Goal: Task Accomplishment & Management: Use online tool/utility

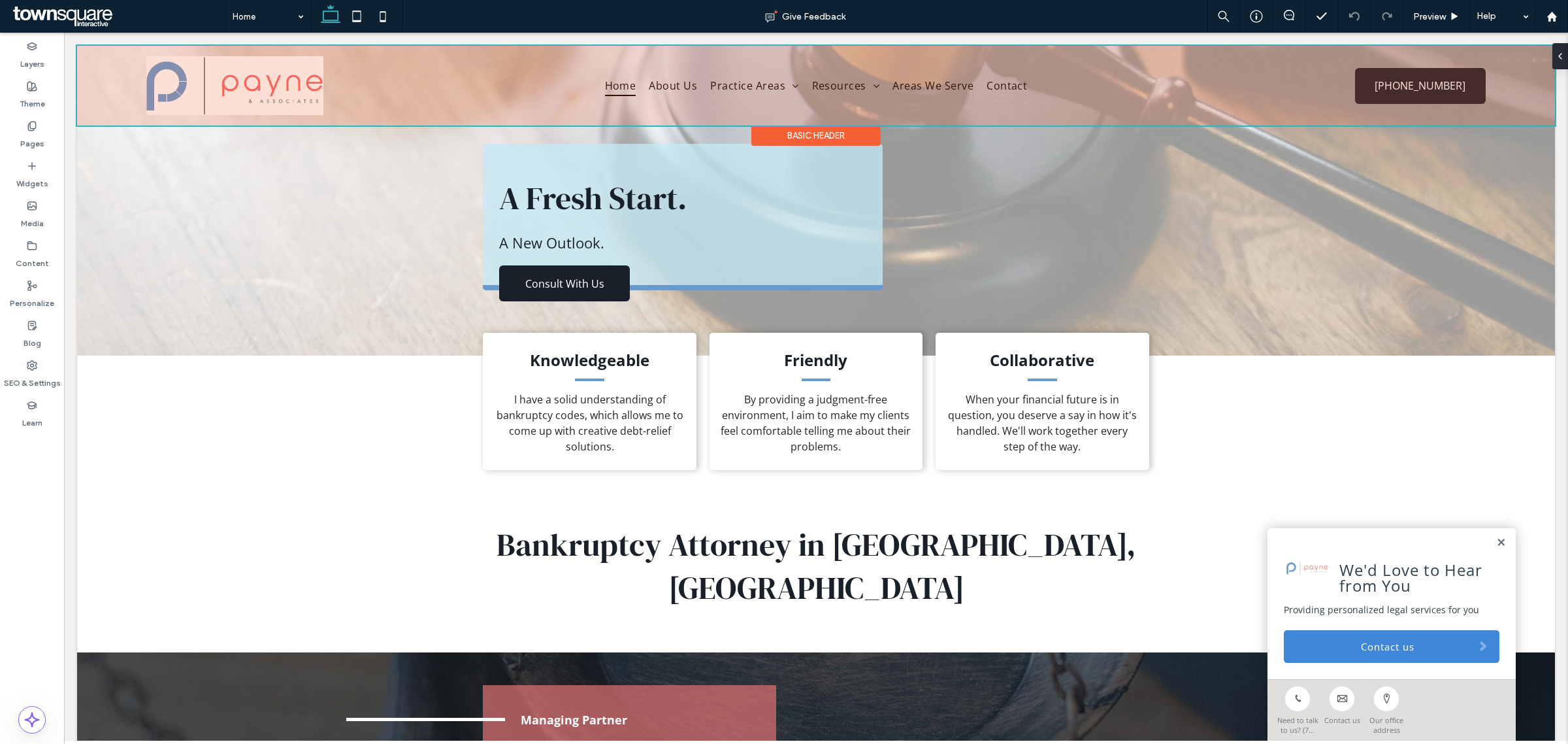
click at [432, 88] on div at bounding box center [815, 86] width 1478 height 80
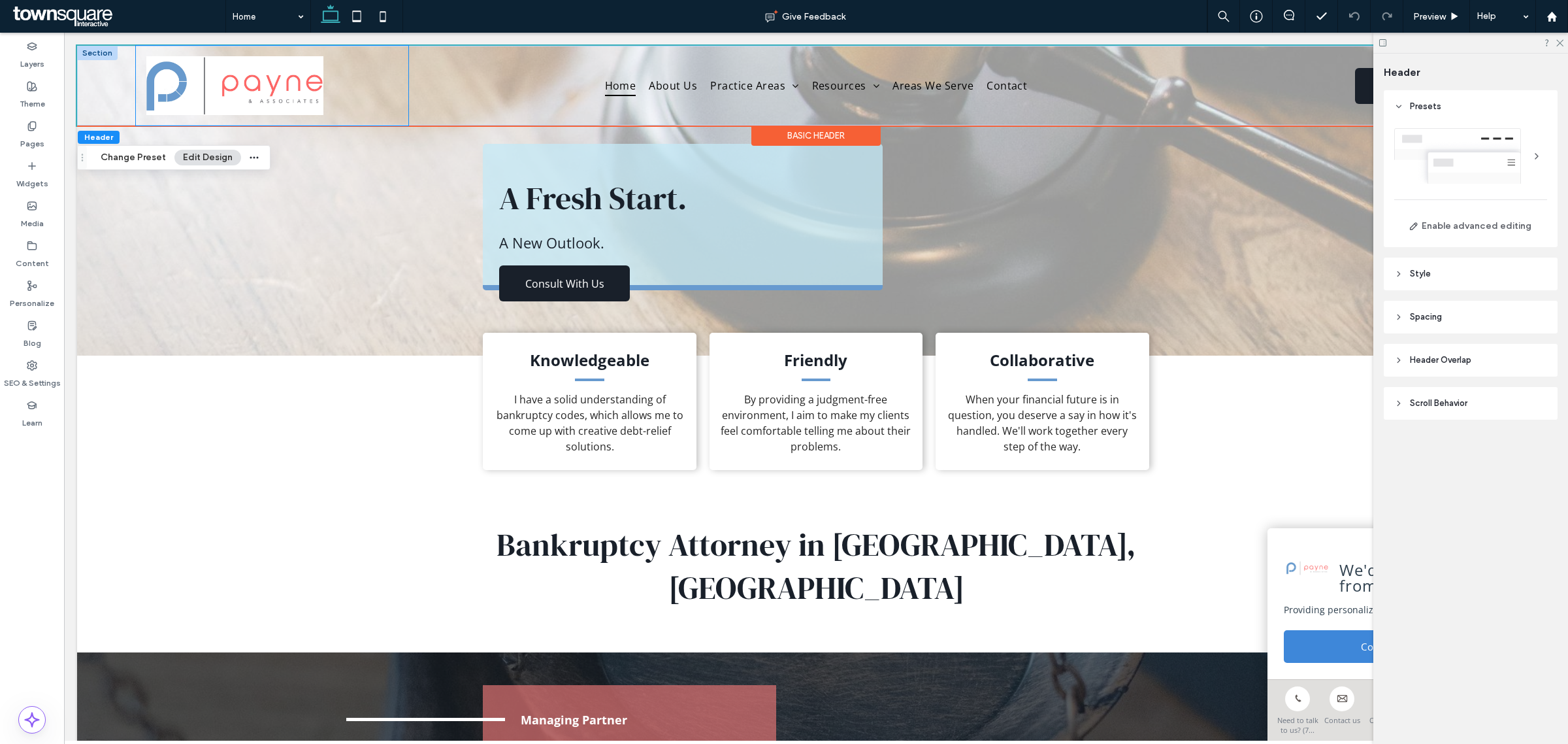
click at [379, 106] on div at bounding box center [272, 86] width 272 height 80
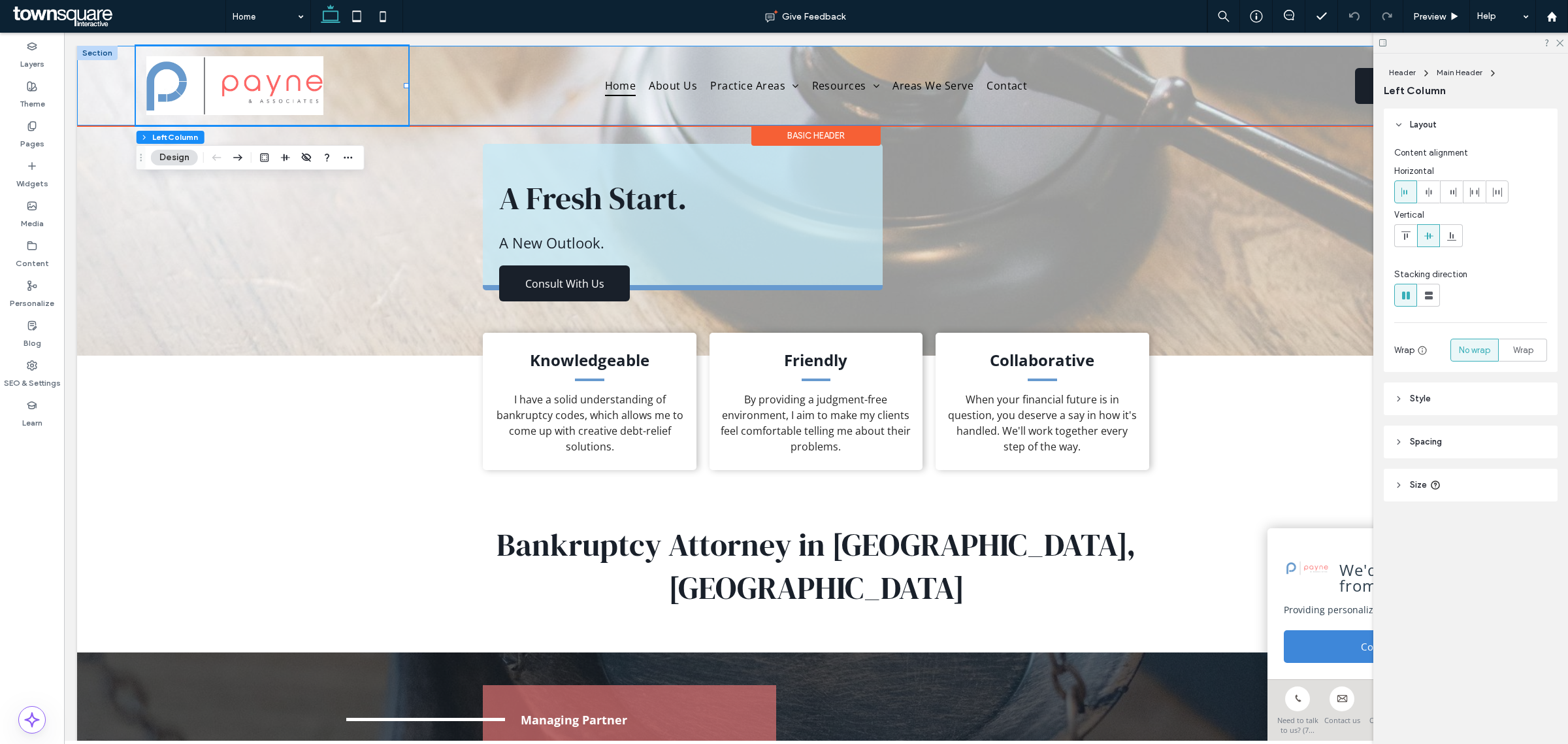
click at [121, 95] on div "Home About Us Practice Areas Resources Notices and Disclosures Book an Appointm…" at bounding box center [815, 86] width 1478 height 80
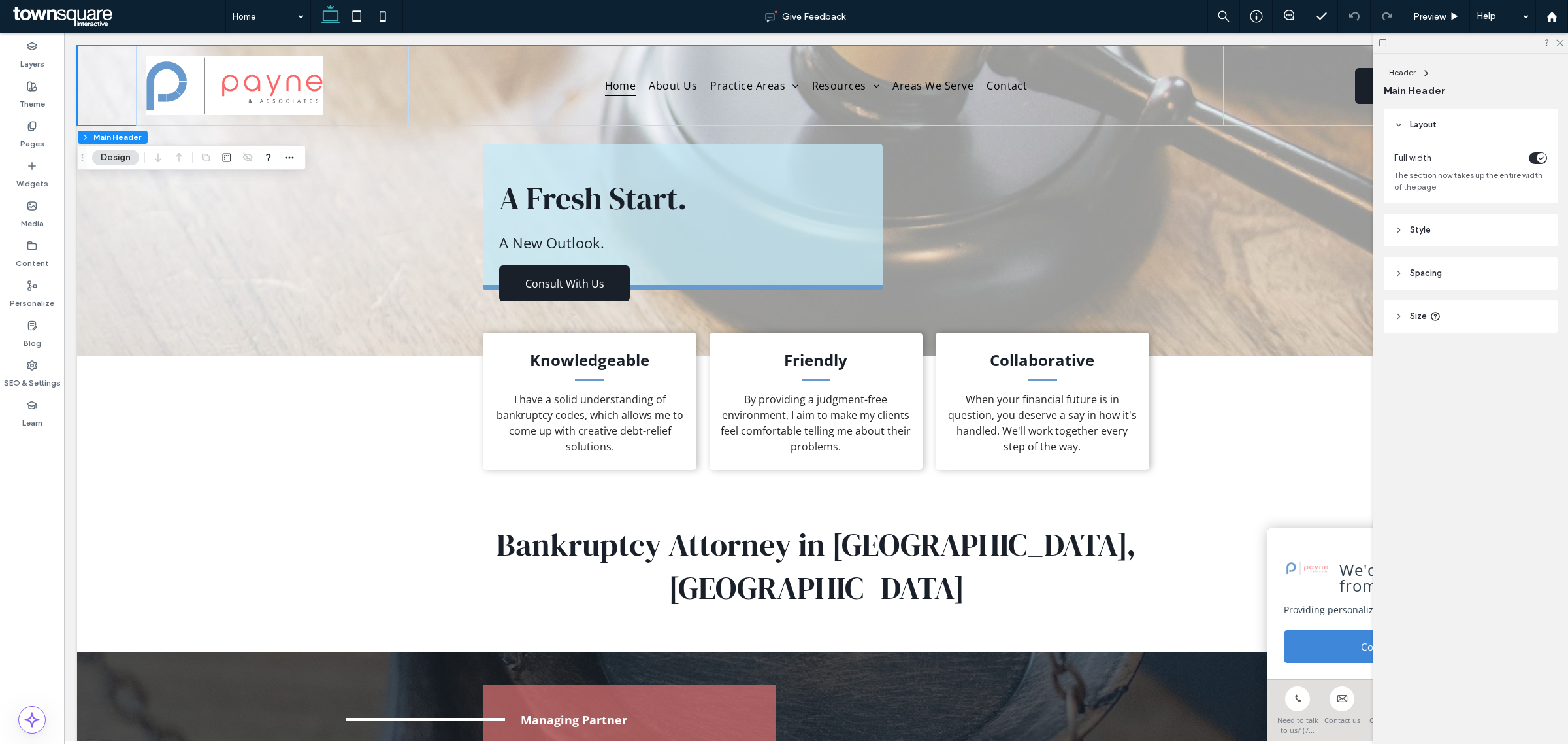
click at [1421, 230] on span "Style" at bounding box center [1420, 230] width 21 height 13
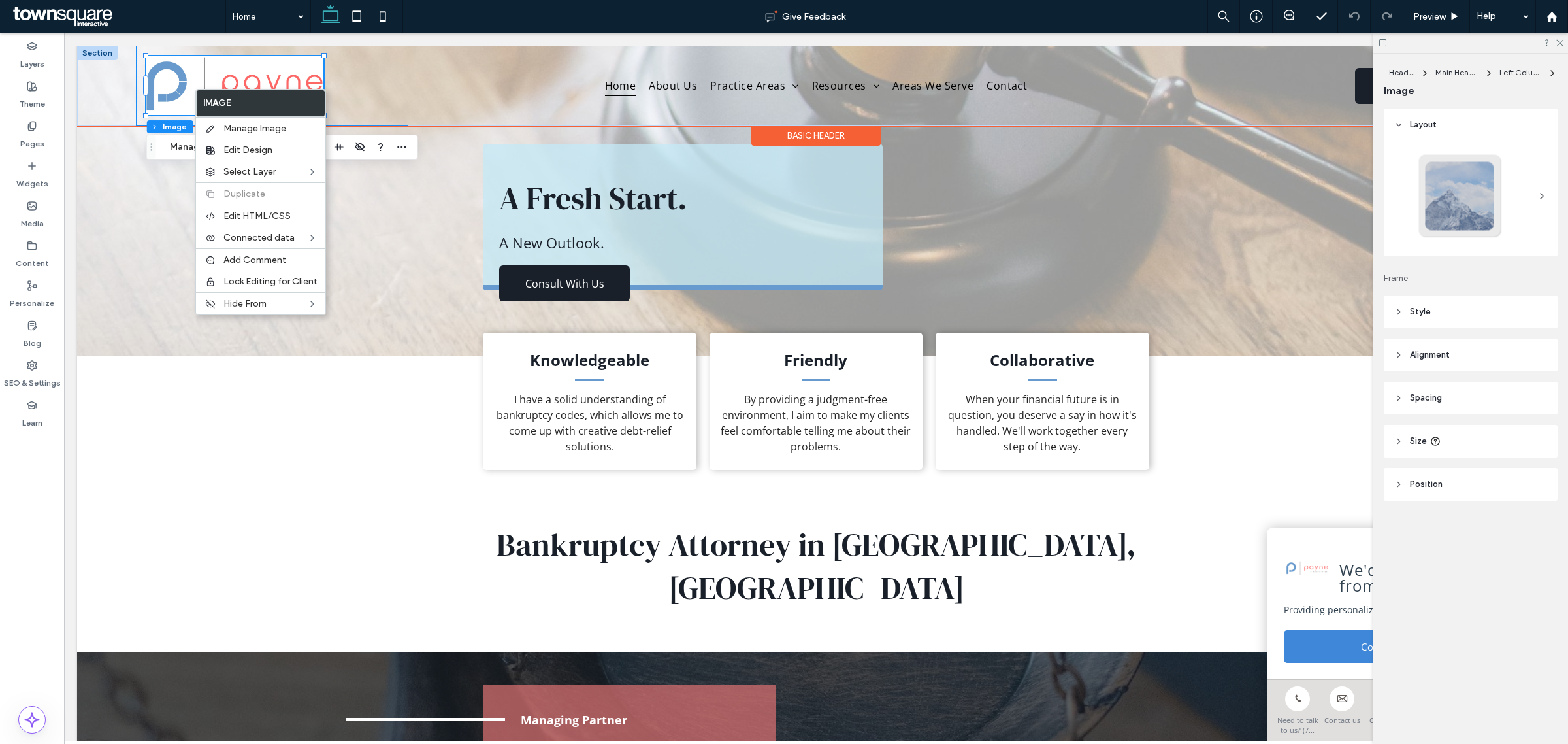
click at [363, 81] on div at bounding box center [272, 86] width 272 height 80
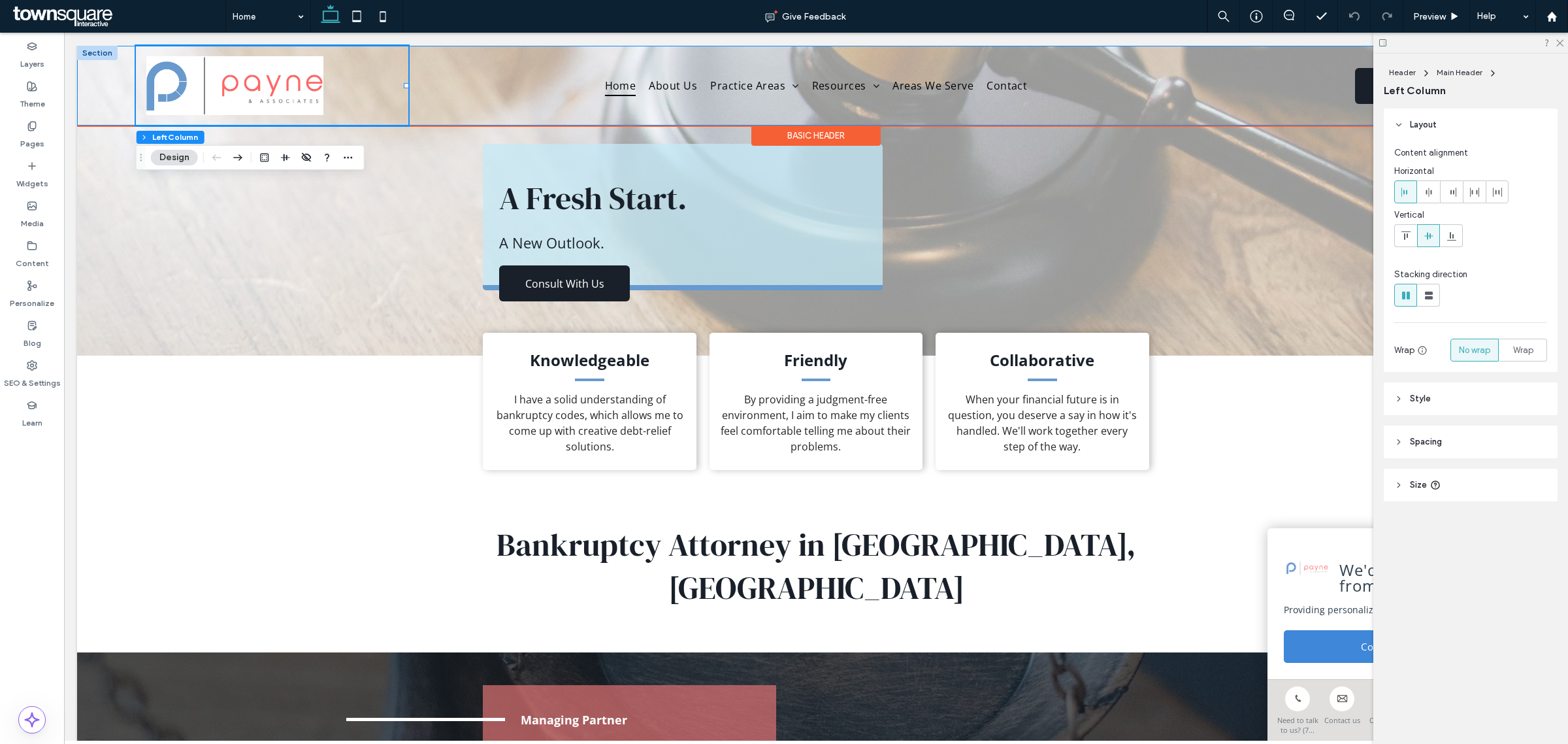
click at [102, 87] on div "Home About Us Practice Areas Resources Notices and Disclosures Book an Appointm…" at bounding box center [815, 86] width 1478 height 80
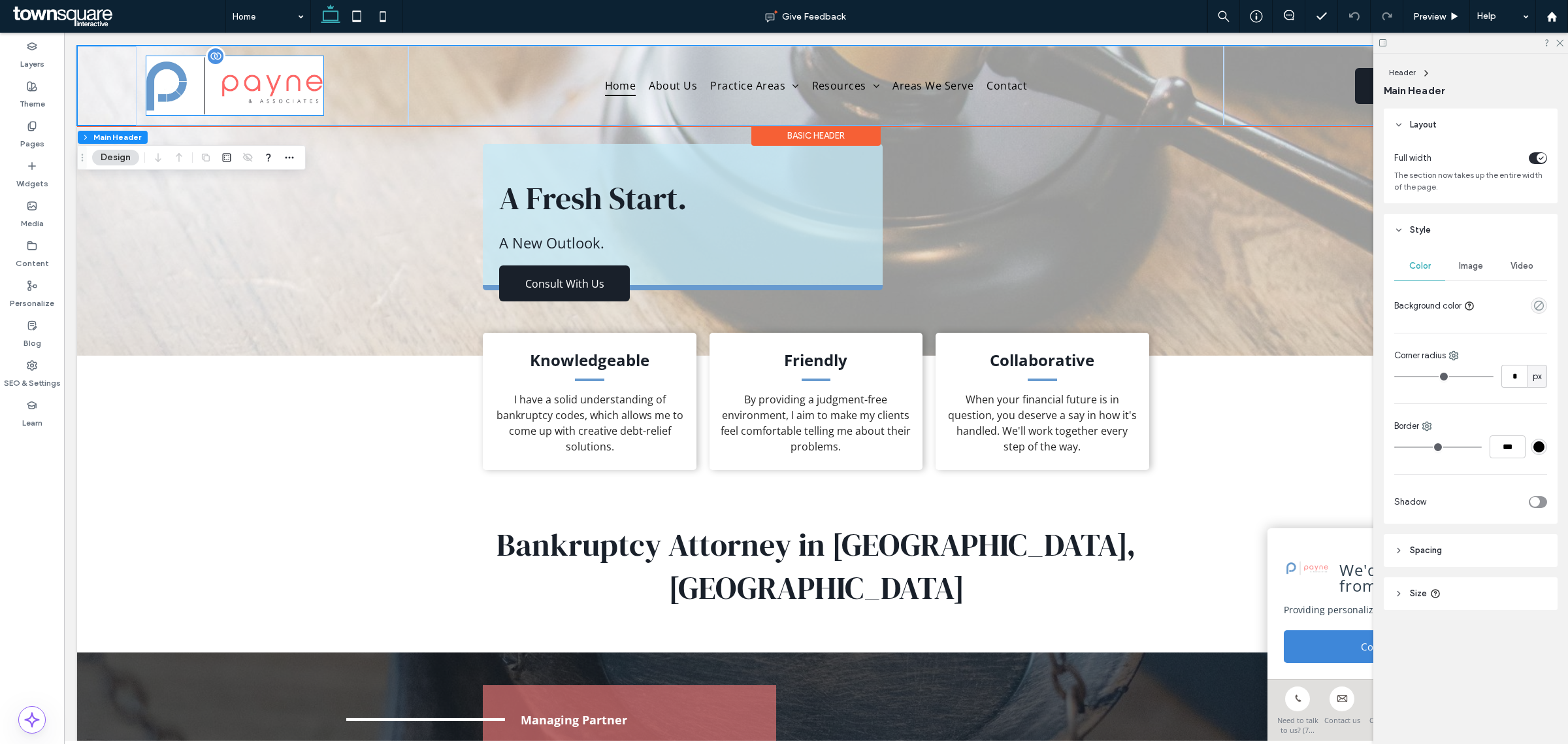
click at [268, 87] on img at bounding box center [234, 86] width 177 height 59
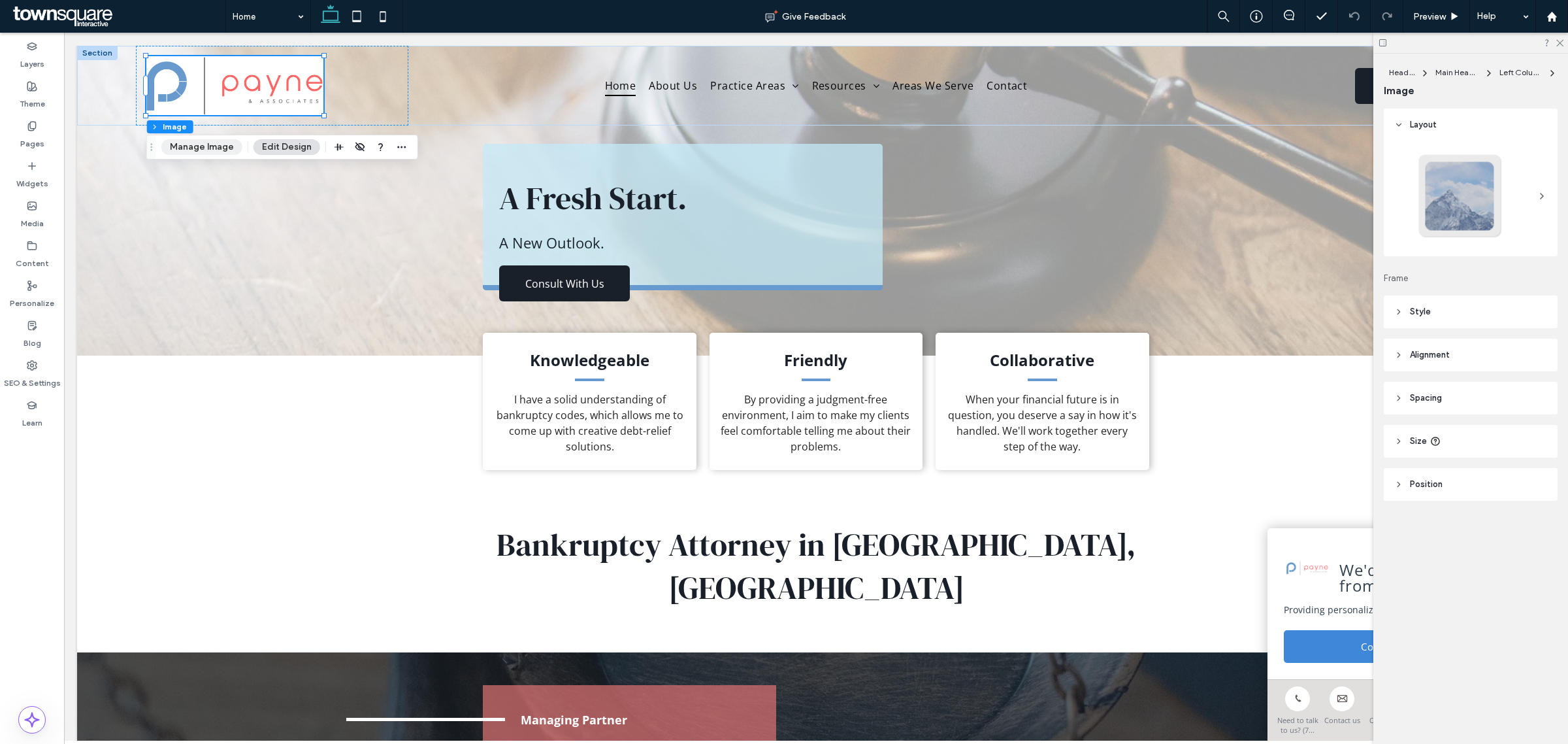
click at [214, 145] on button "Manage Image" at bounding box center [202, 147] width 81 height 16
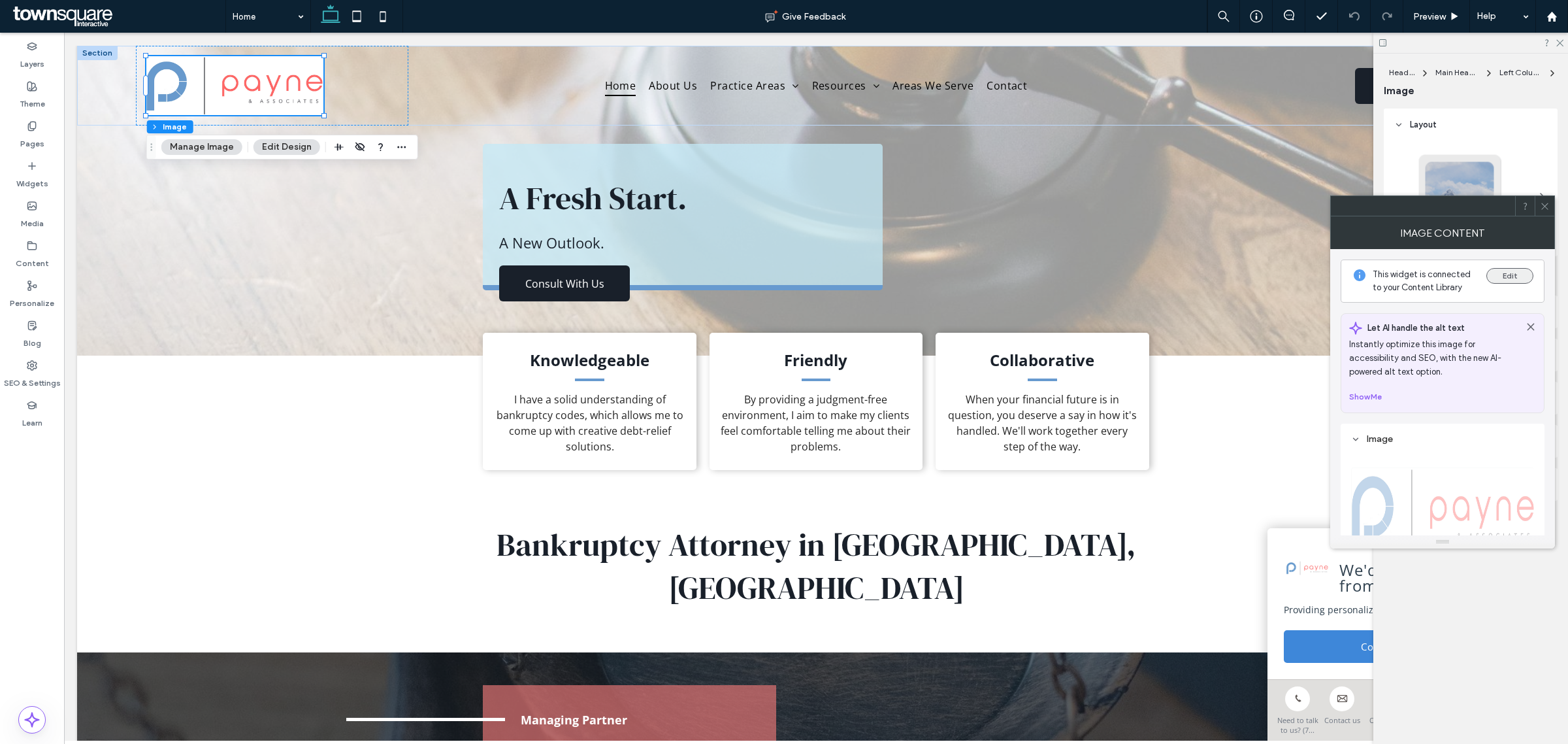
click at [1510, 275] on button "Edit" at bounding box center [1510, 276] width 47 height 16
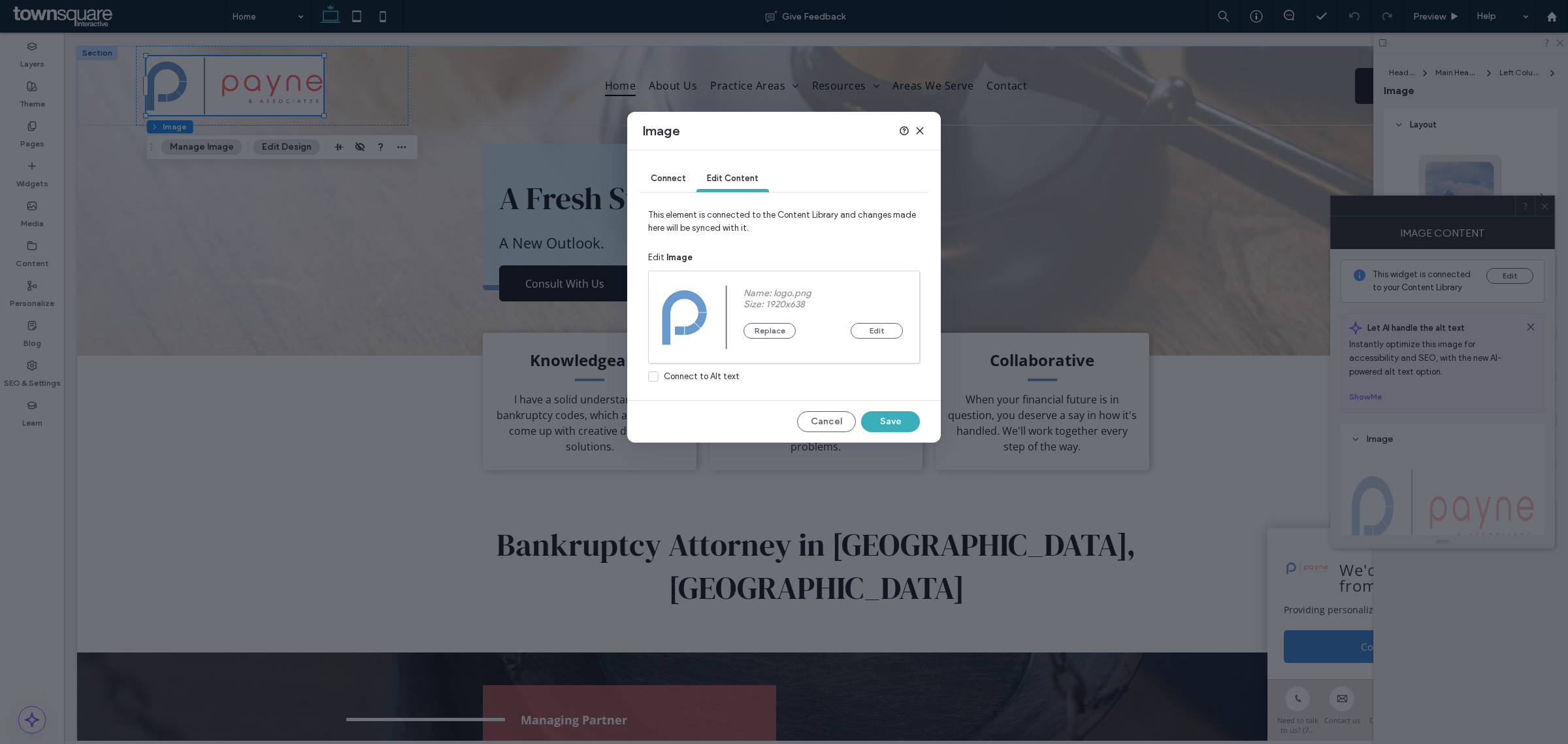
click at [314, 428] on div "Image Connect Edit Content This element is connected to the Content Library and…" at bounding box center [784, 372] width 1568 height 744
click at [822, 423] on button "Cancel" at bounding box center [827, 422] width 59 height 21
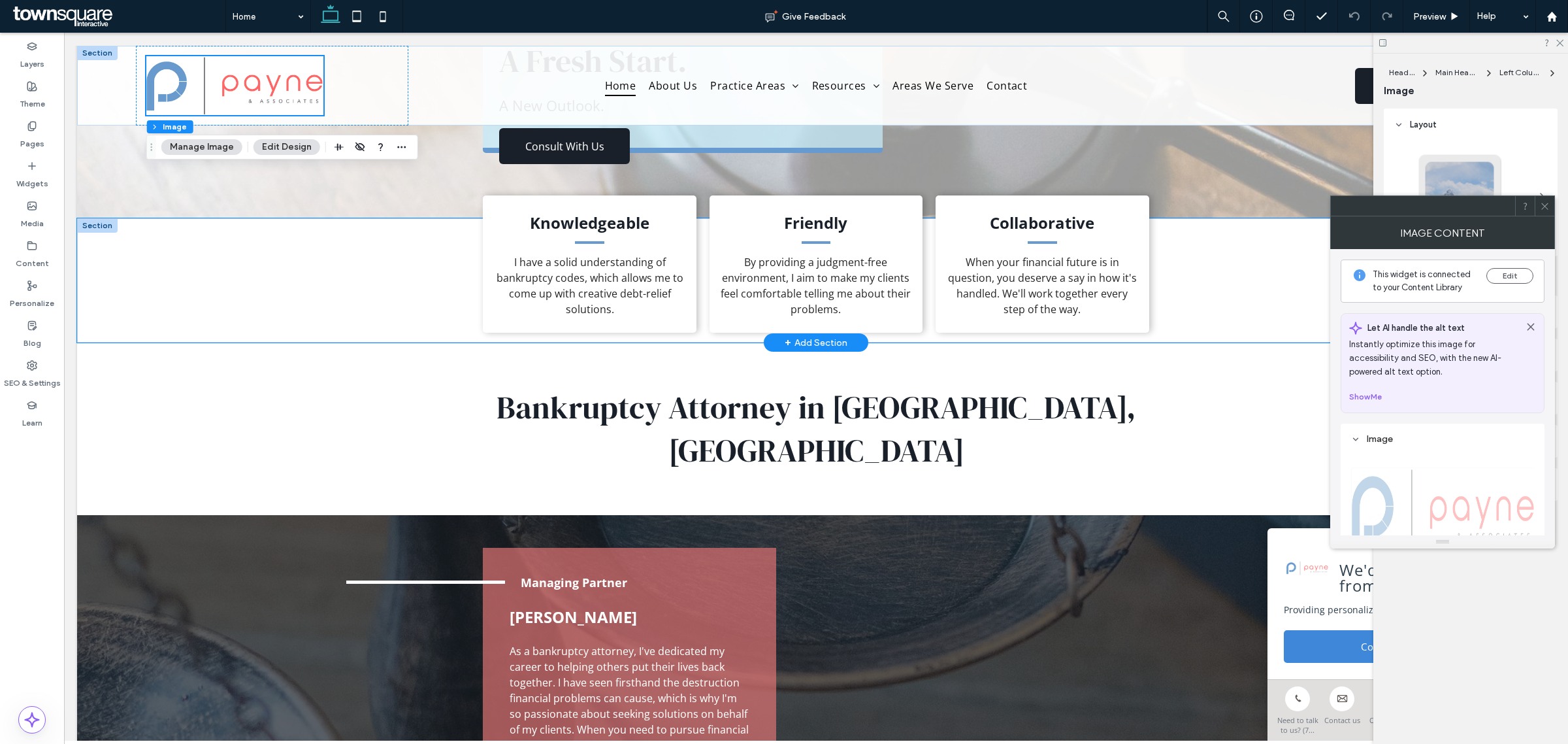
scroll to position [163, 0]
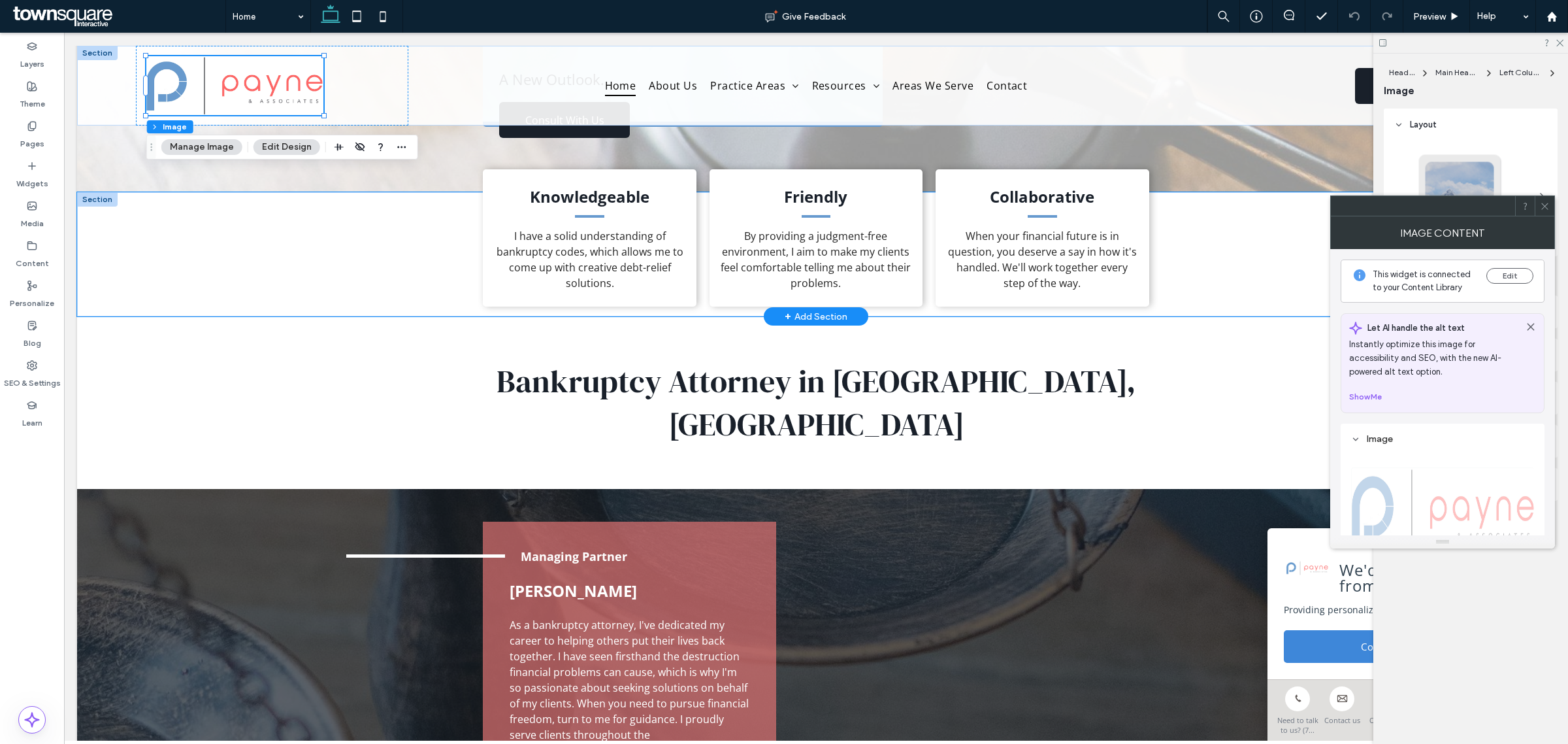
click at [232, 279] on div "Knowledgeable I have a solid understanding of bankruptcy codes, which allows me…" at bounding box center [815, 254] width 1478 height 124
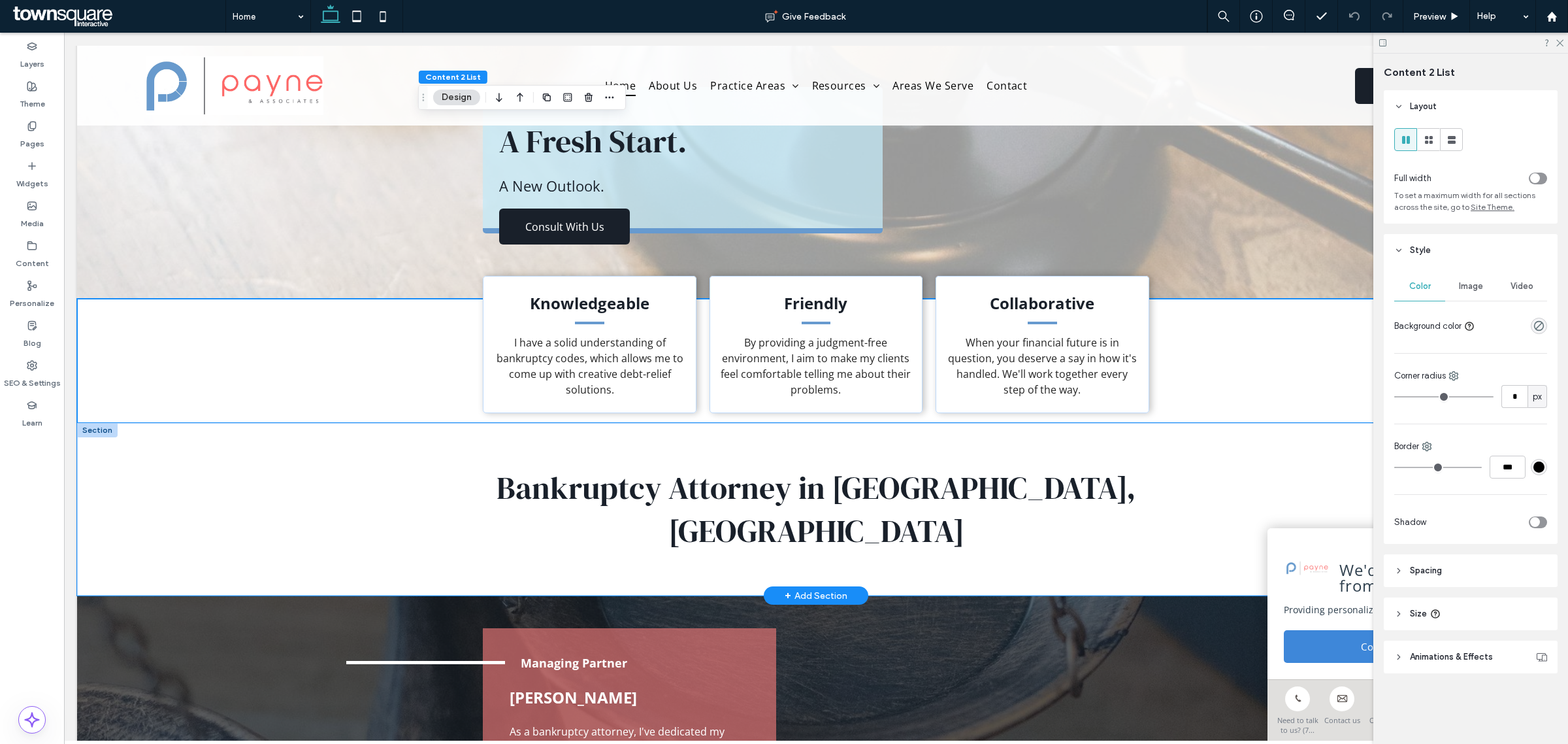
scroll to position [0, 0]
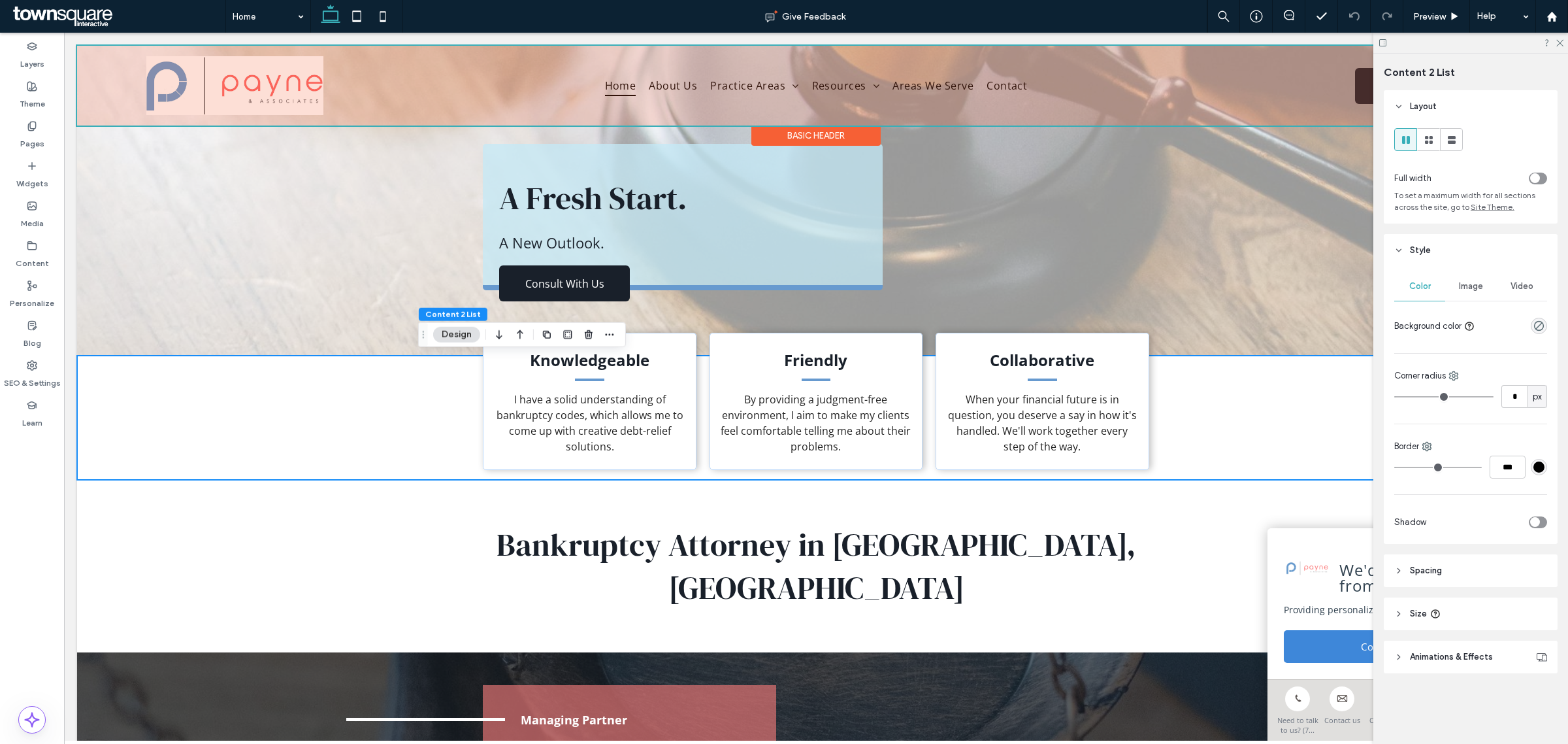
click at [92, 83] on div at bounding box center [815, 86] width 1478 height 80
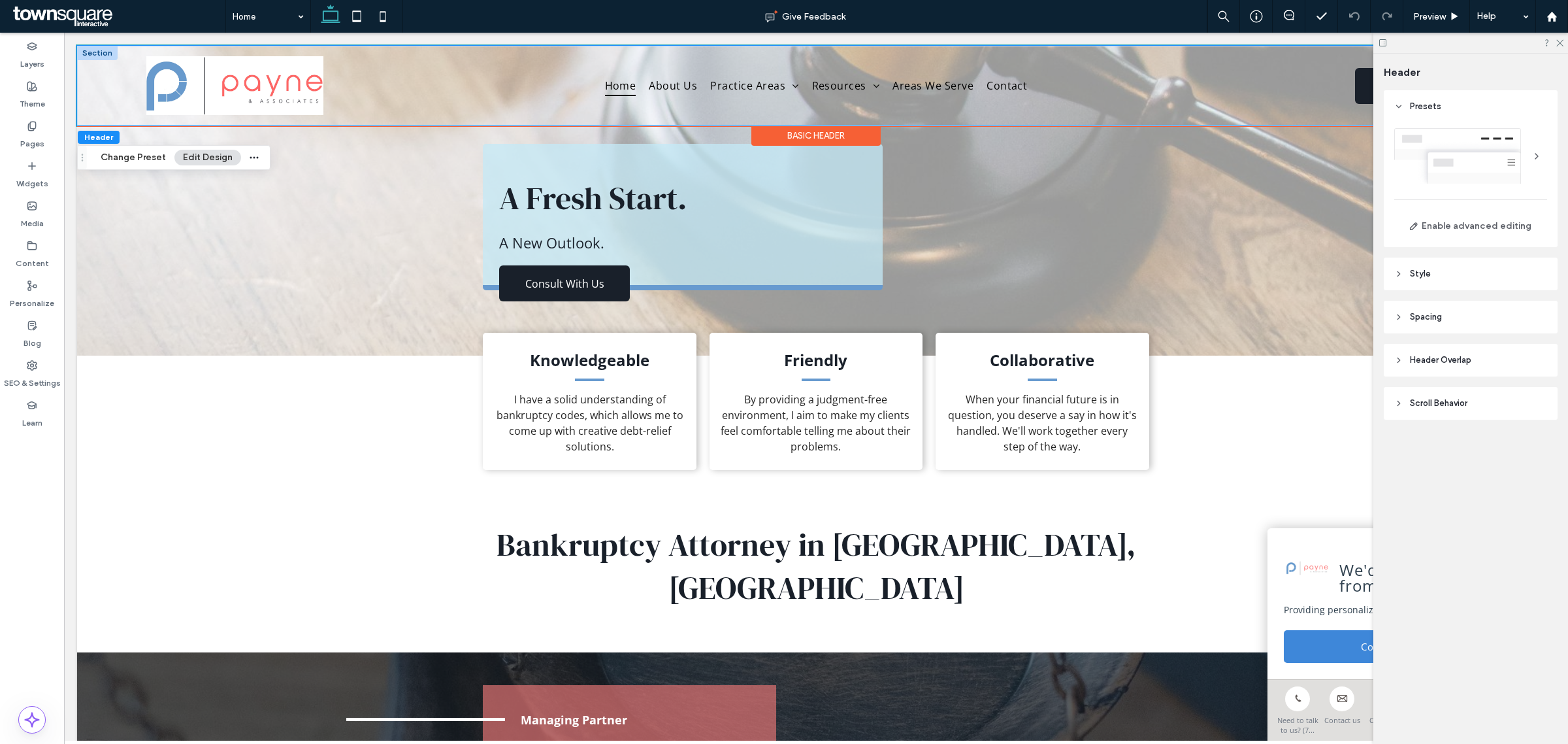
click at [99, 90] on div "Home About Us Practice Areas Resources Notices and Disclosures Book an Appointm…" at bounding box center [815, 86] width 1478 height 80
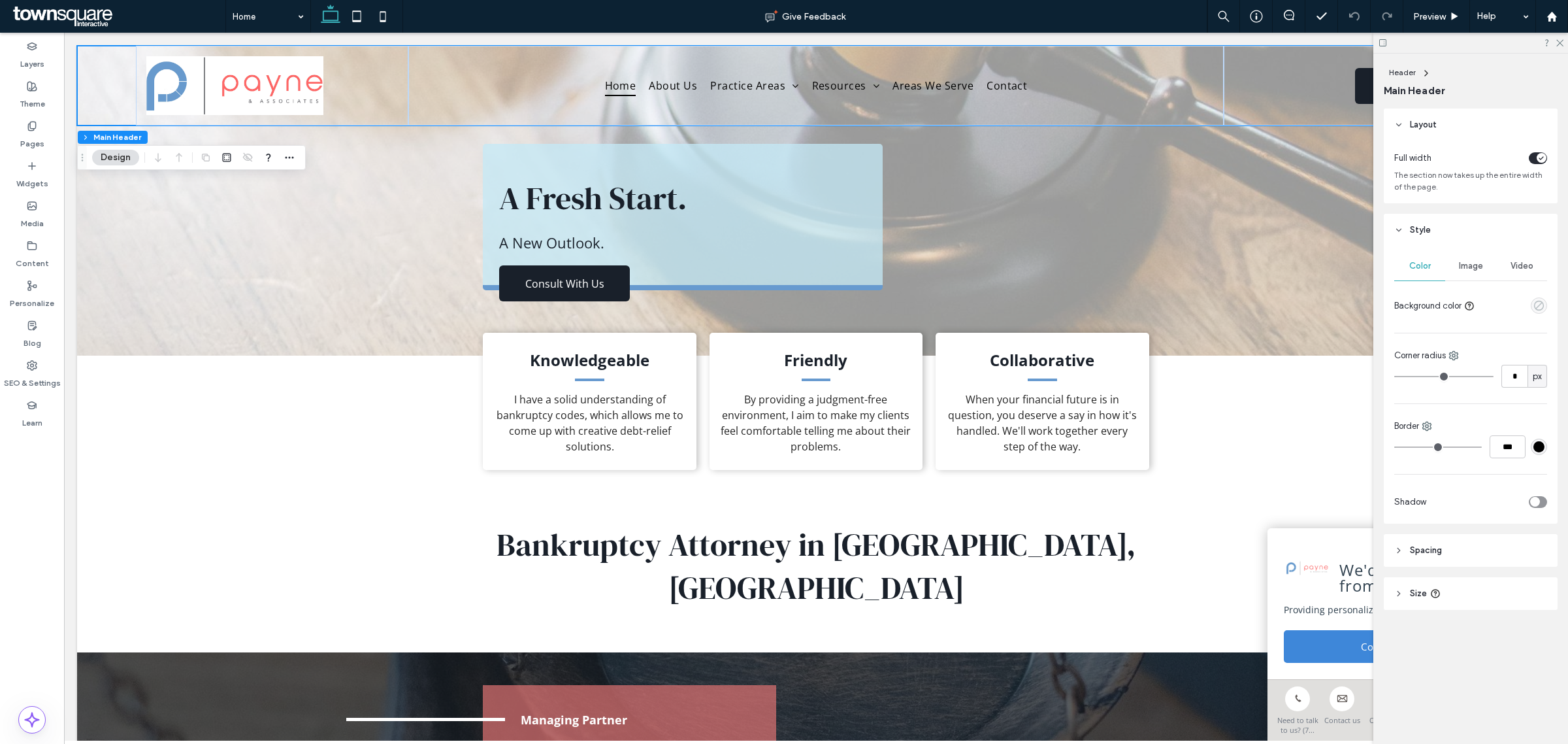
click at [1533, 302] on icon "empty color" at bounding box center [1539, 305] width 11 height 11
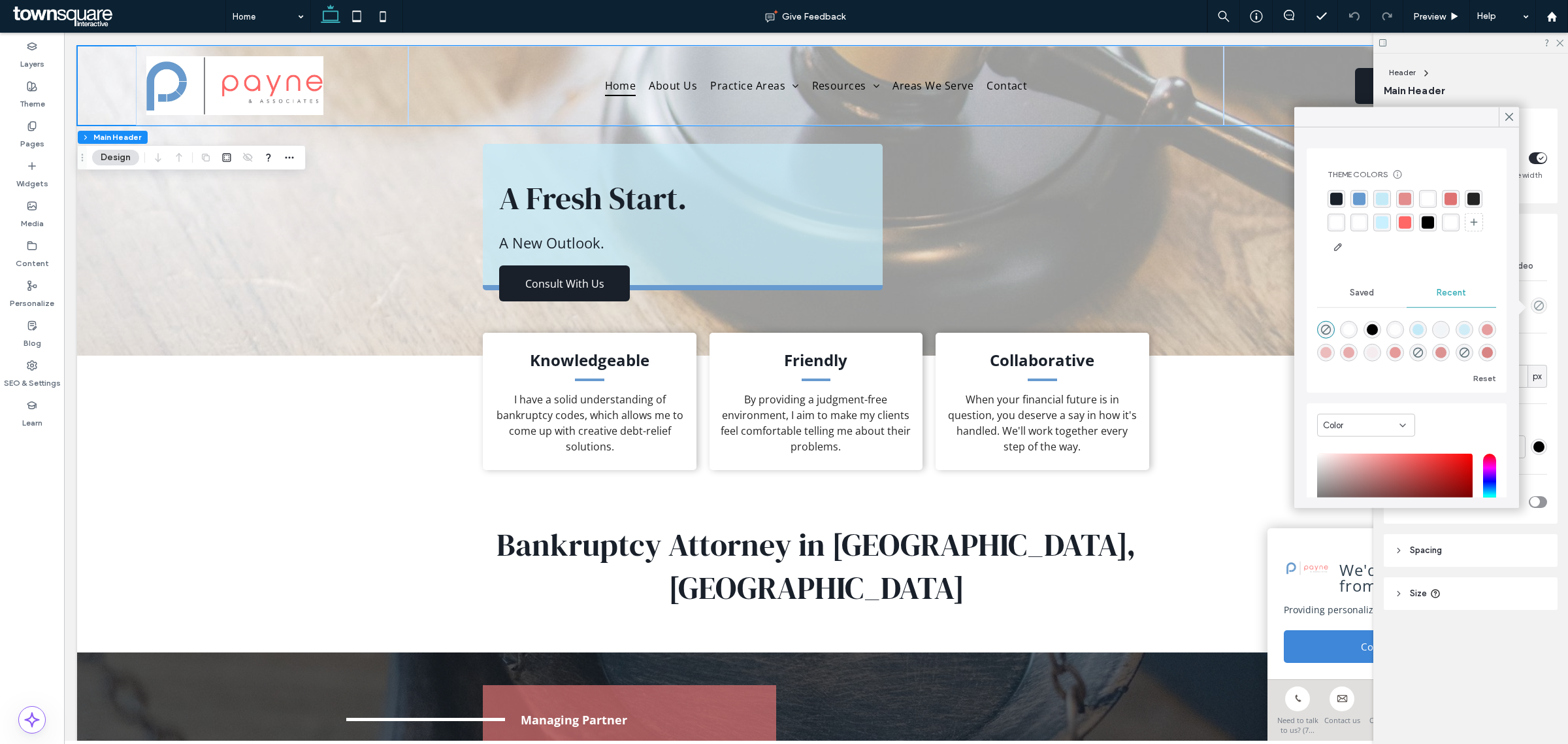
click at [1343, 225] on div "rgba(255, 255, 255, 1)" at bounding box center [1336, 221] width 12 height 12
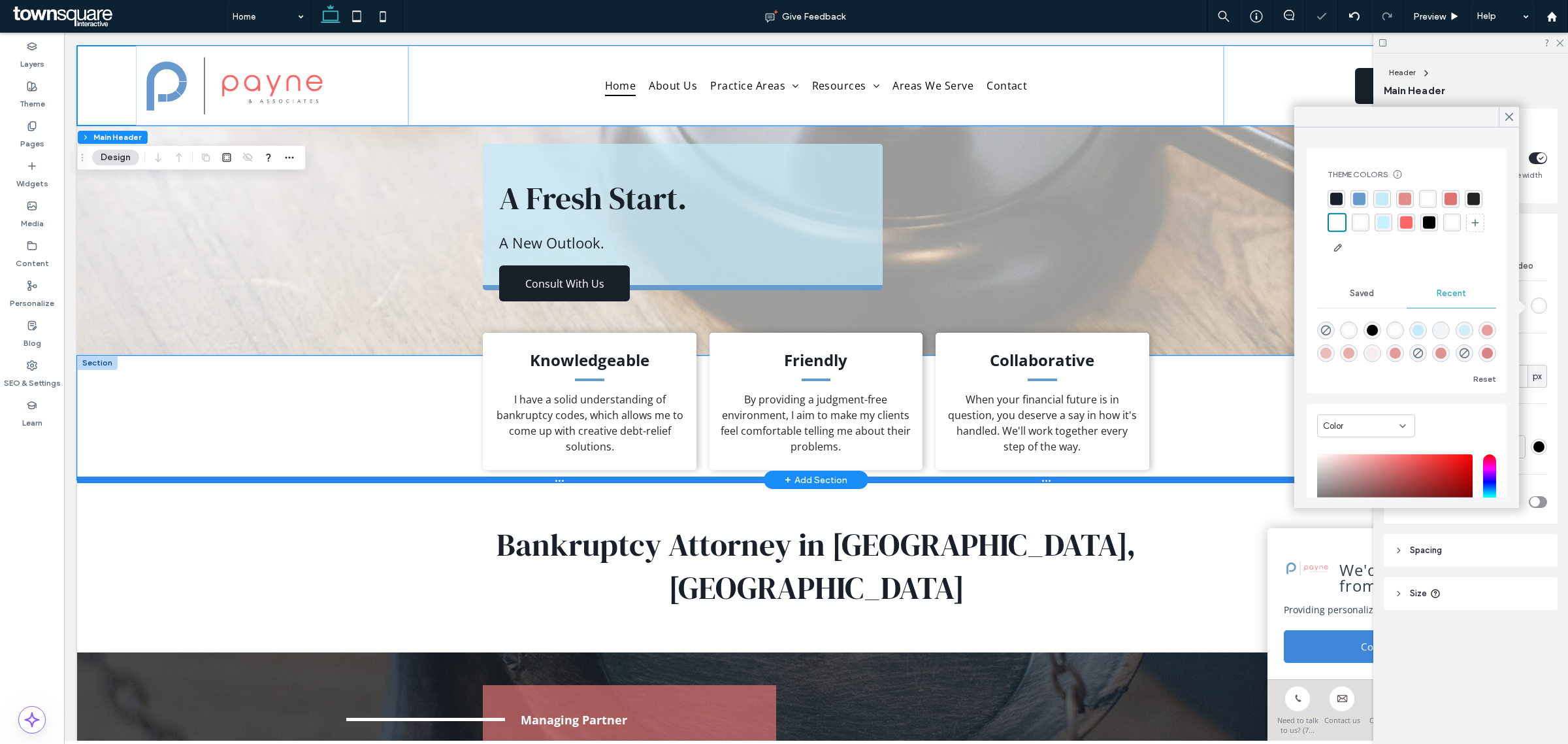
click at [272, 480] on div at bounding box center [810, 480] width 1466 height 7
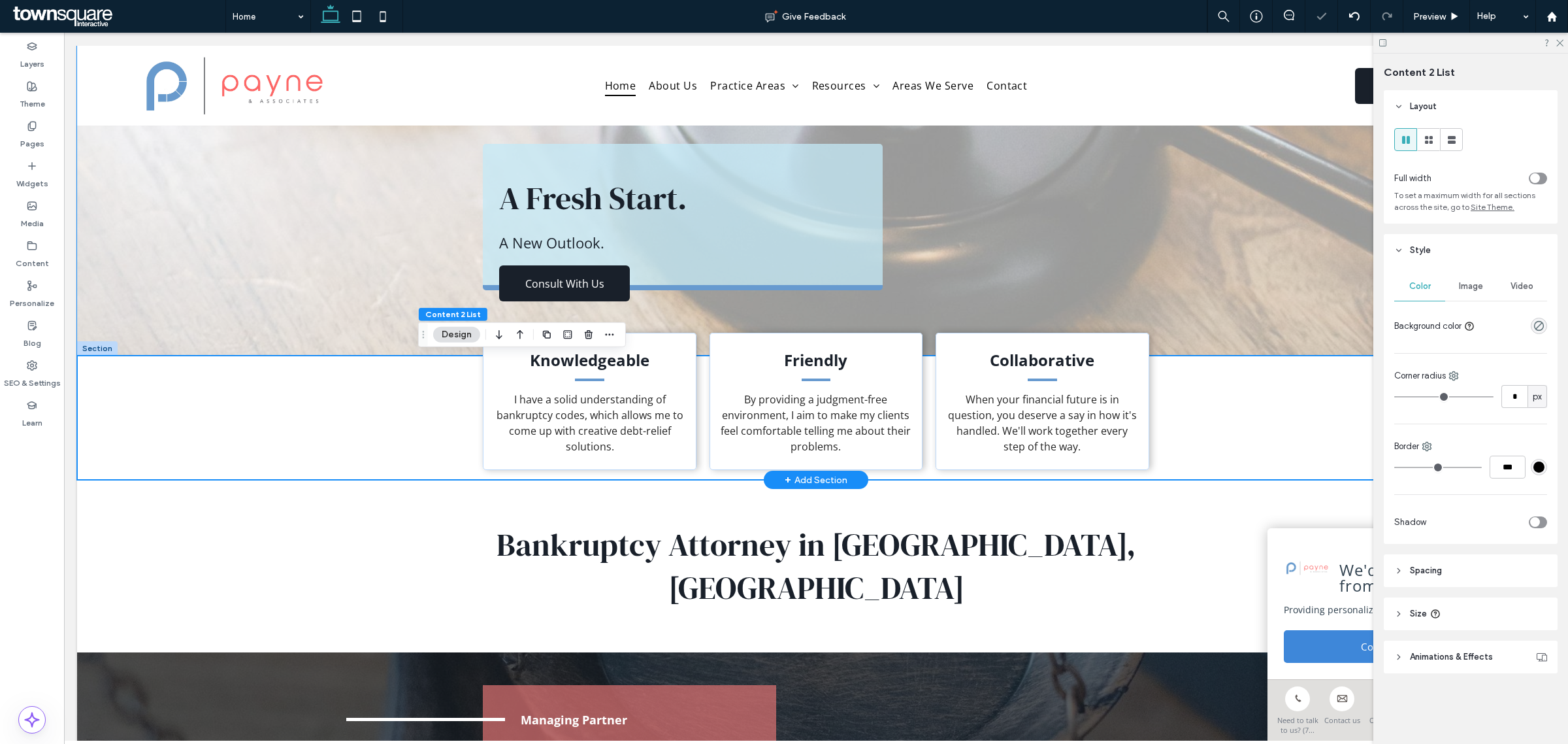
click at [328, 230] on div "A Fresh Start. A New Outlook. Consult With Us" at bounding box center [815, 200] width 1478 height 309
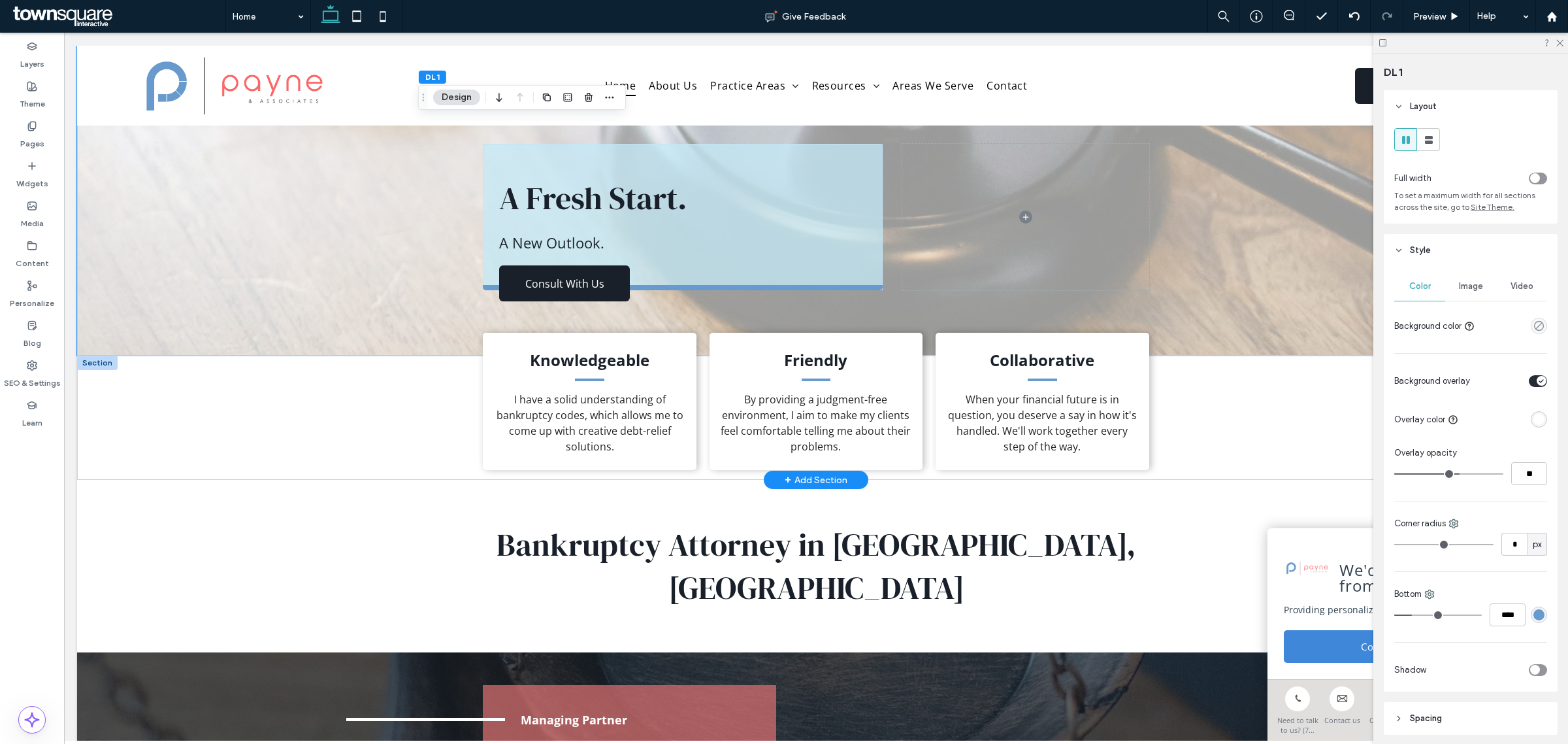
click at [347, 266] on div "A Fresh Start. A New Outlook. Consult With Us" at bounding box center [815, 200] width 1478 height 309
click at [1465, 294] on div "Image" at bounding box center [1471, 286] width 51 height 29
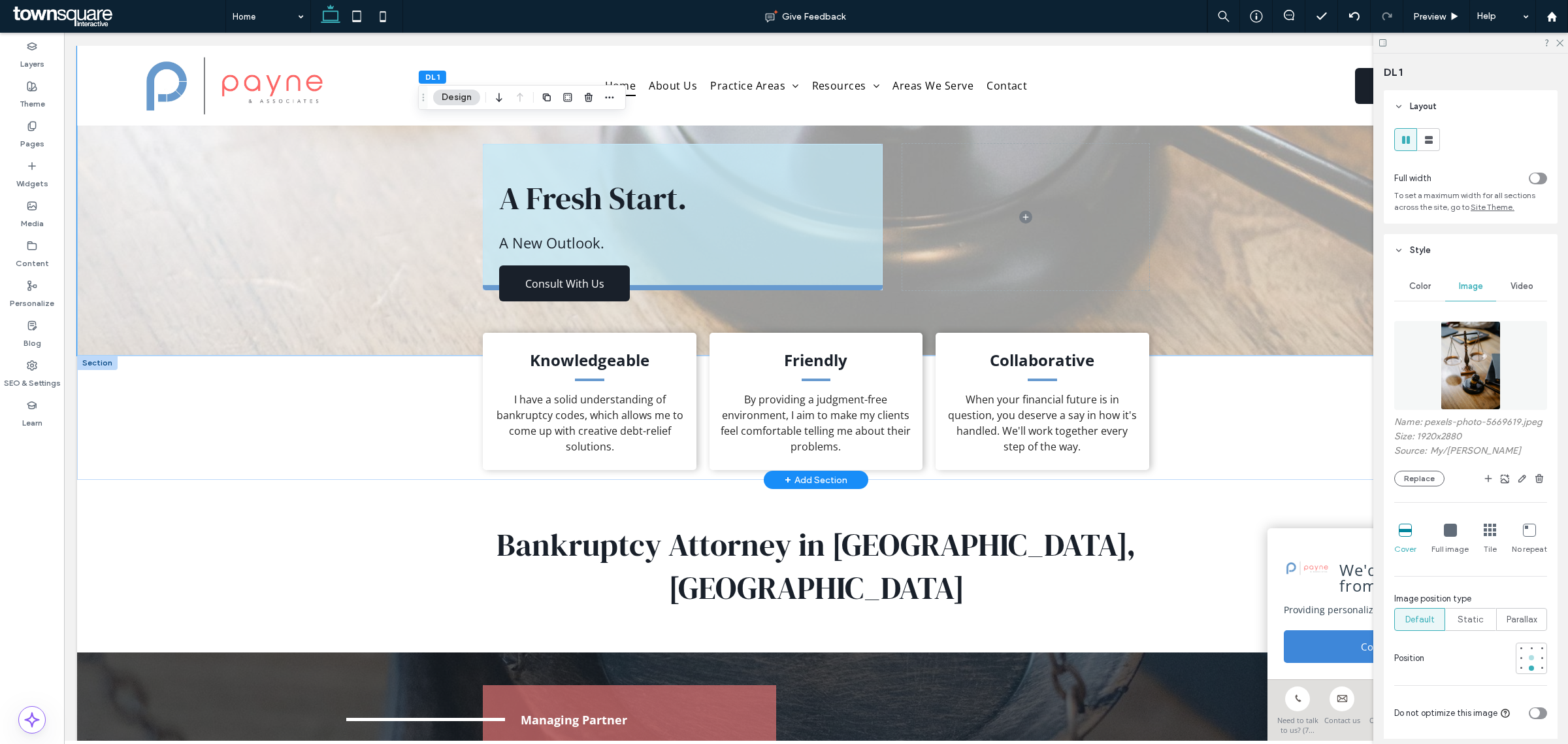
click at [1529, 660] on div at bounding box center [1531, 657] width 5 height 5
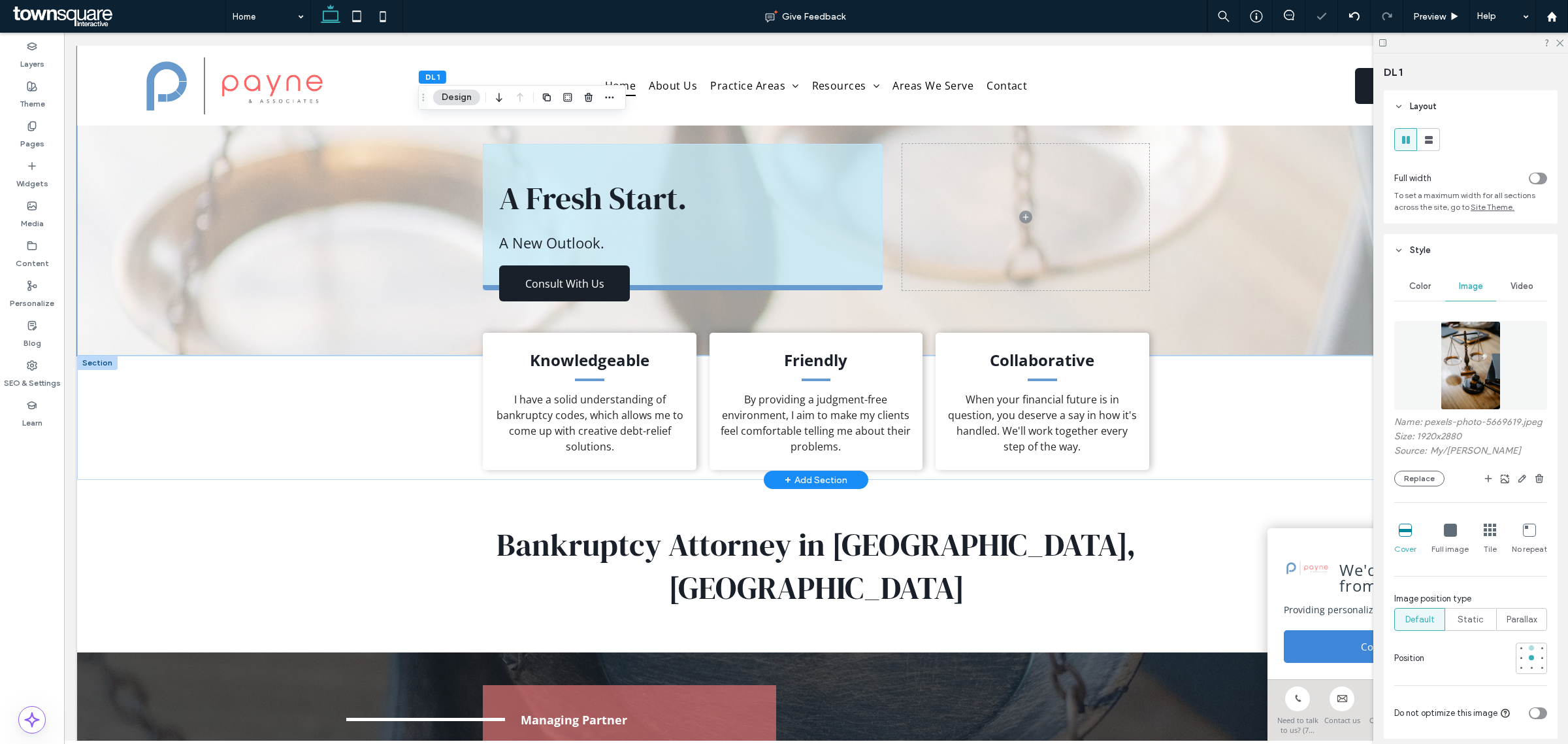
click at [1529, 651] on div at bounding box center [1531, 648] width 5 height 5
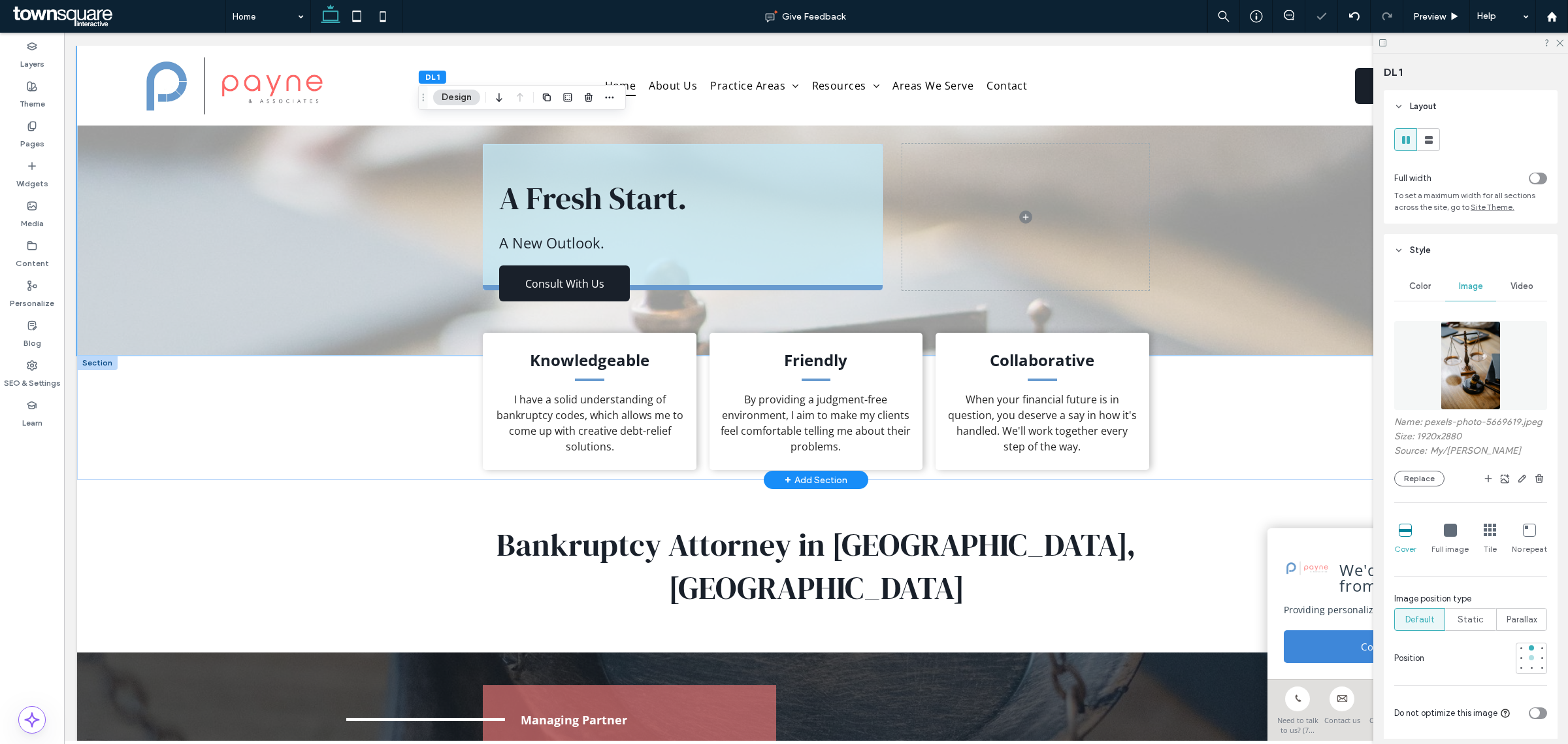
click at [1529, 660] on div at bounding box center [1531, 657] width 5 height 5
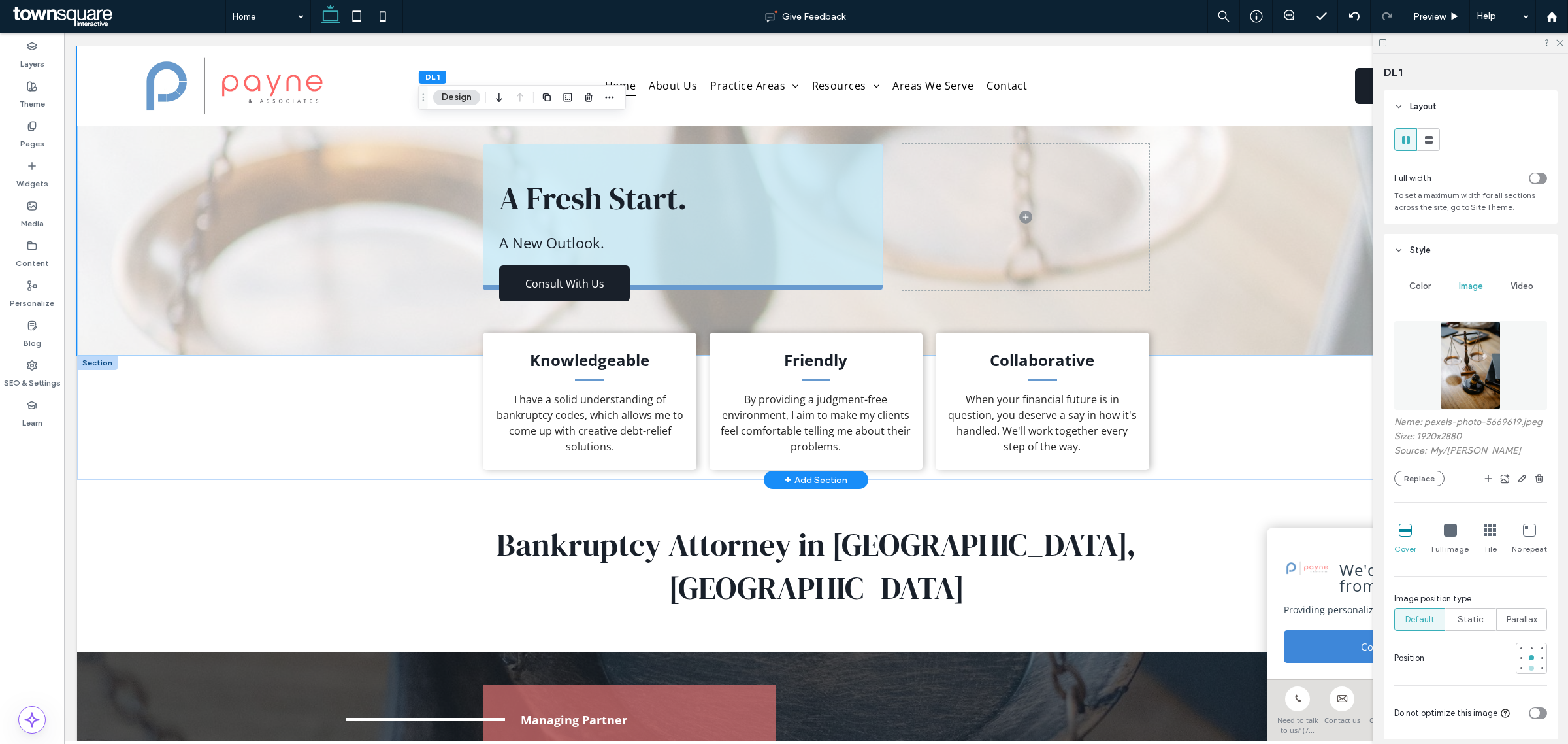
click at [1527, 672] on div at bounding box center [1532, 668] width 9 height 9
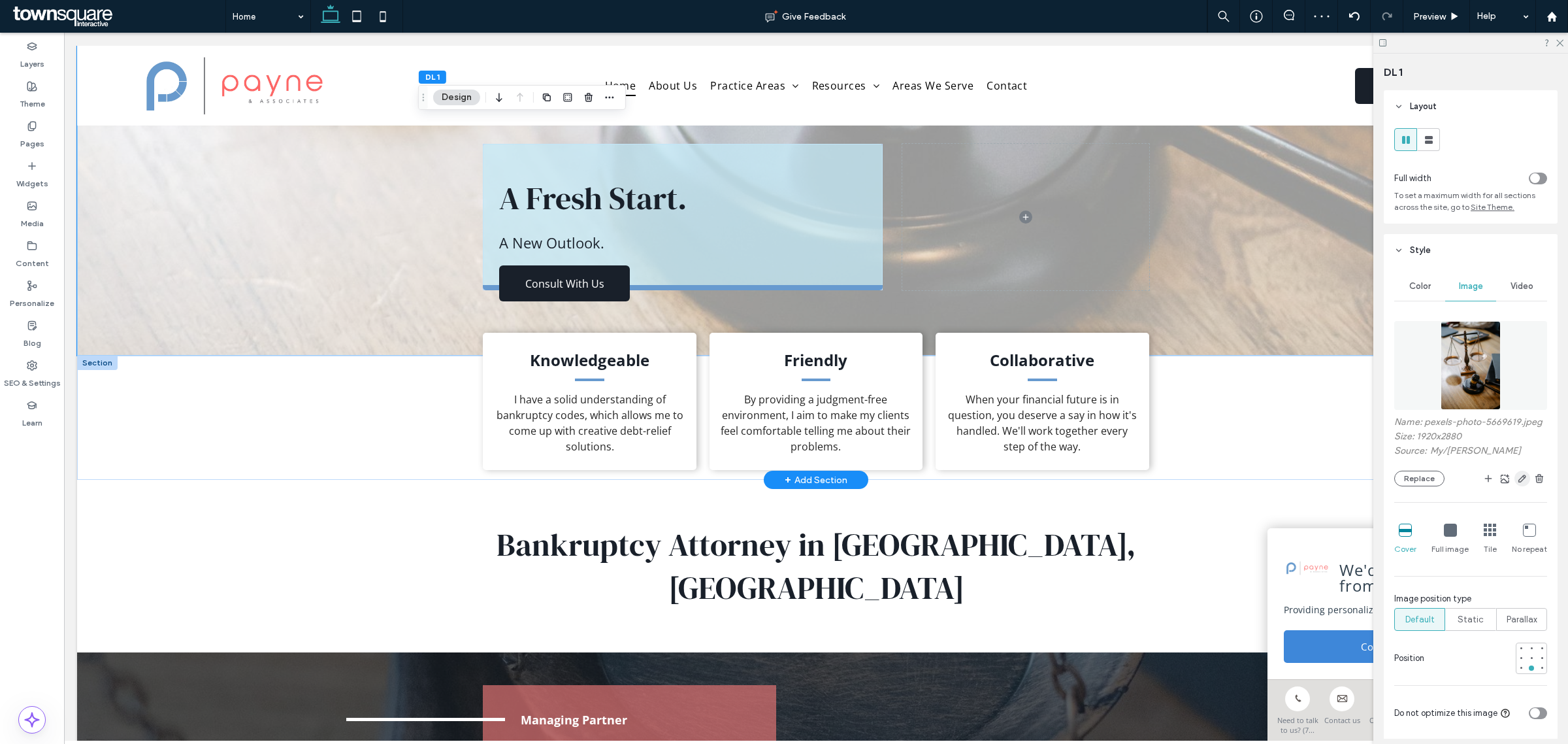
click at [1518, 483] on use "button" at bounding box center [1522, 478] width 8 height 8
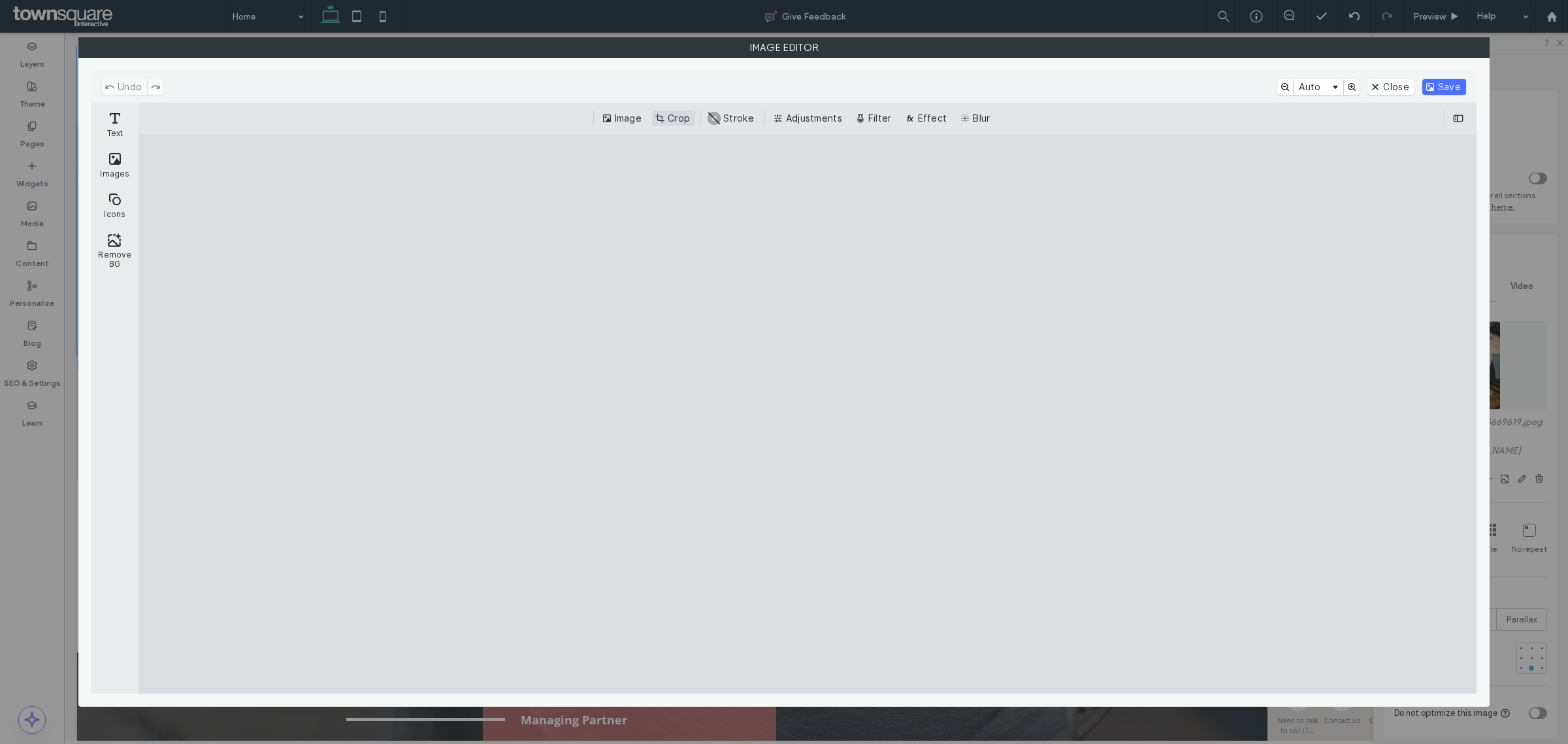
click at [670, 121] on button "Crop" at bounding box center [673, 118] width 43 height 16
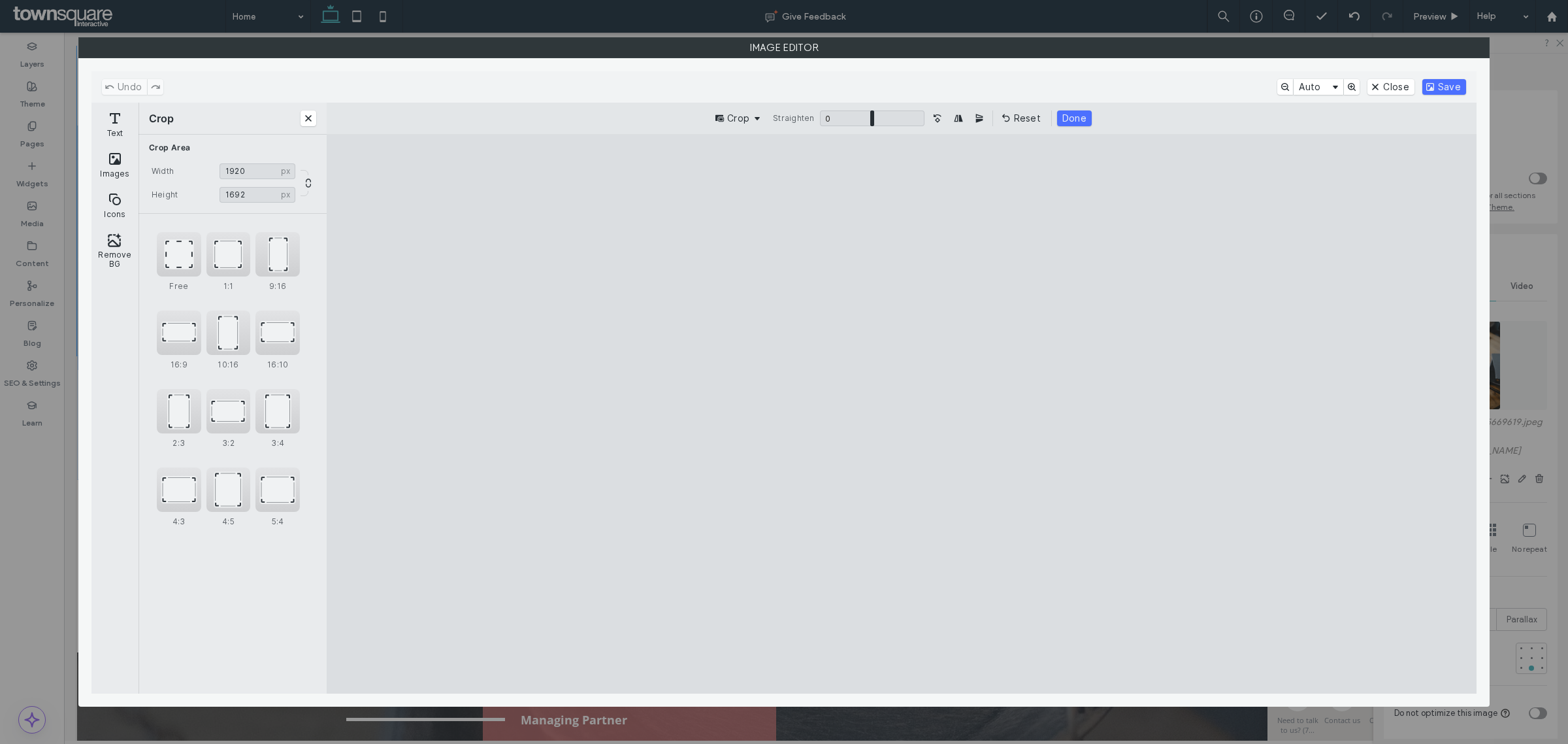
type input "****"
drag, startPoint x: 902, startPoint y: 191, endPoint x: 895, endPoint y: 374, distance: 183.1
click at [902, 413] on cesdk-canvas "Editor canvas" at bounding box center [902, 413] width 0 height 0
drag, startPoint x: 1448, startPoint y: 89, endPoint x: 1320, endPoint y: 249, distance: 204.9
click at [1448, 89] on button "Save" at bounding box center [1445, 87] width 44 height 16
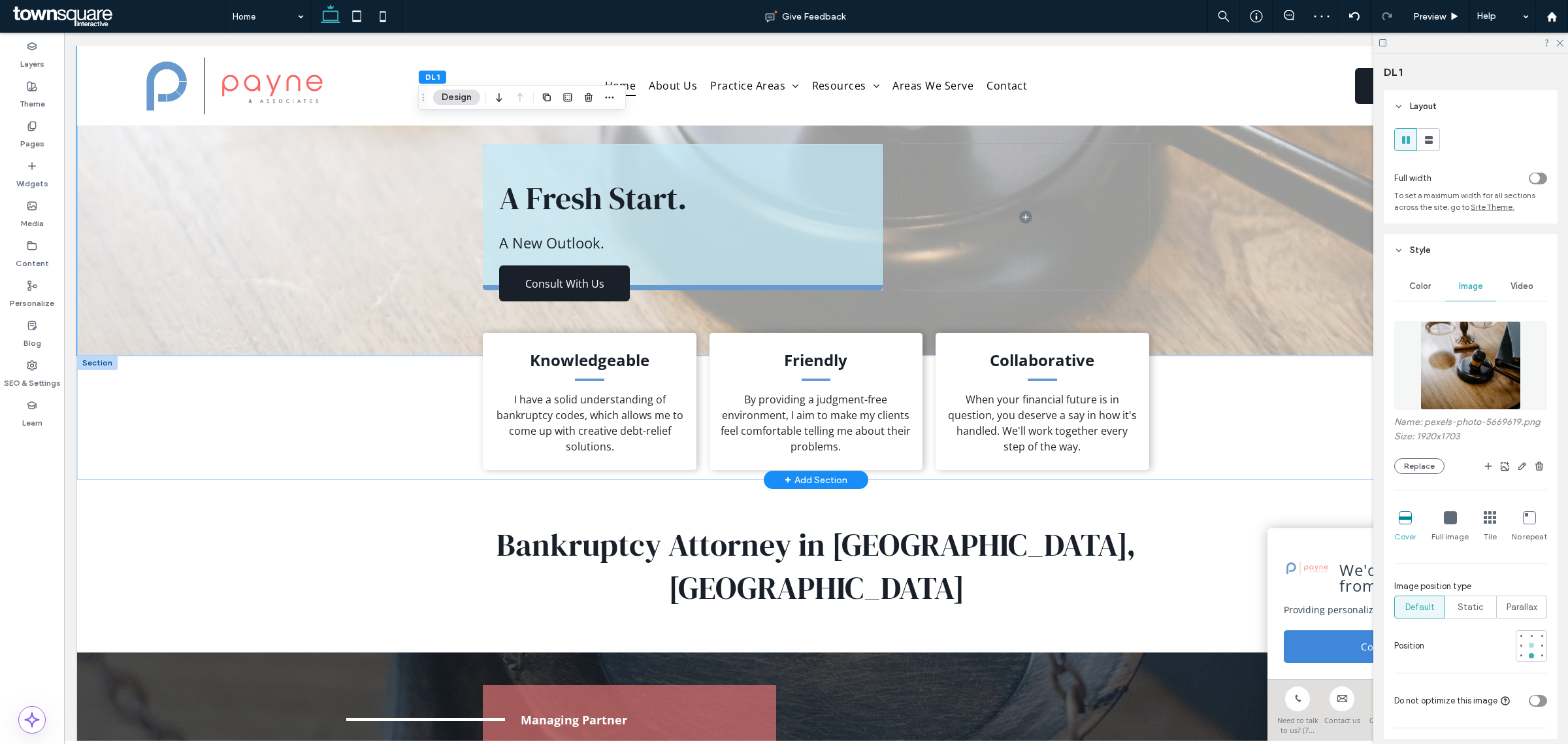
click at [1529, 648] on div at bounding box center [1531, 645] width 5 height 5
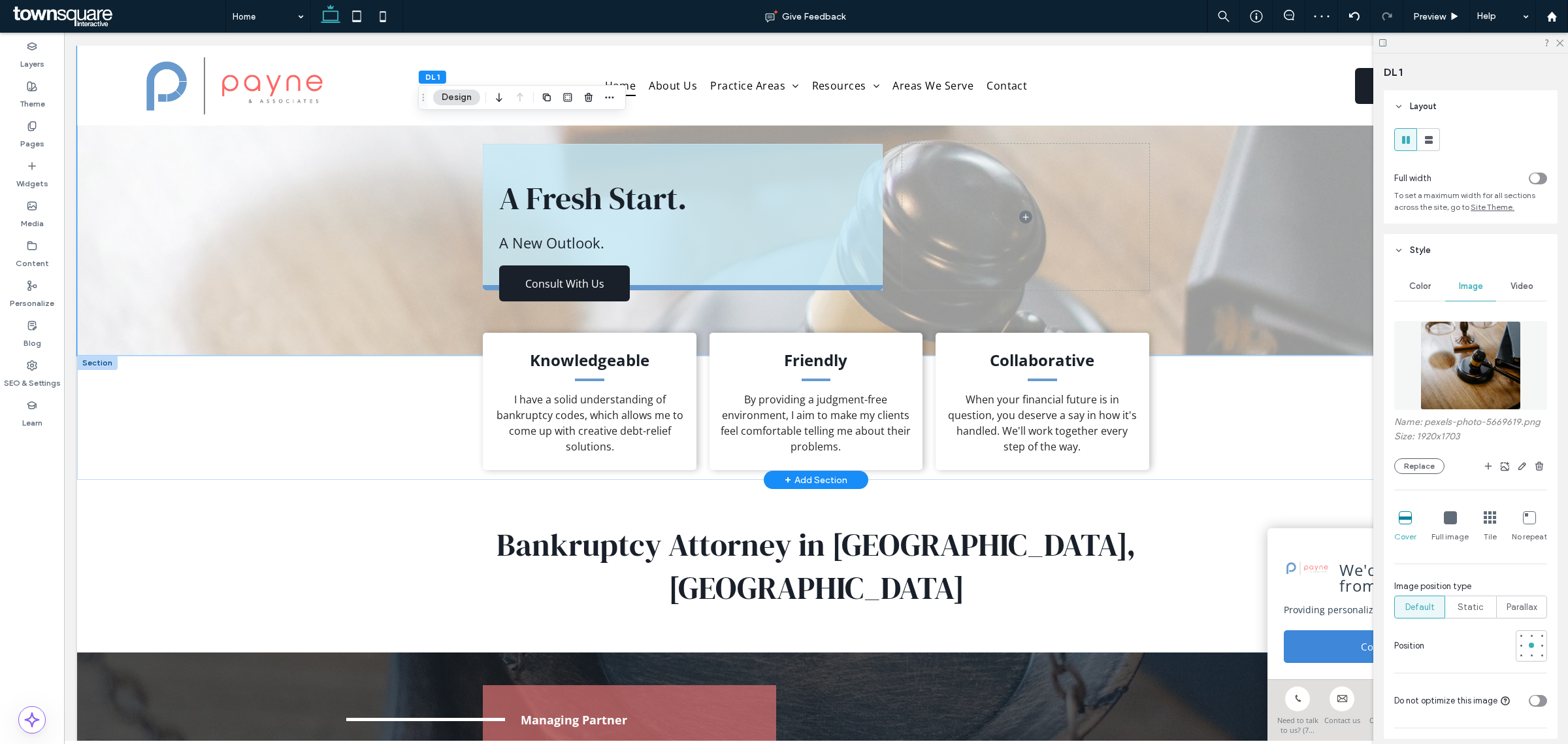
click at [327, 244] on div "A Fresh Start. A New Outlook. Consult With Us" at bounding box center [815, 200] width 1478 height 309
click at [314, 318] on div "A Fresh Start. A New Outlook. Consult With Us" at bounding box center [815, 200] width 1478 height 309
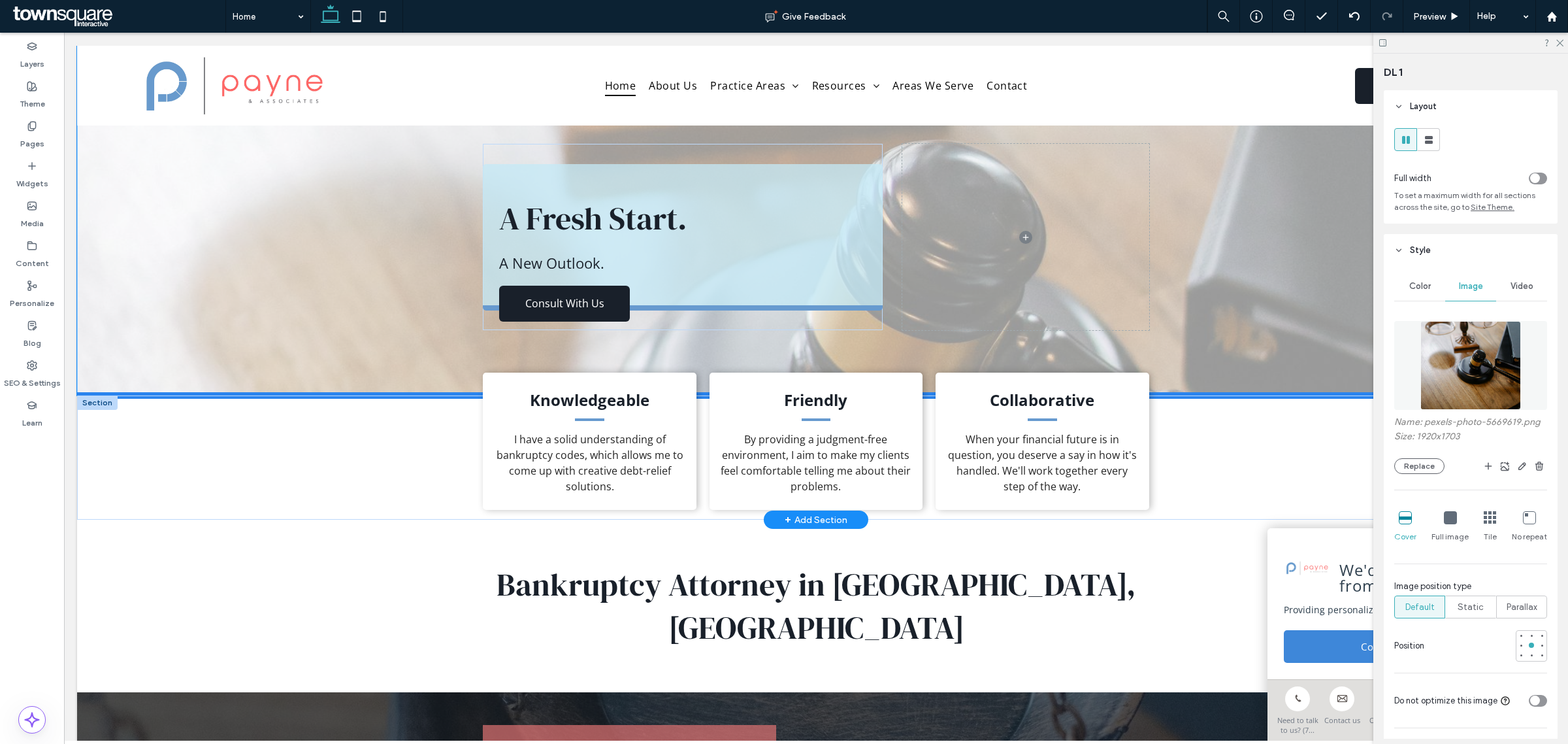
drag, startPoint x: 351, startPoint y: 354, endPoint x: 351, endPoint y: 394, distance: 40.0
click at [351, 394] on div at bounding box center [810, 395] width 1466 height 7
type input "***"
click at [1560, 47] on div at bounding box center [1471, 42] width 195 height 20
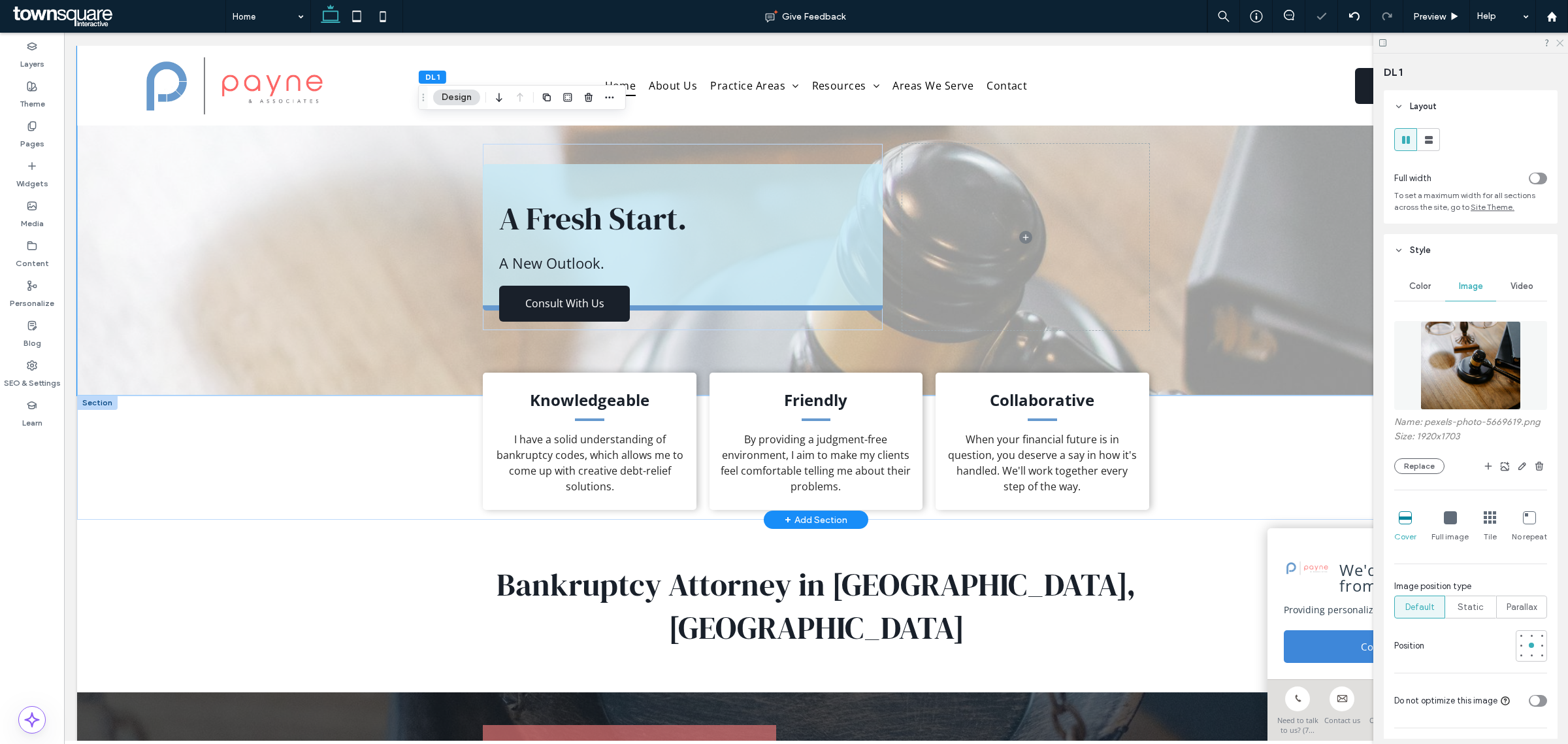
click at [1562, 43] on icon at bounding box center [1559, 41] width 8 height 8
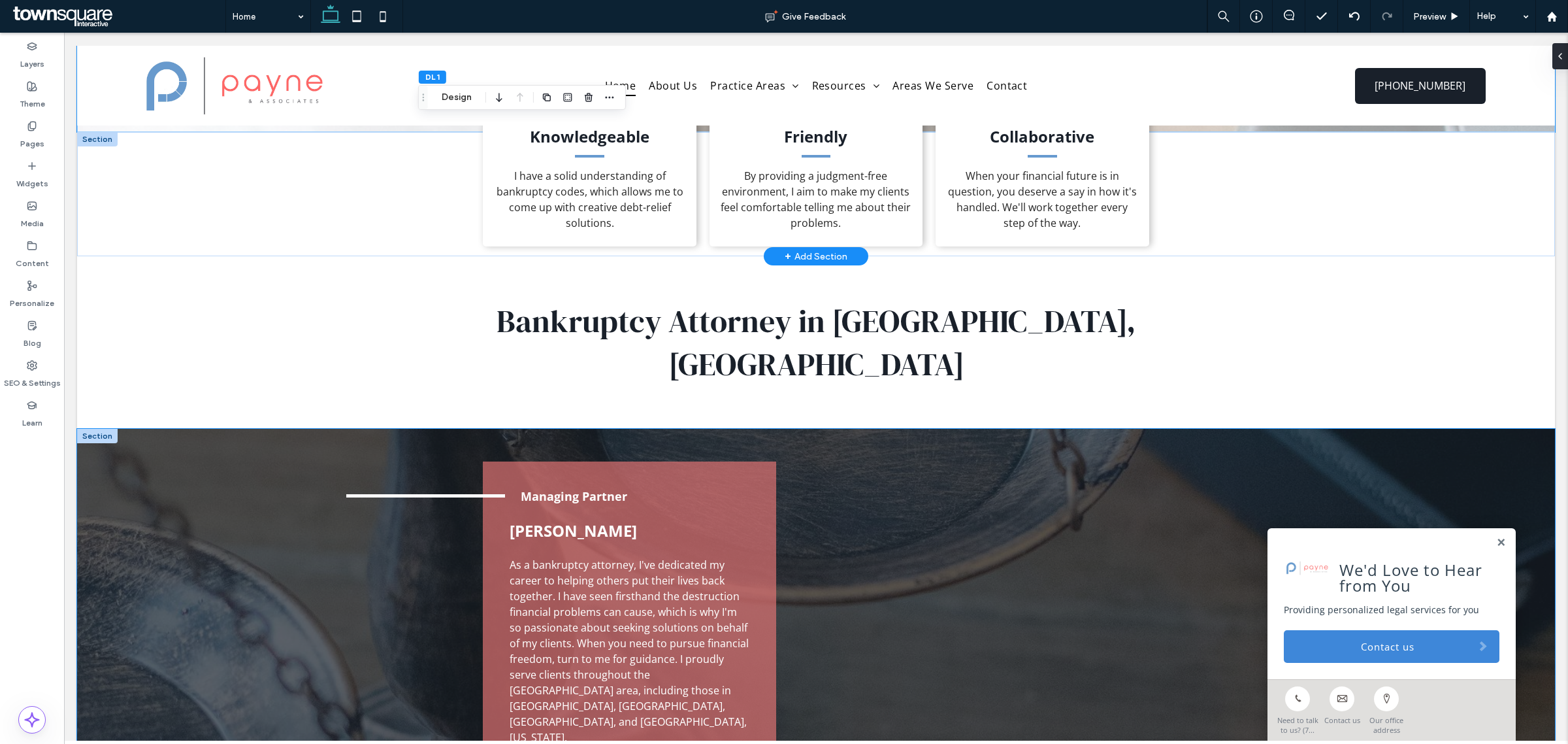
scroll to position [409, 0]
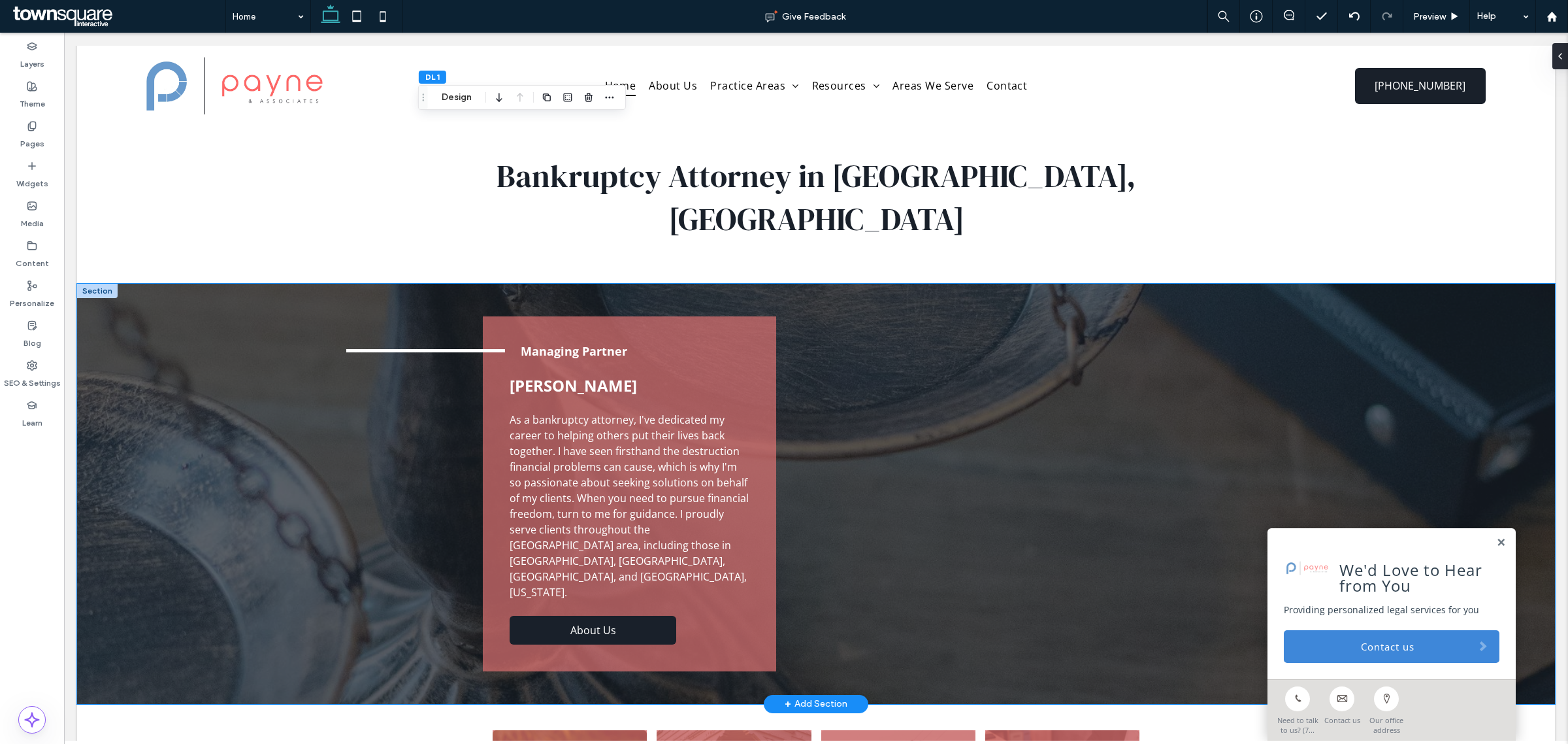
click at [233, 393] on div "Managing Partner [PERSON_NAME] As a bankruptcy attorney, I've dedicated my care…" at bounding box center [815, 494] width 1478 height 420
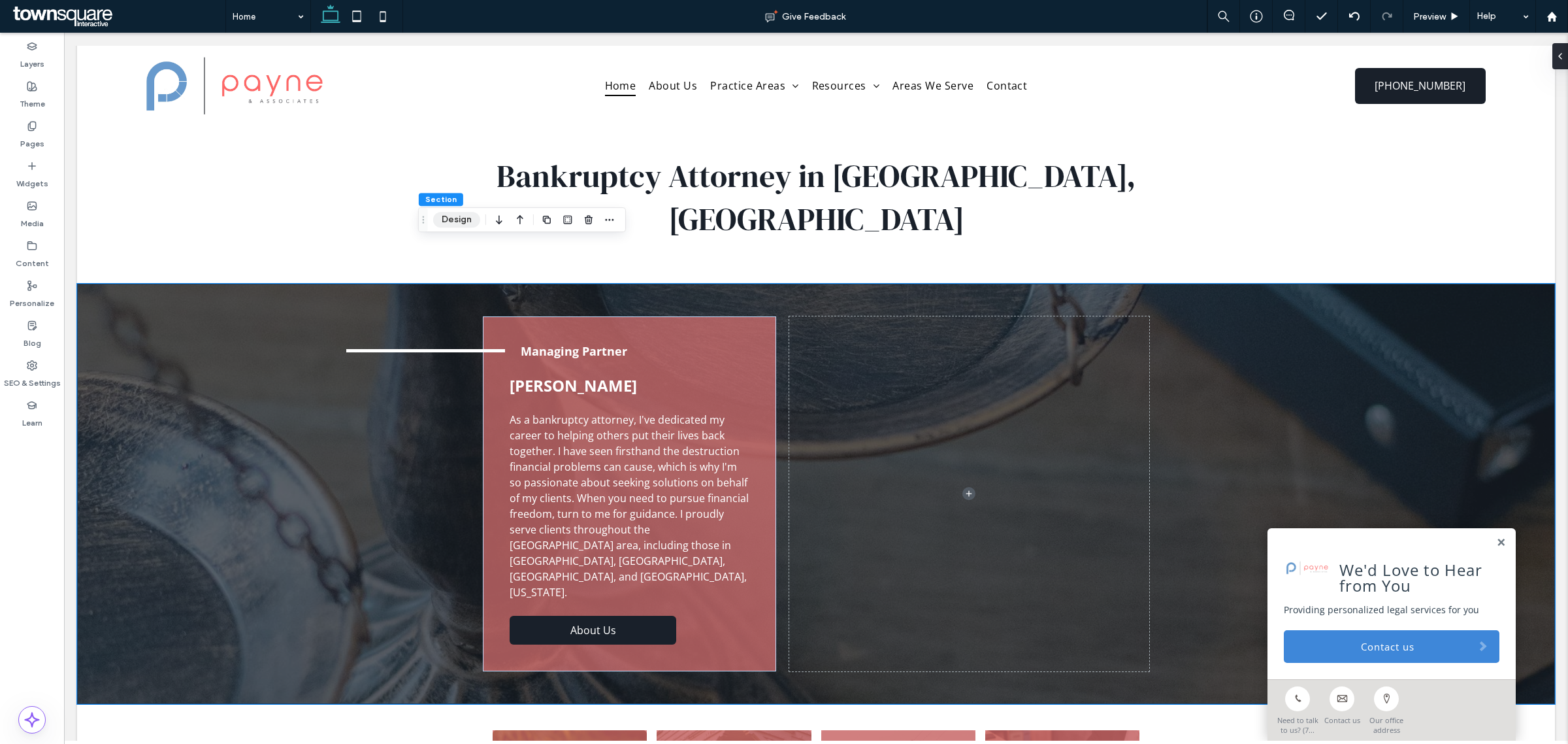
click at [442, 218] on button "Design" at bounding box center [456, 219] width 47 height 16
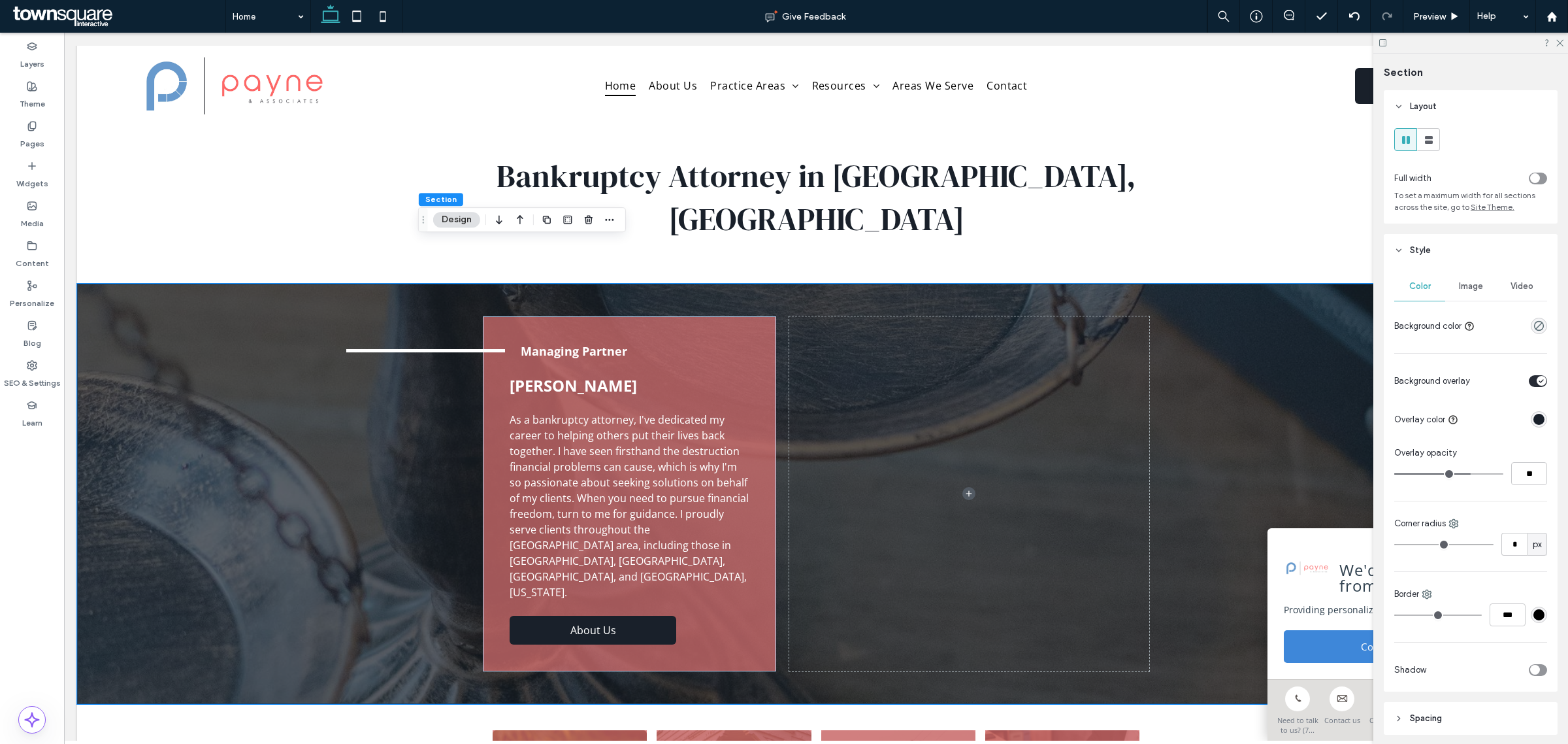
click at [1464, 286] on span "Image" at bounding box center [1471, 286] width 24 height 11
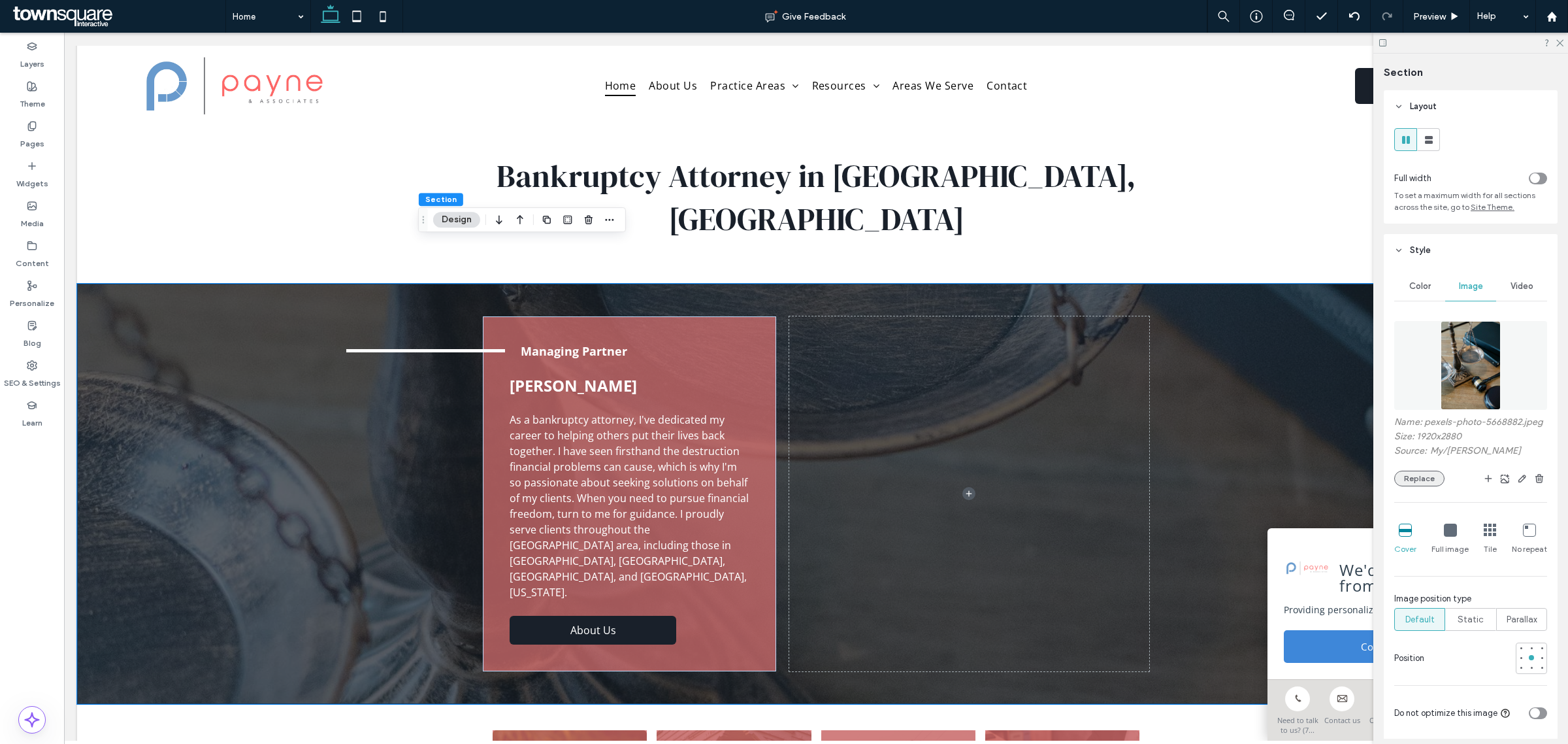
click at [1428, 486] on button "Replace" at bounding box center [1419, 478] width 50 height 16
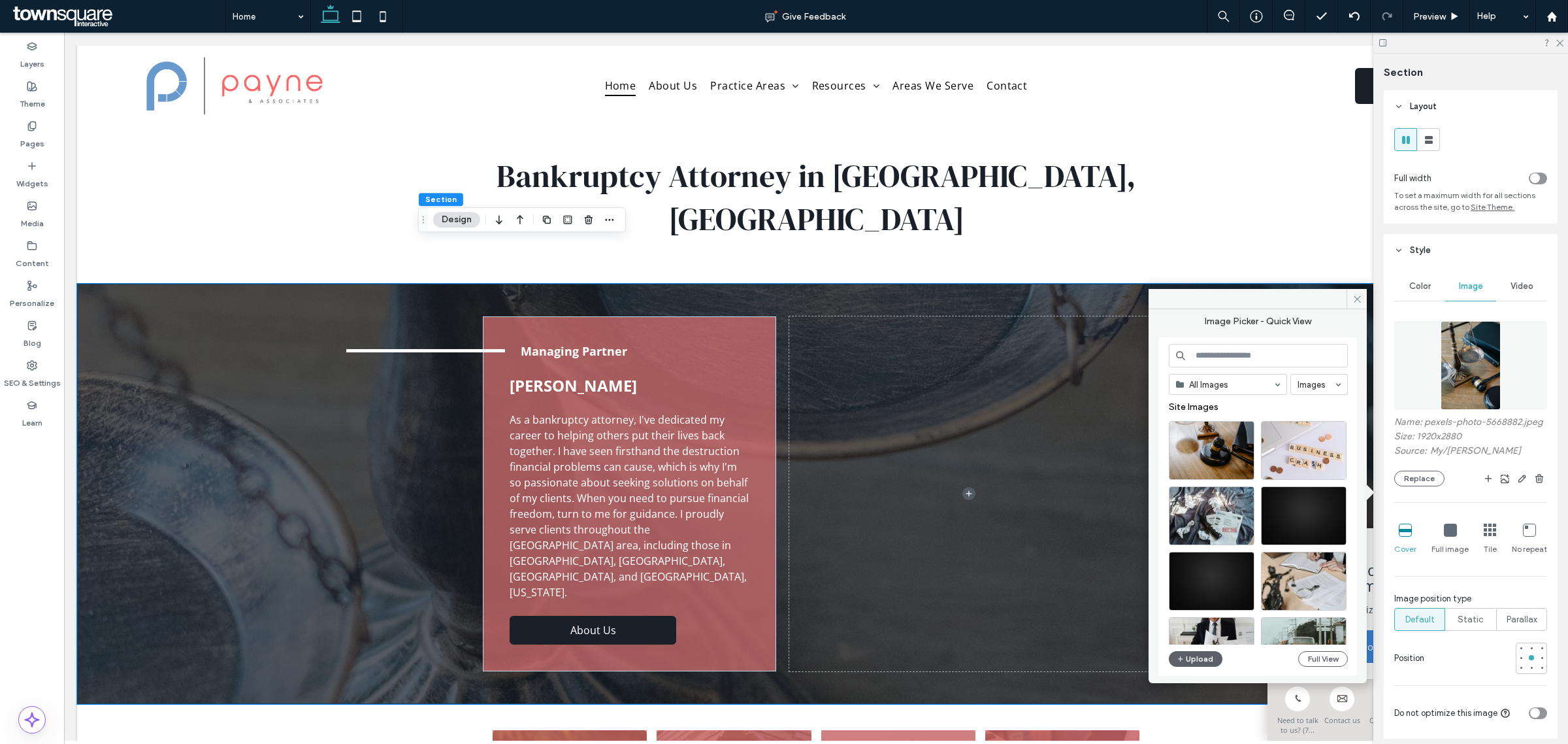
click at [1271, 360] on input at bounding box center [1259, 355] width 179 height 23
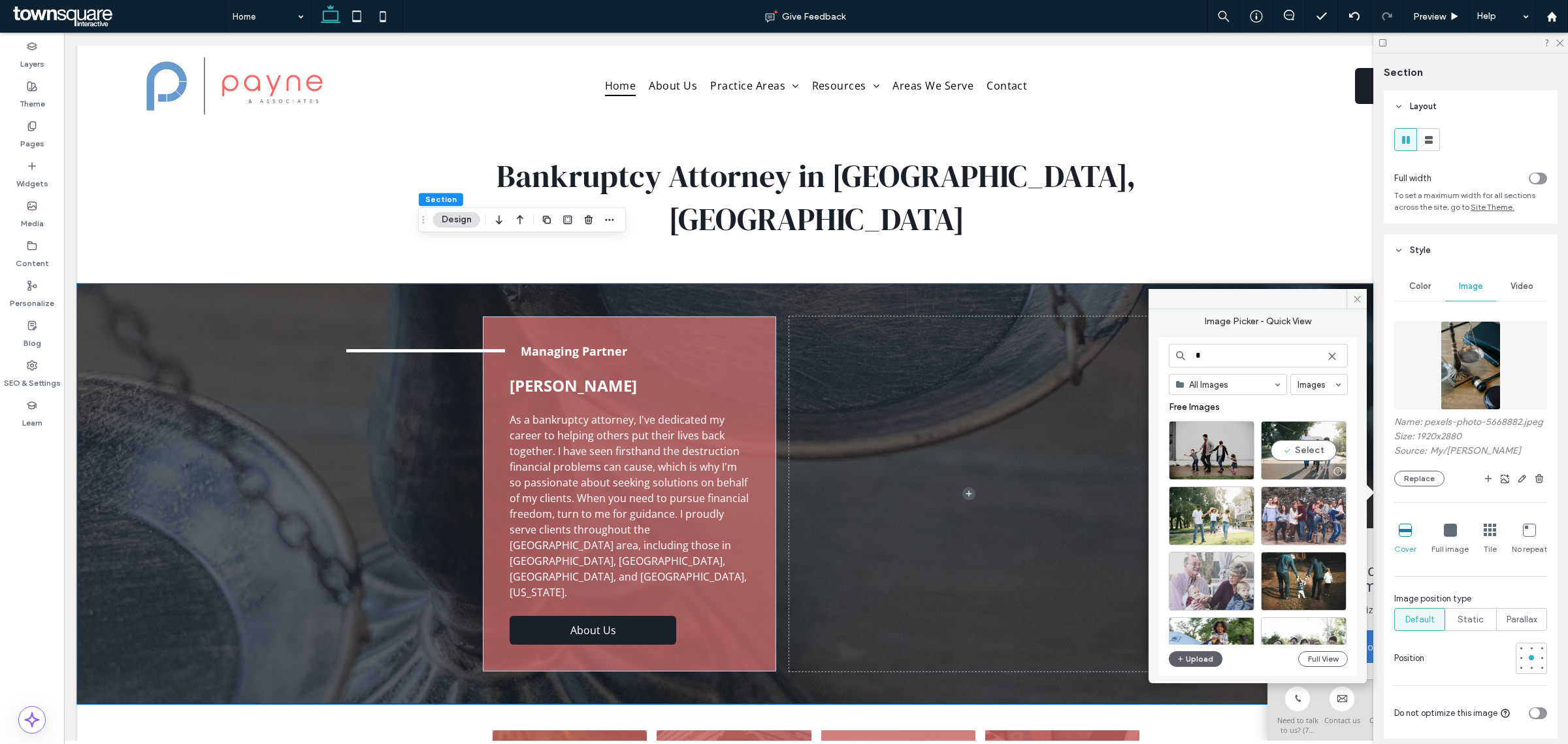
type input "*"
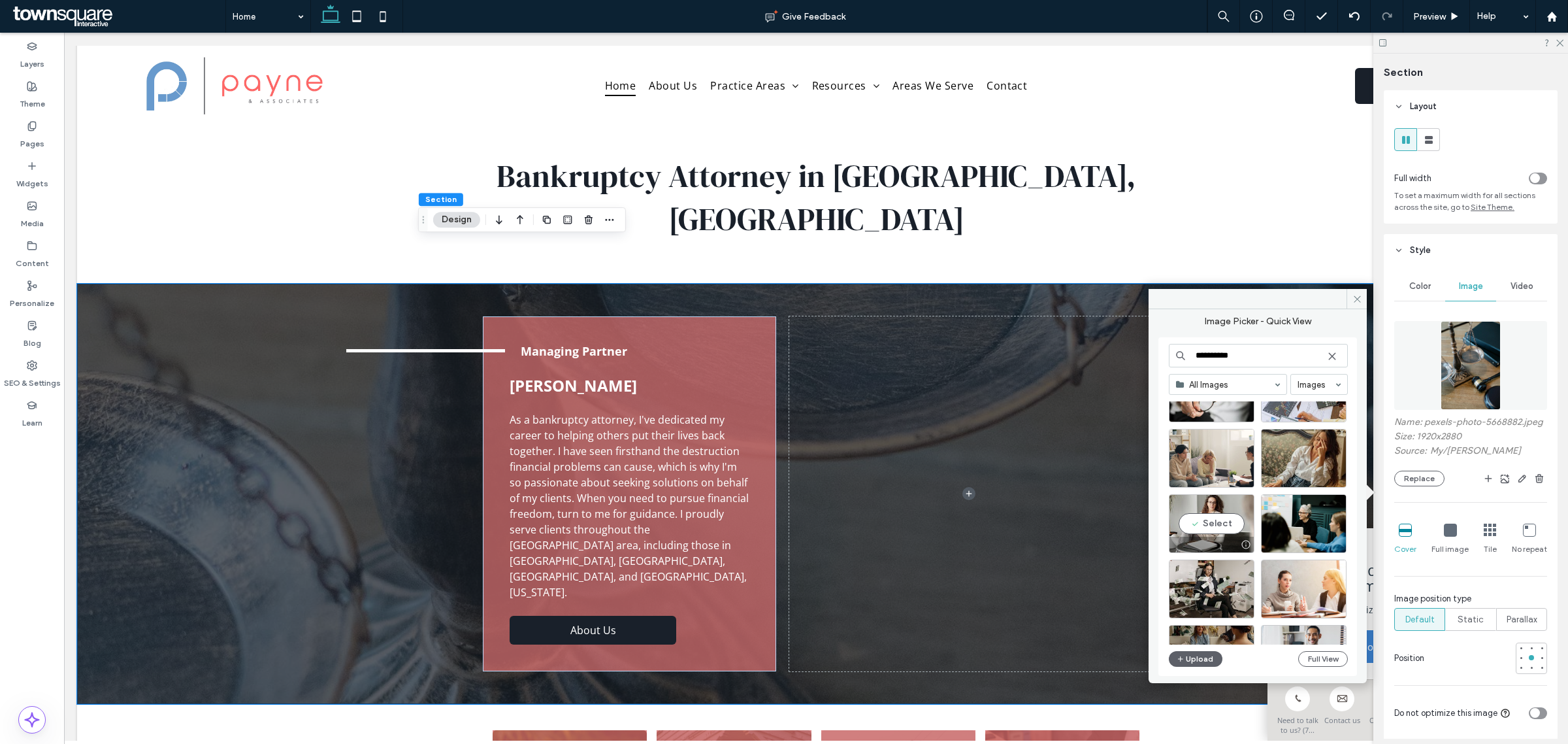
scroll to position [1051, 0]
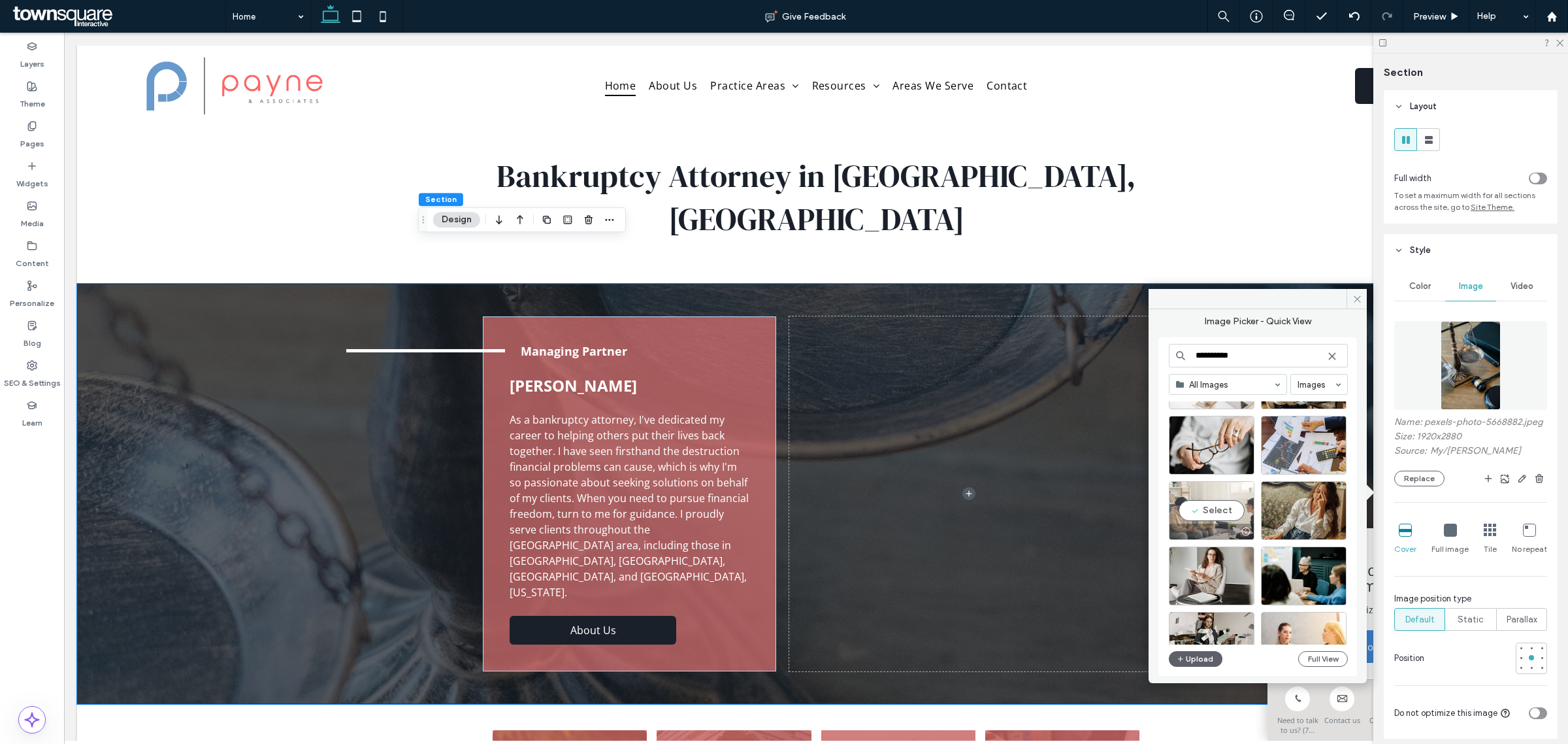
type input "**********"
click at [1225, 507] on div "Select" at bounding box center [1212, 511] width 86 height 59
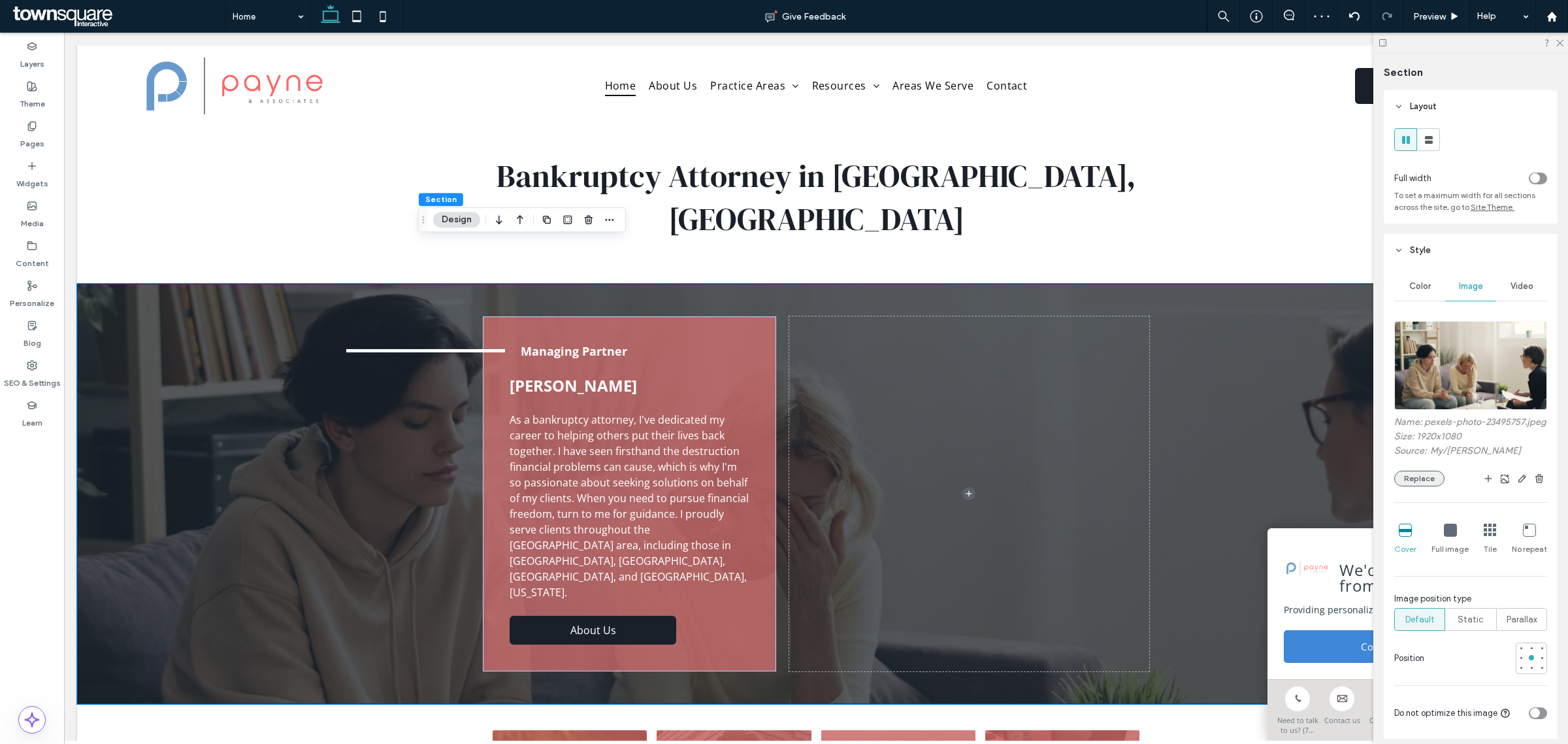
click at [1418, 486] on button "Replace" at bounding box center [1419, 478] width 50 height 16
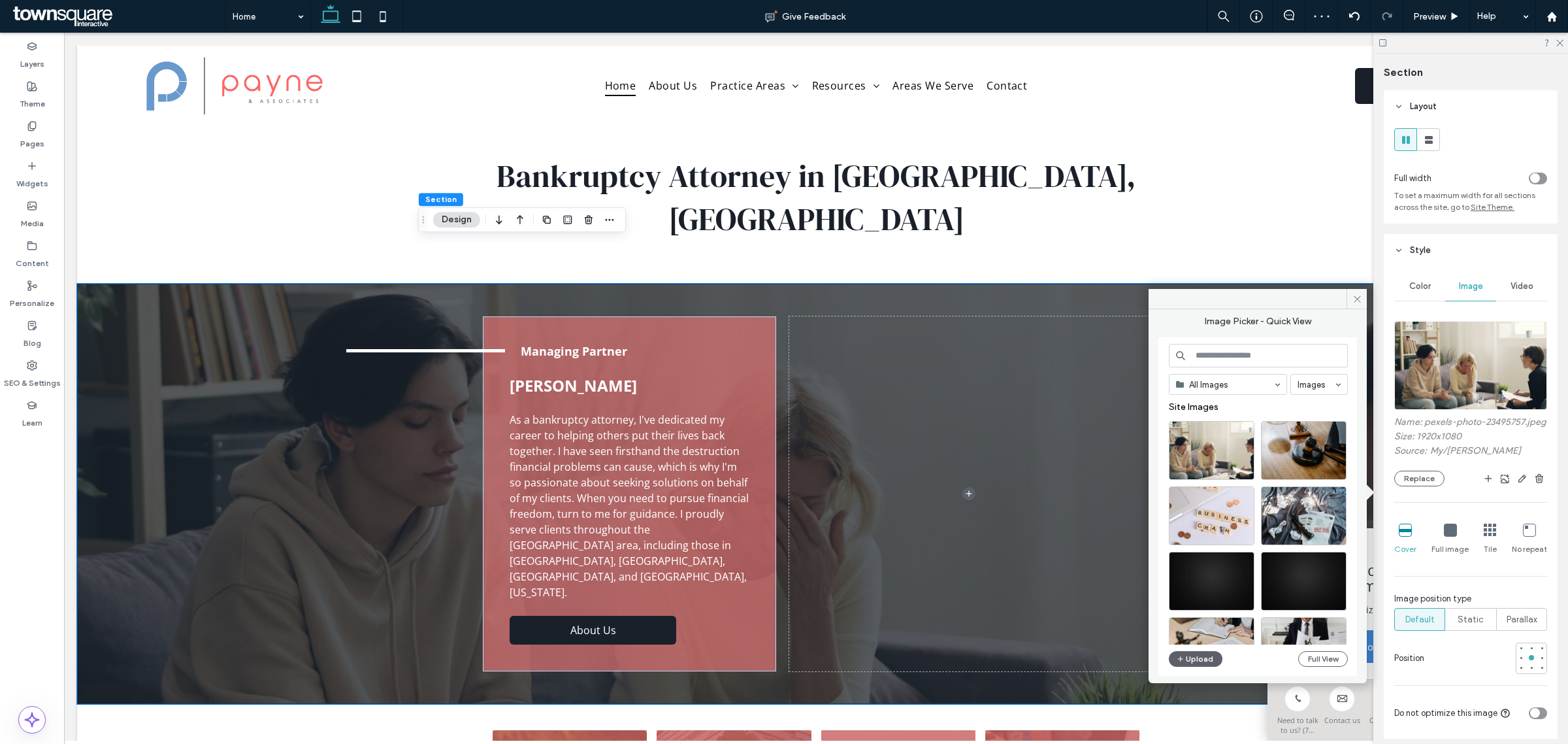
click at [1263, 357] on input at bounding box center [1259, 355] width 179 height 23
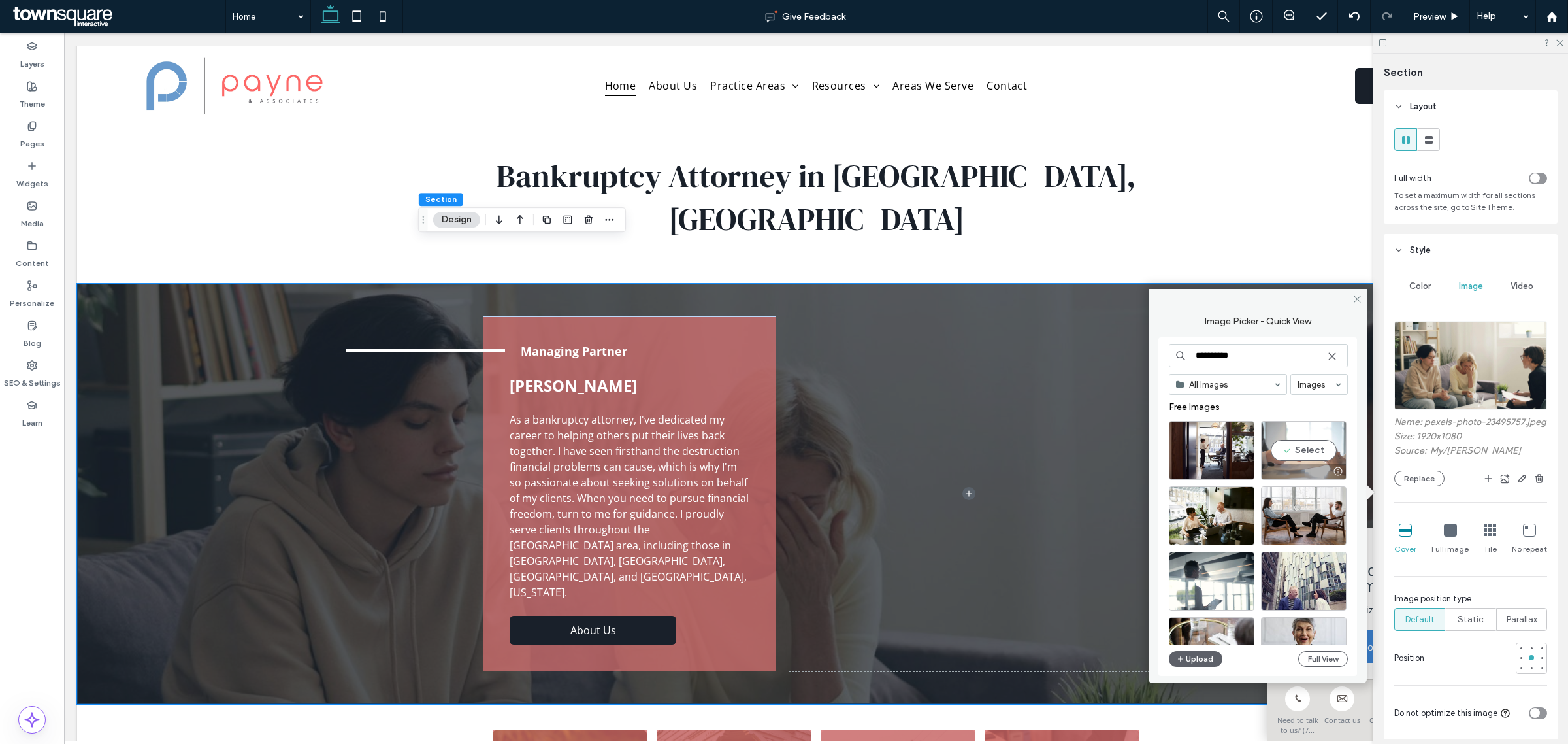
type input "**********"
click at [1299, 452] on div "Select" at bounding box center [1304, 450] width 86 height 59
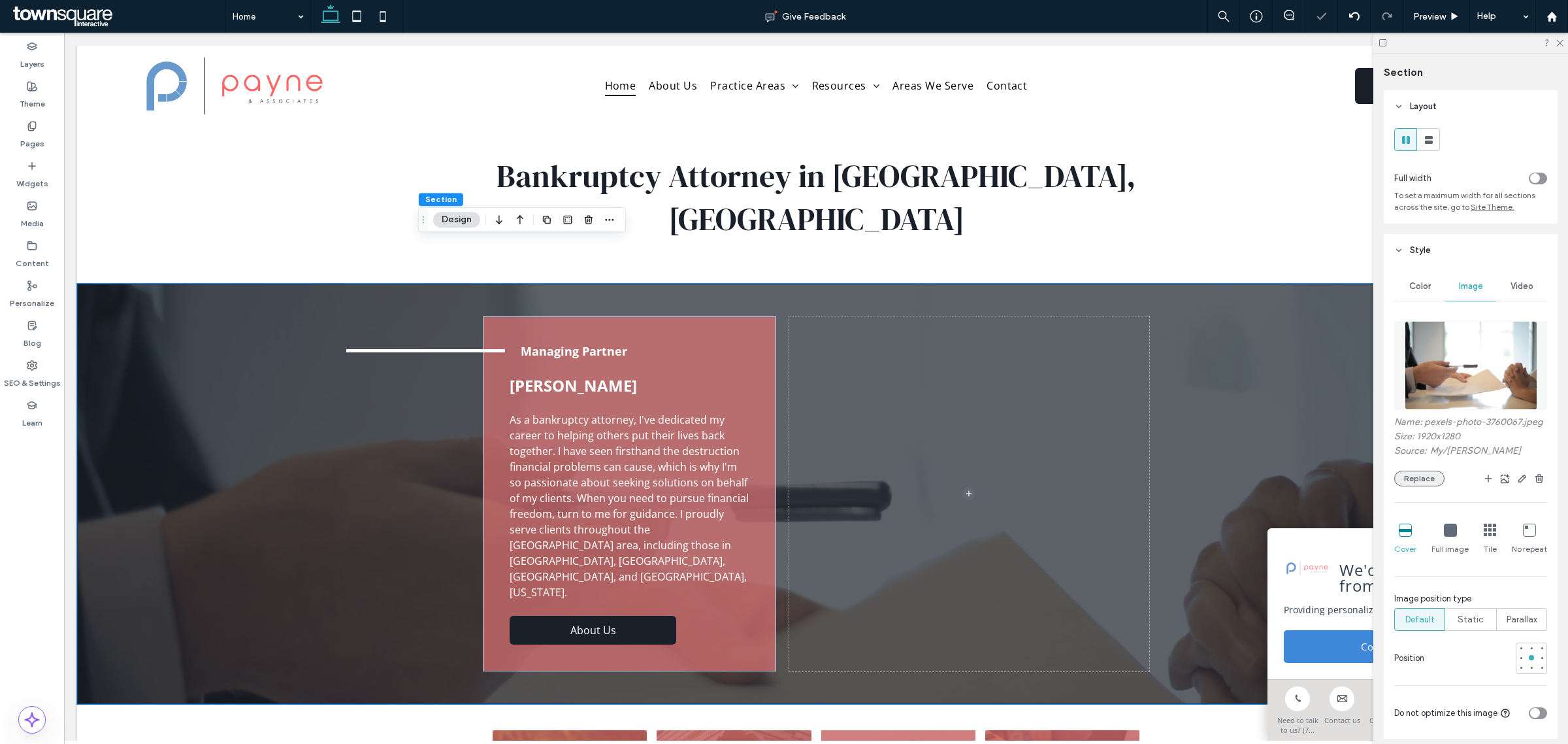
click at [1420, 486] on button "Replace" at bounding box center [1419, 478] width 50 height 16
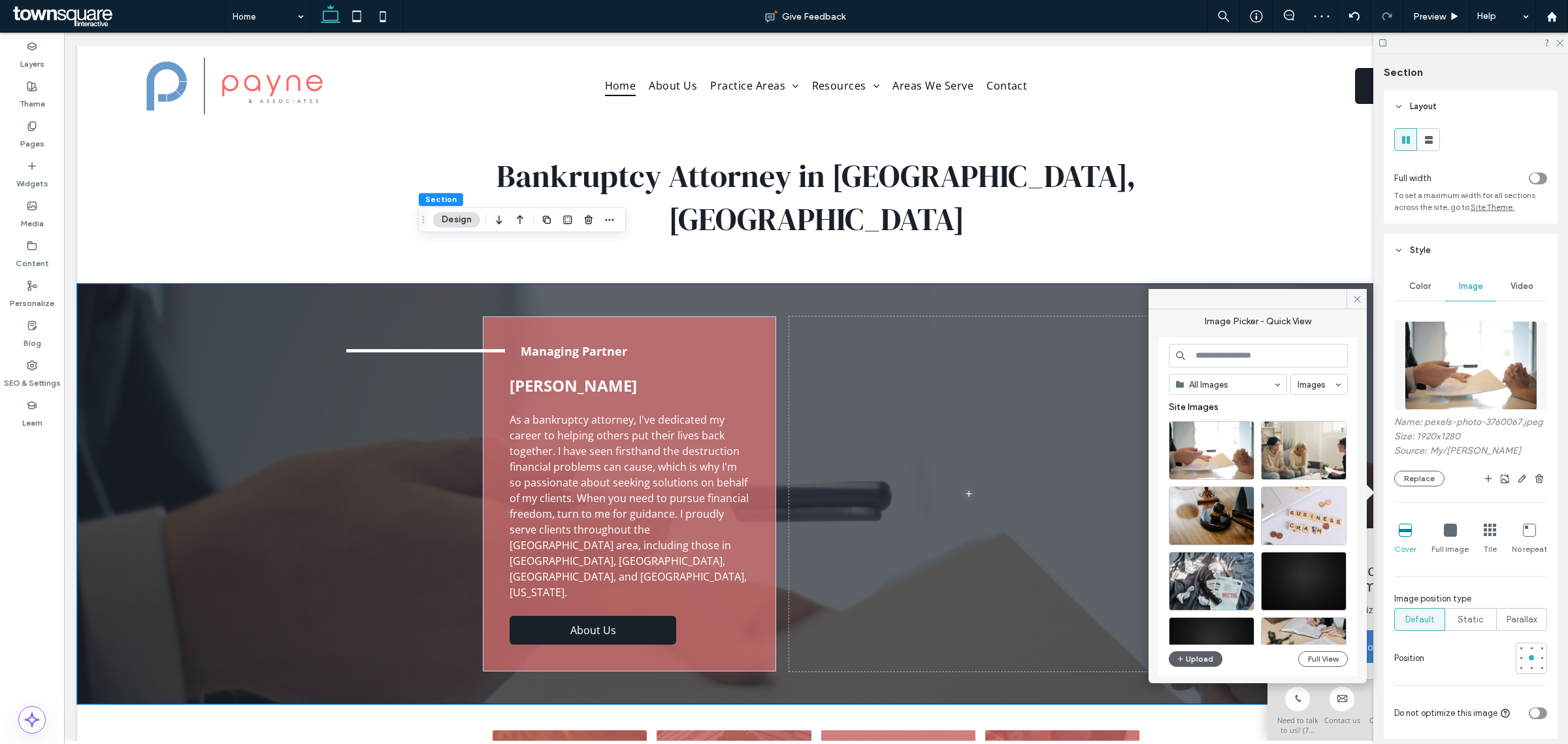
click at [1250, 345] on input at bounding box center [1259, 355] width 179 height 23
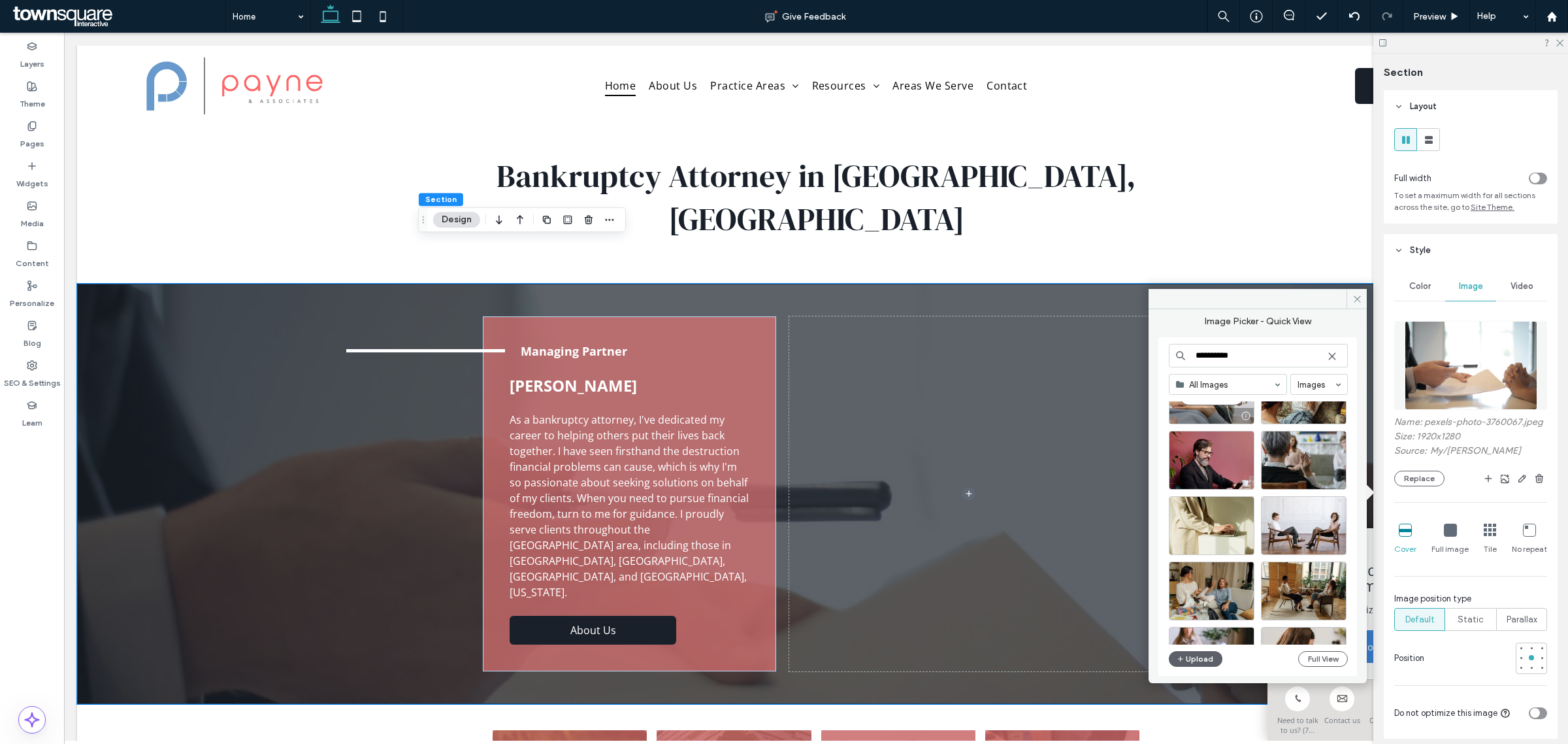
scroll to position [1322, 0]
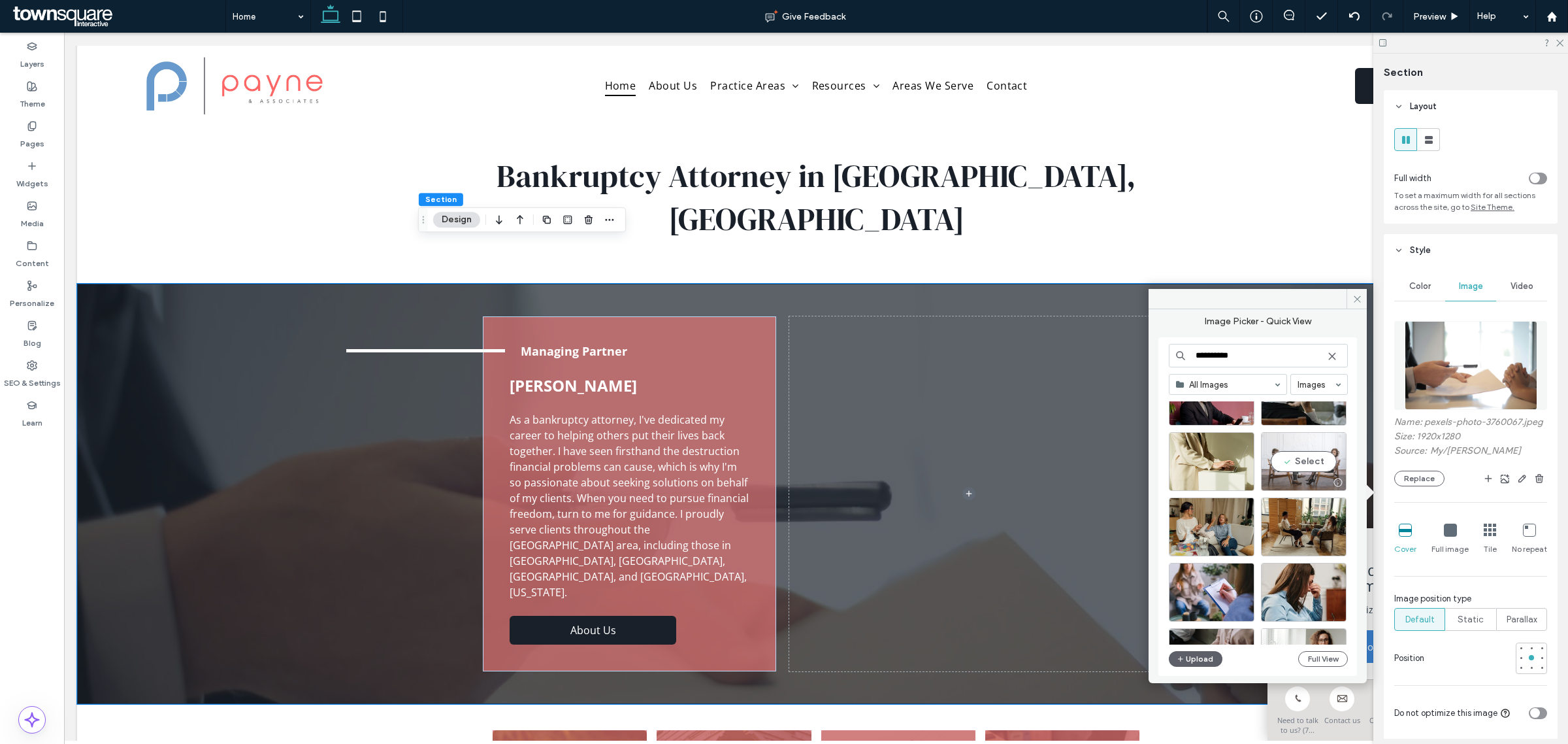
type input "**********"
click at [1296, 466] on div "Select" at bounding box center [1304, 462] width 86 height 59
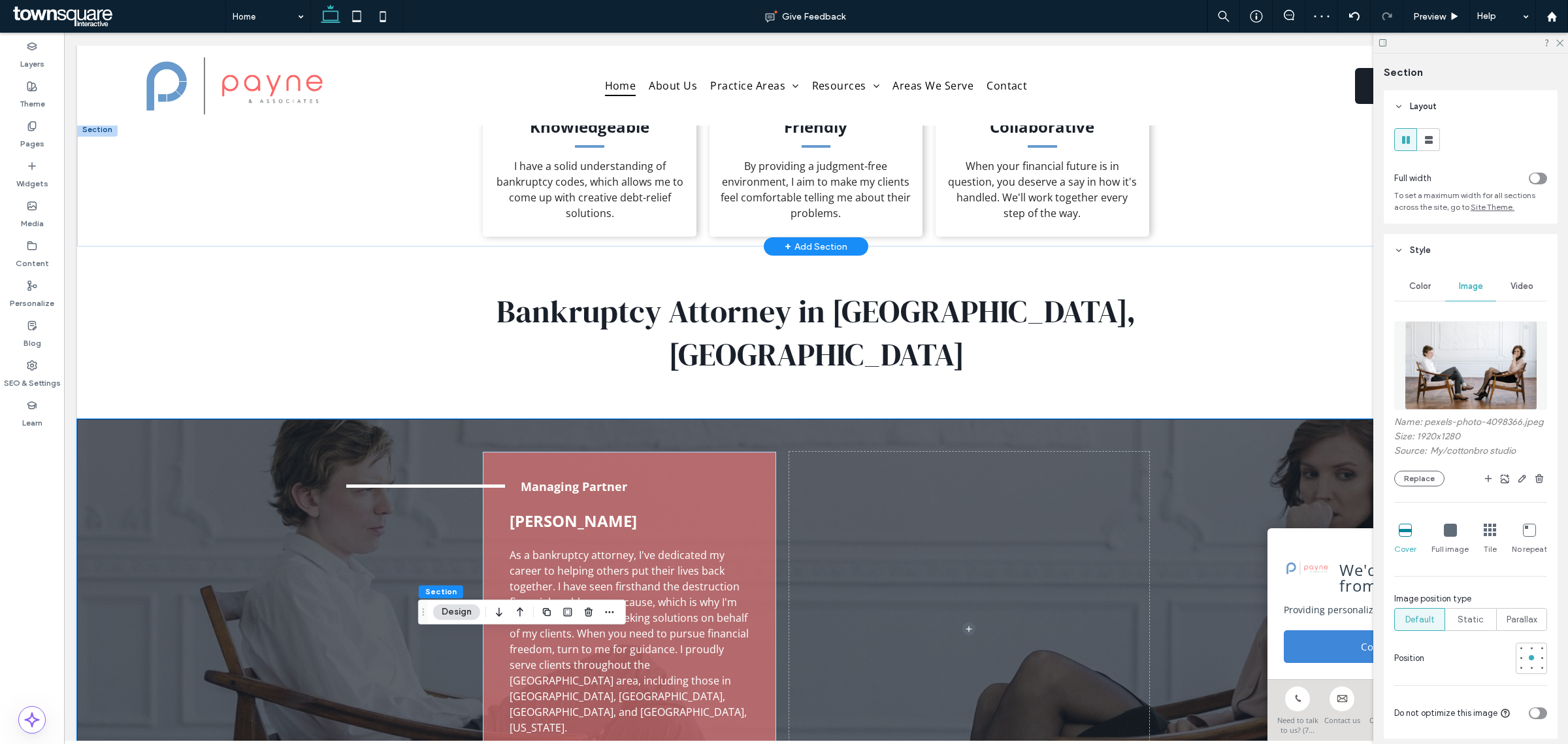
scroll to position [0, 0]
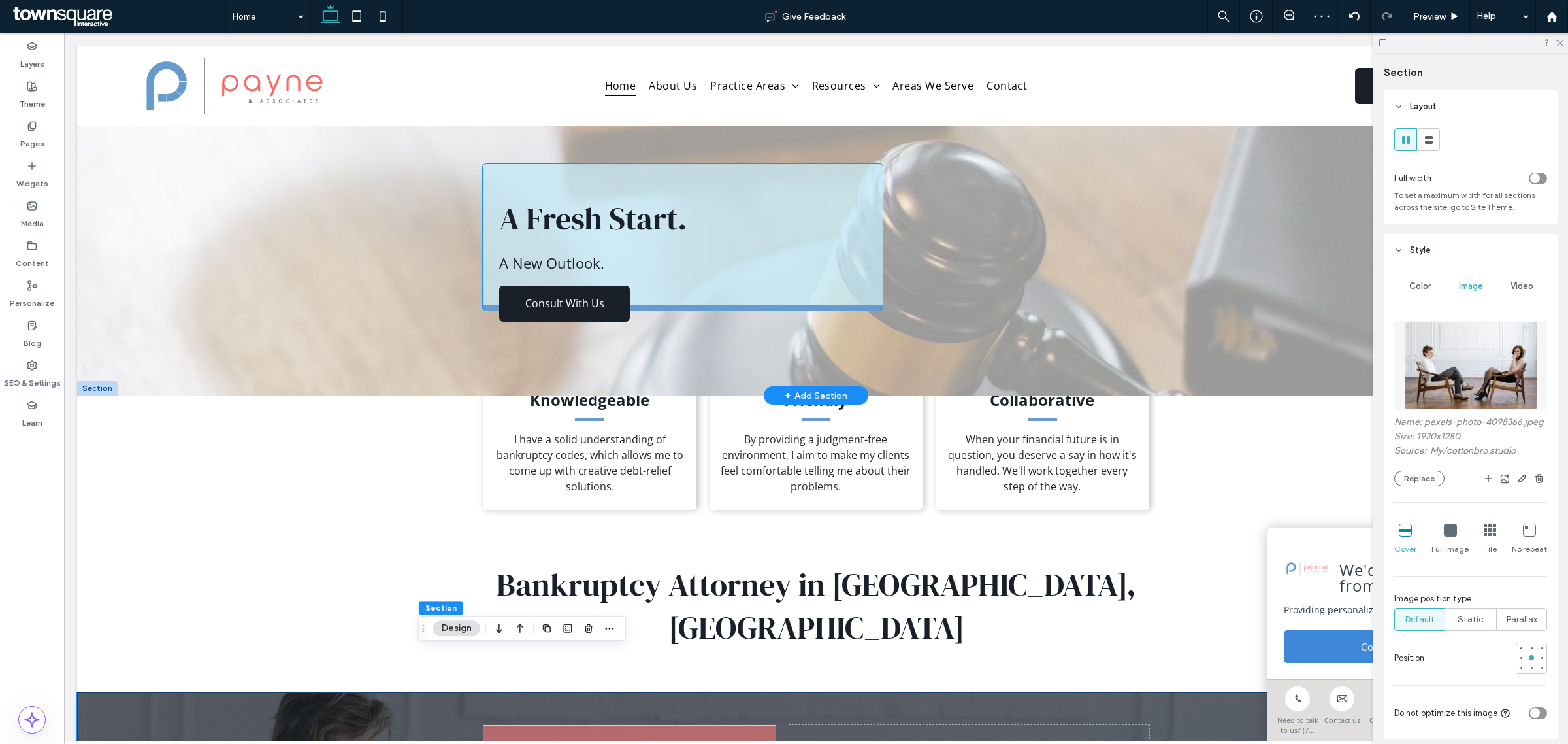
click at [653, 224] on span "A Fresh Start." at bounding box center [592, 218] width 187 height 43
click at [652, 224] on span "A Fresh Start." at bounding box center [592, 218] width 187 height 43
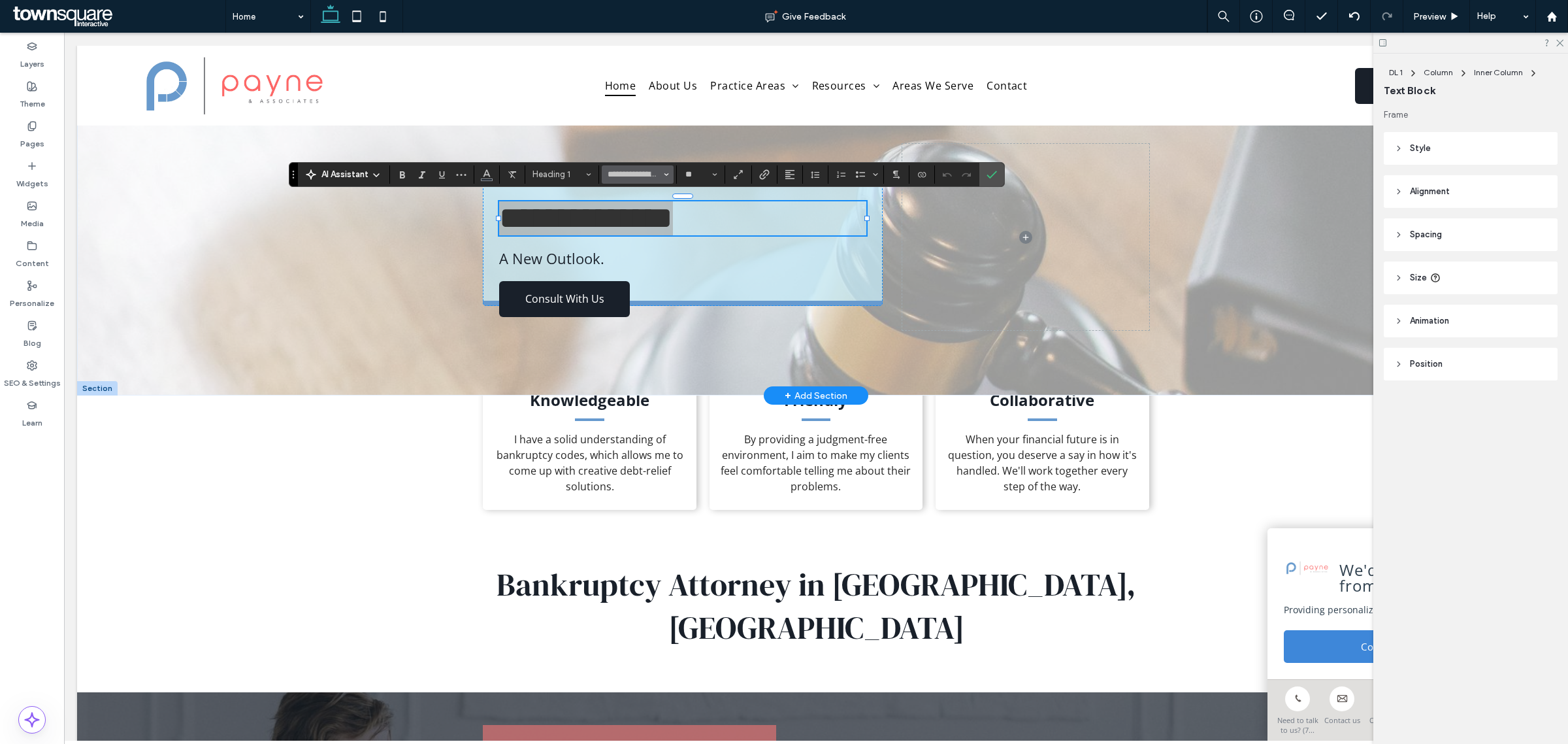
click at [650, 183] on button "**********" at bounding box center [637, 175] width 72 height 18
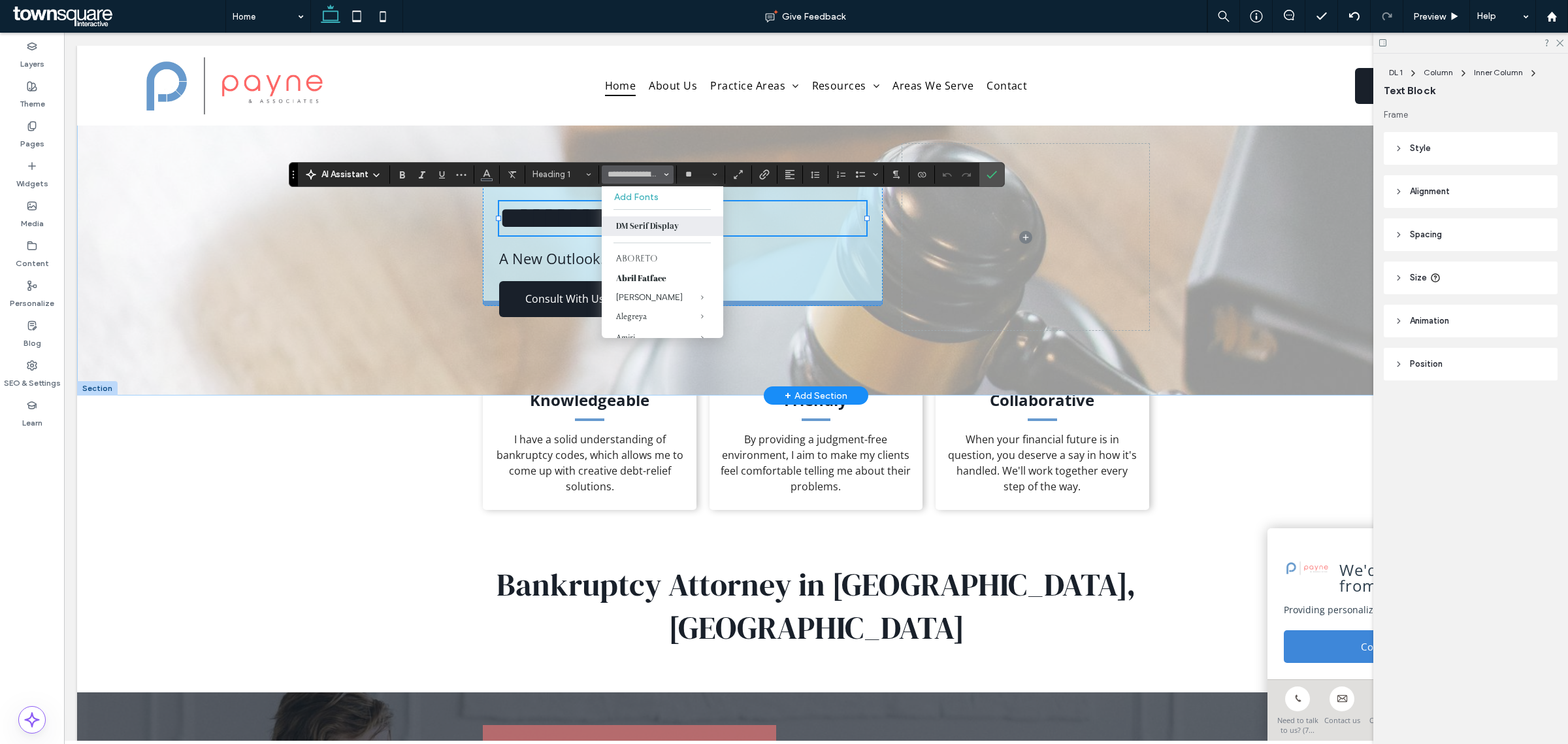
click at [324, 301] on div "**********" at bounding box center [815, 221] width 1478 height 349
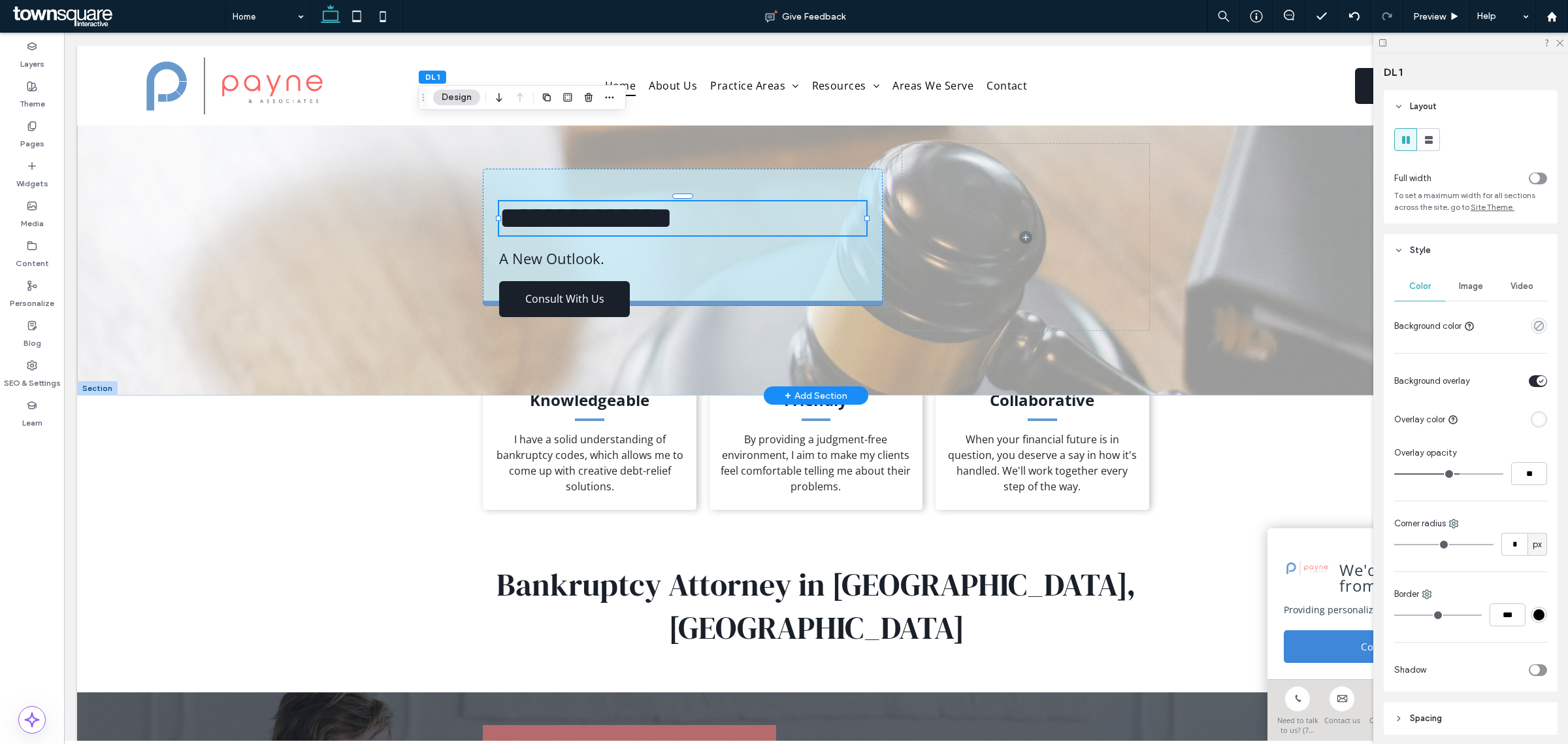
type input "**"
type input "****"
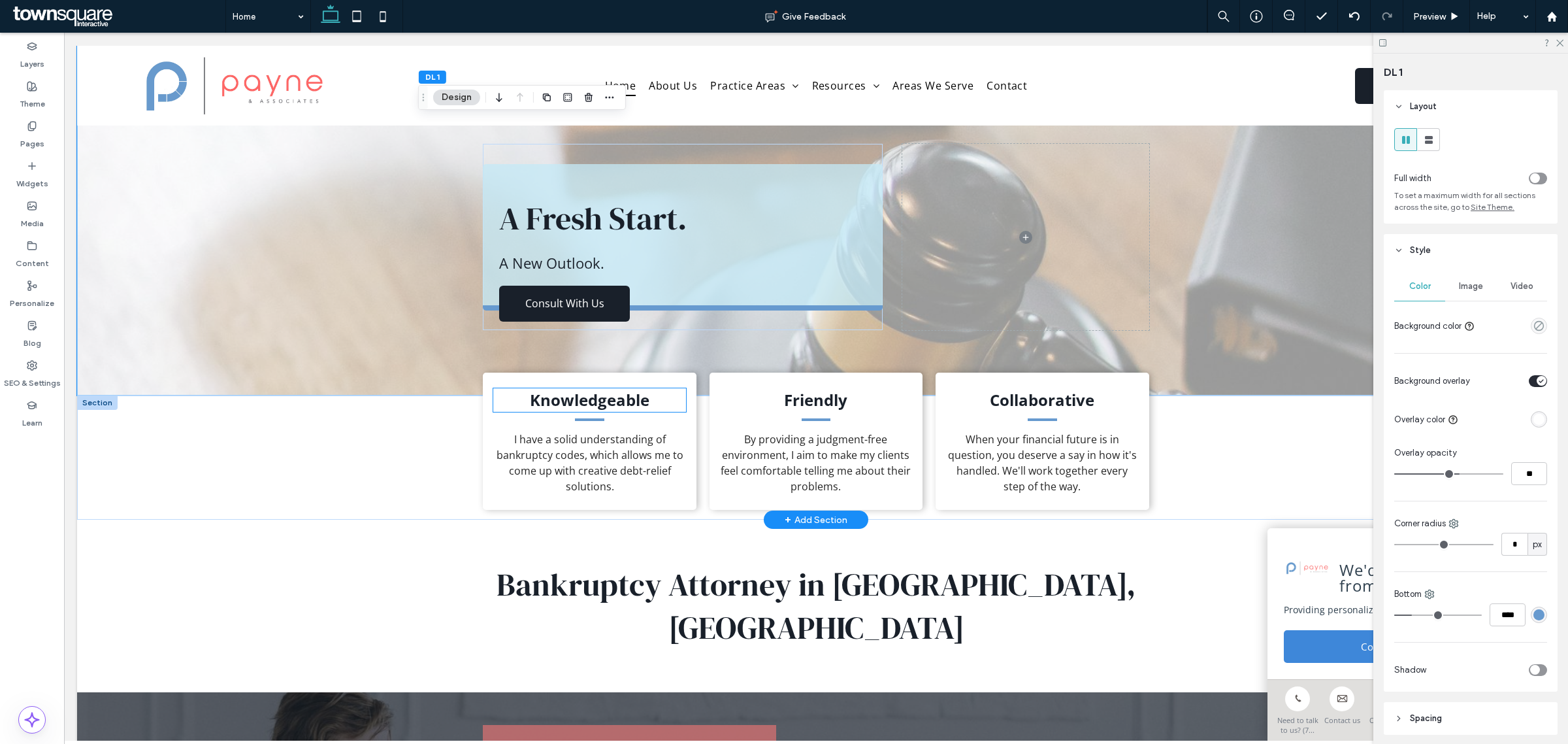
click at [586, 407] on strong "Knowledgeable" at bounding box center [589, 399] width 120 height 22
click at [586, 407] on div "Knowledgeable" at bounding box center [589, 400] width 192 height 23
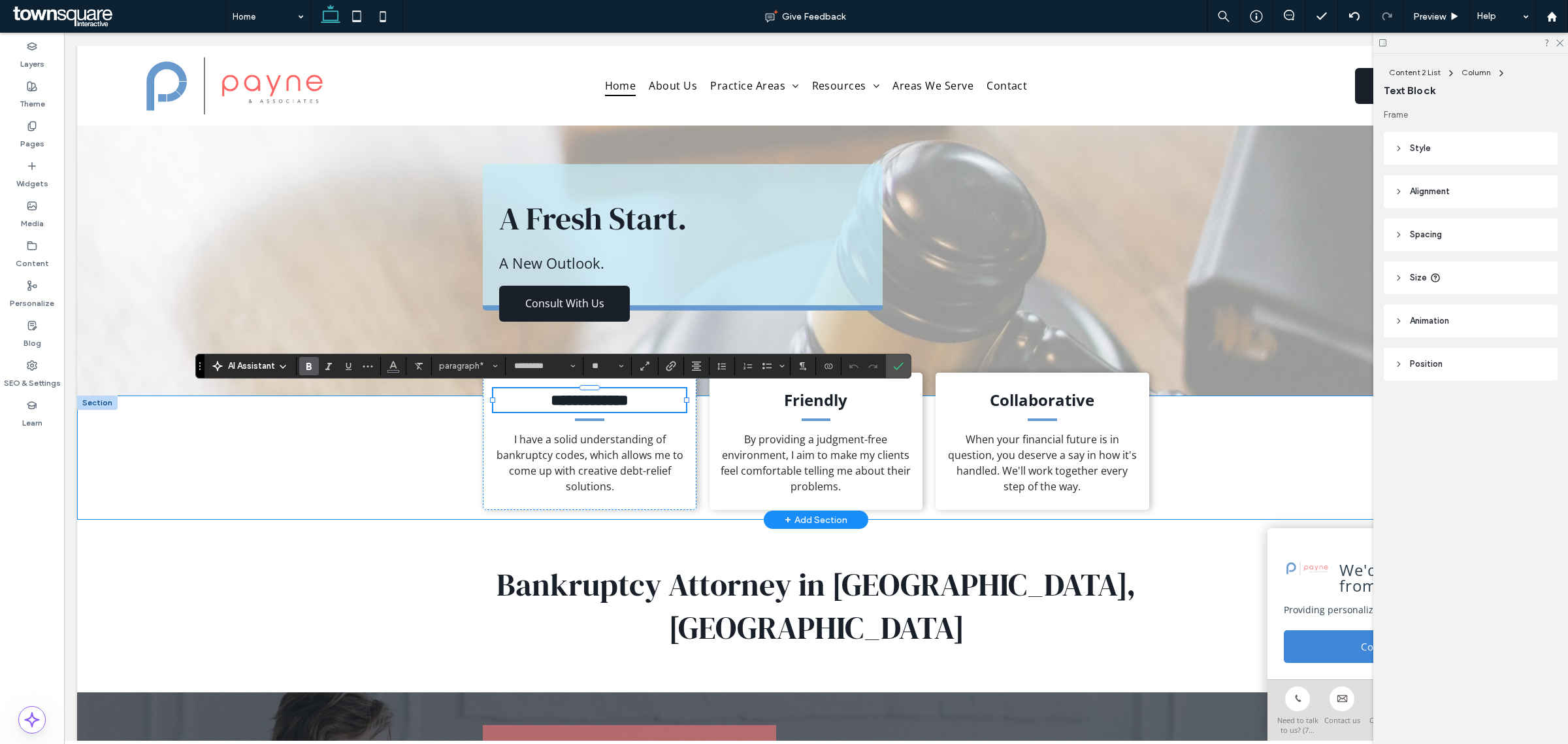
click at [389, 443] on div "**********" at bounding box center [815, 457] width 1478 height 124
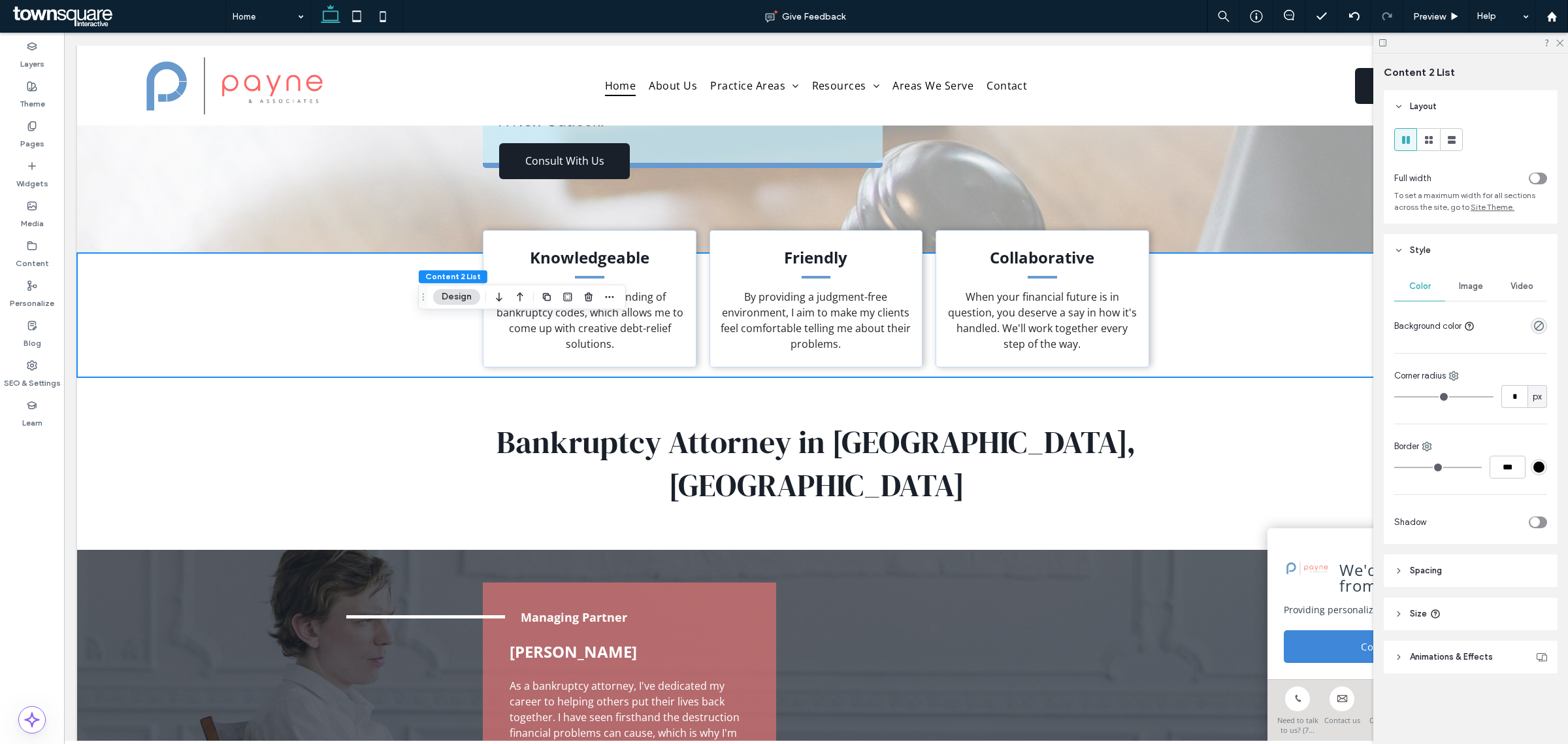
scroll to position [163, 0]
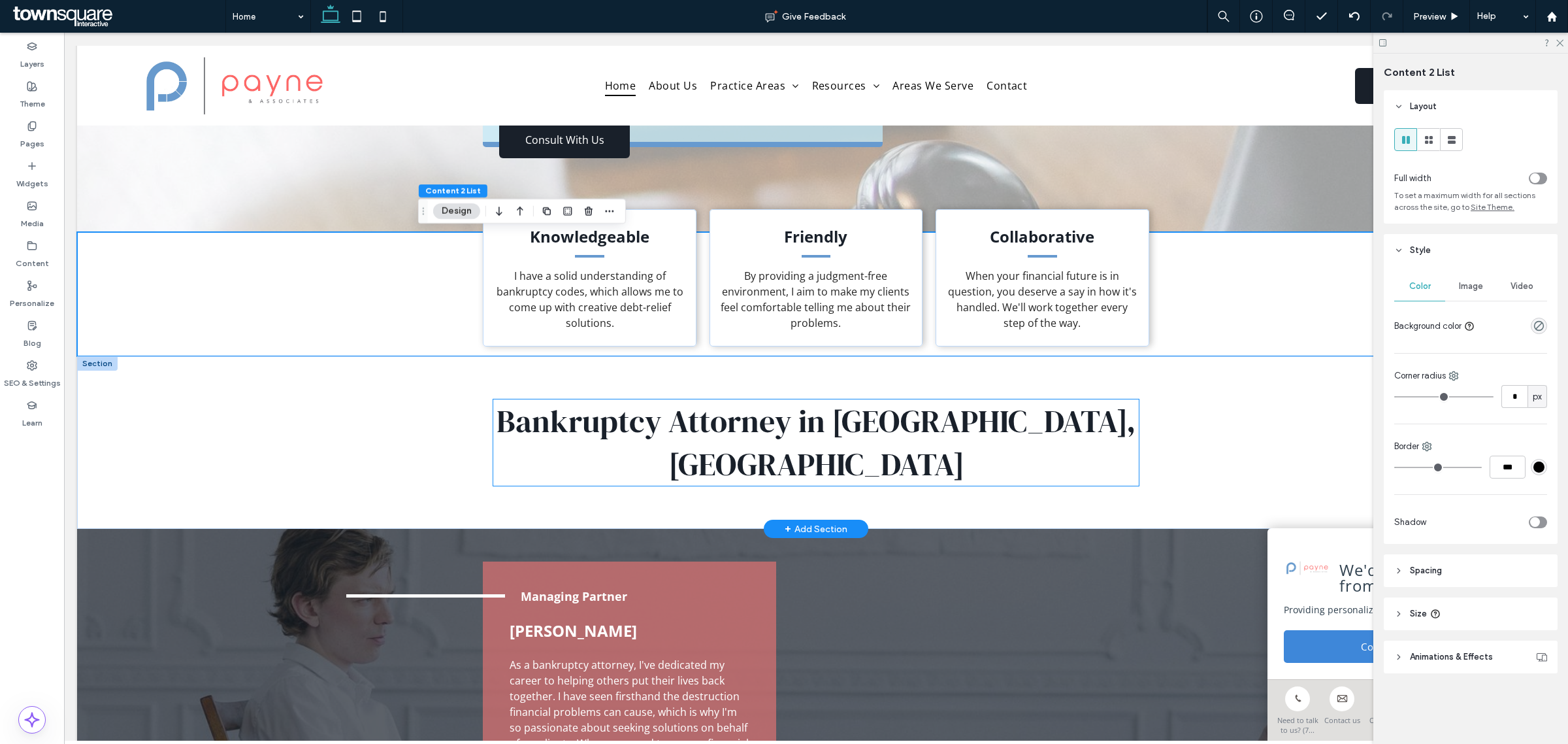
click at [623, 422] on span "Bankruptcy Attorney in [GEOGRAPHIC_DATA], [GEOGRAPHIC_DATA]" at bounding box center [816, 442] width 639 height 87
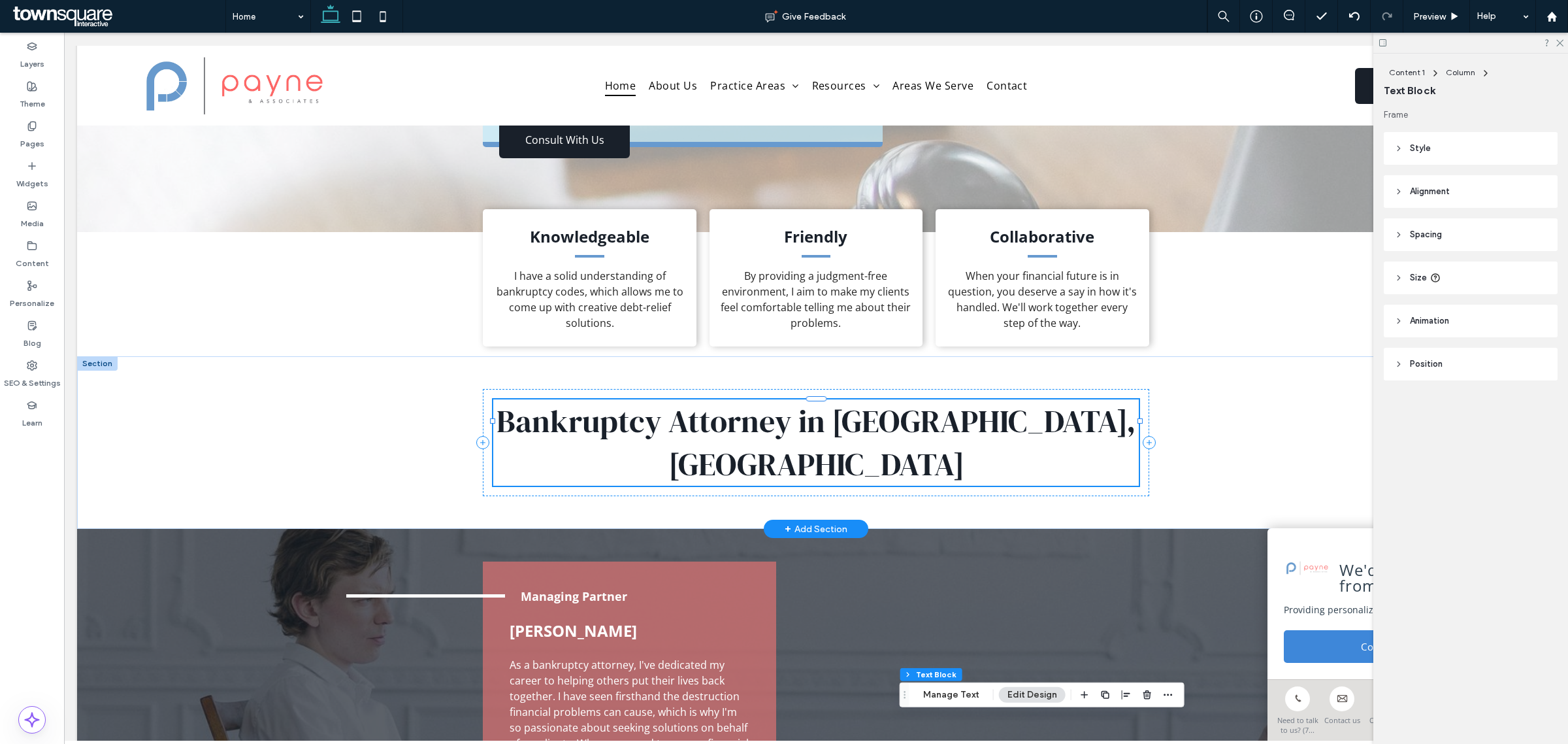
click at [619, 425] on span "Bankruptcy Attorney in [GEOGRAPHIC_DATA], [GEOGRAPHIC_DATA]" at bounding box center [816, 442] width 639 height 87
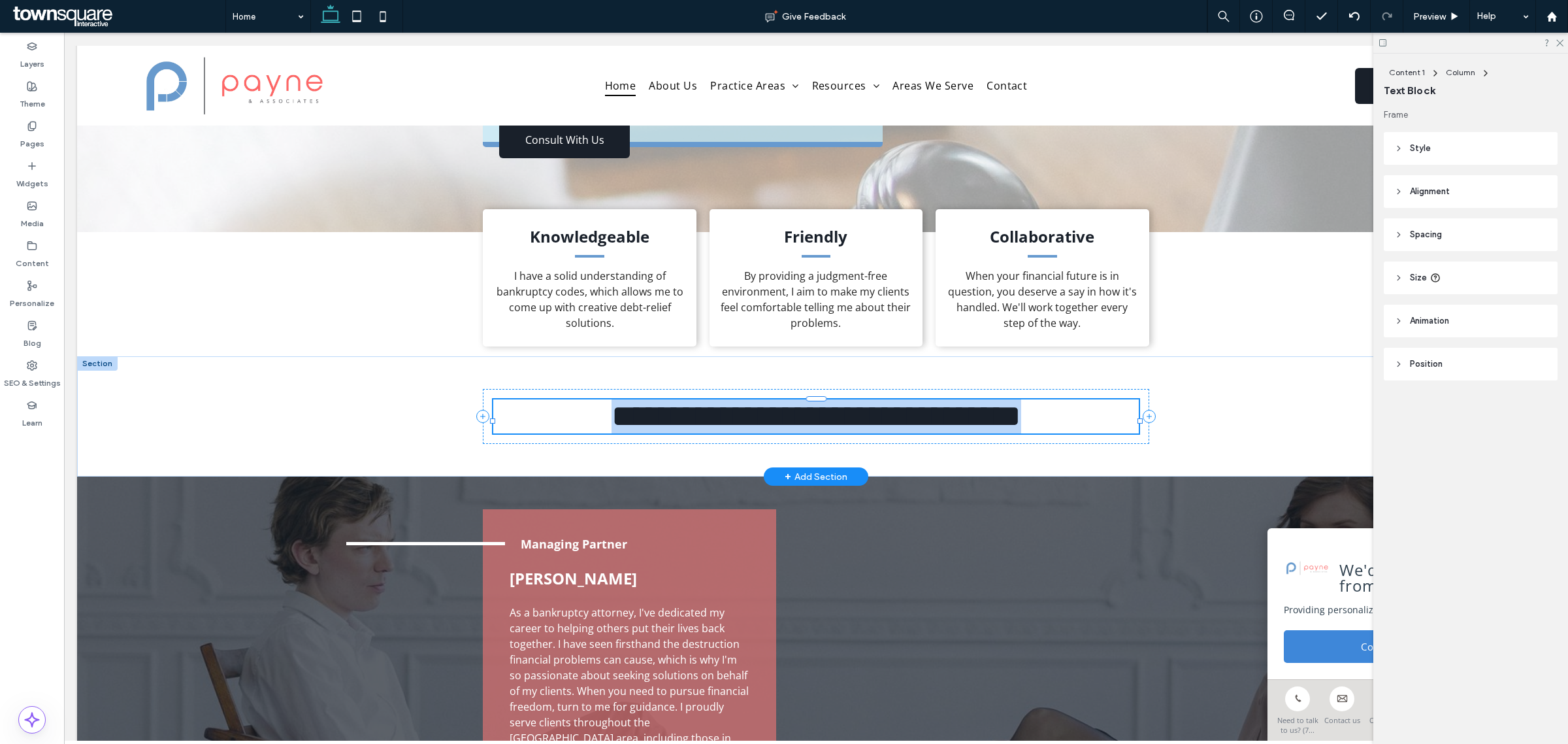
type input "**********"
type input "**"
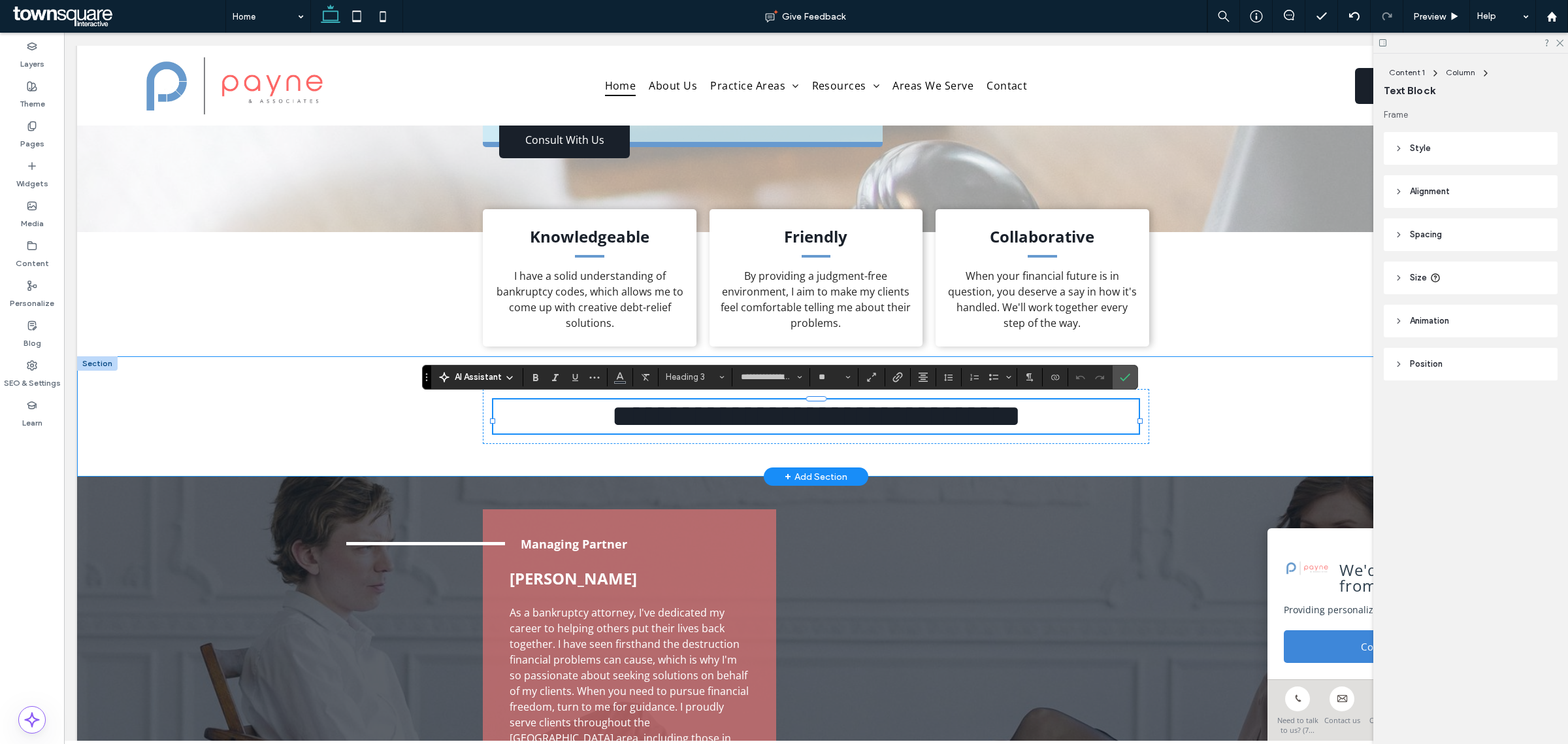
click at [452, 445] on div "**********" at bounding box center [816, 416] width 784 height 120
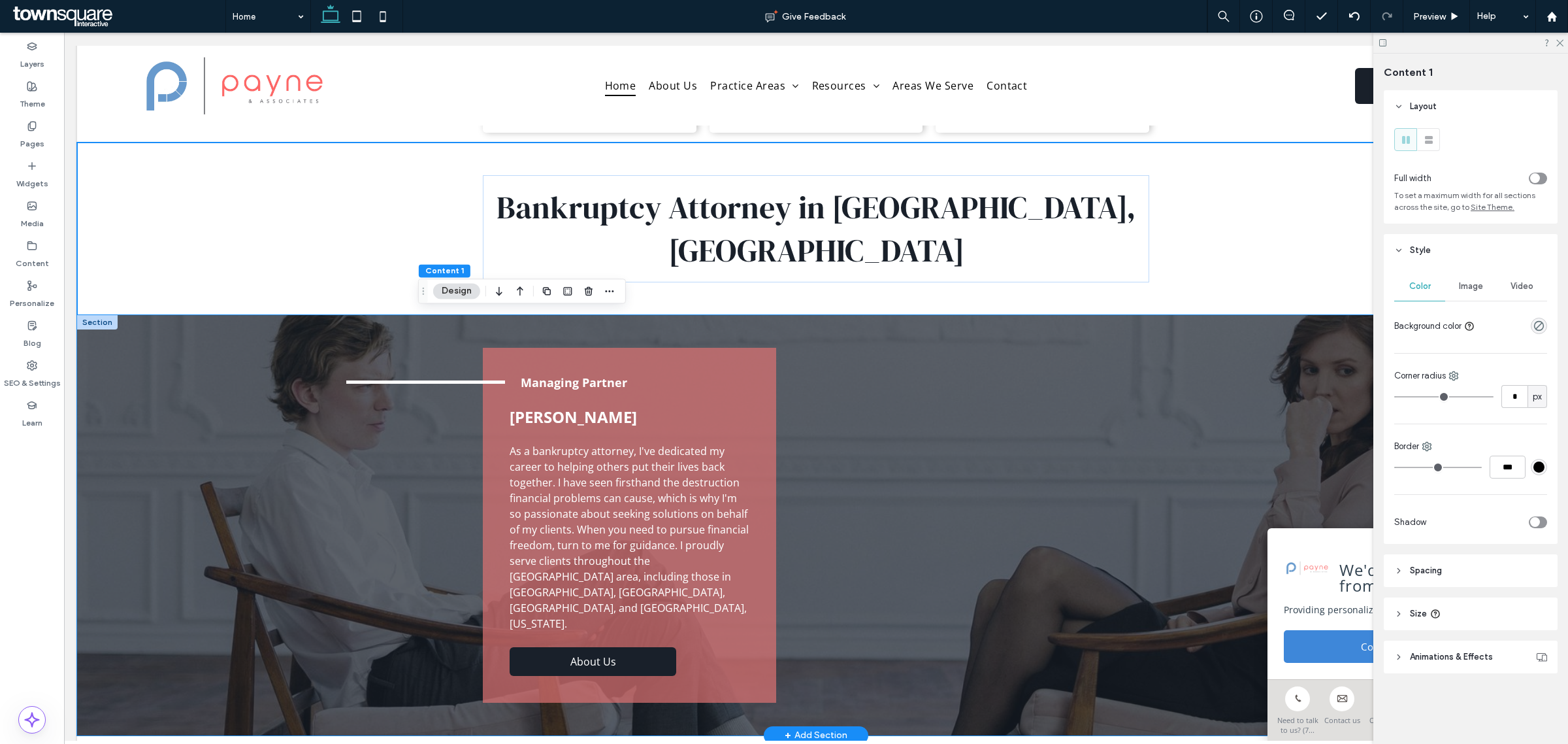
scroll to position [572, 0]
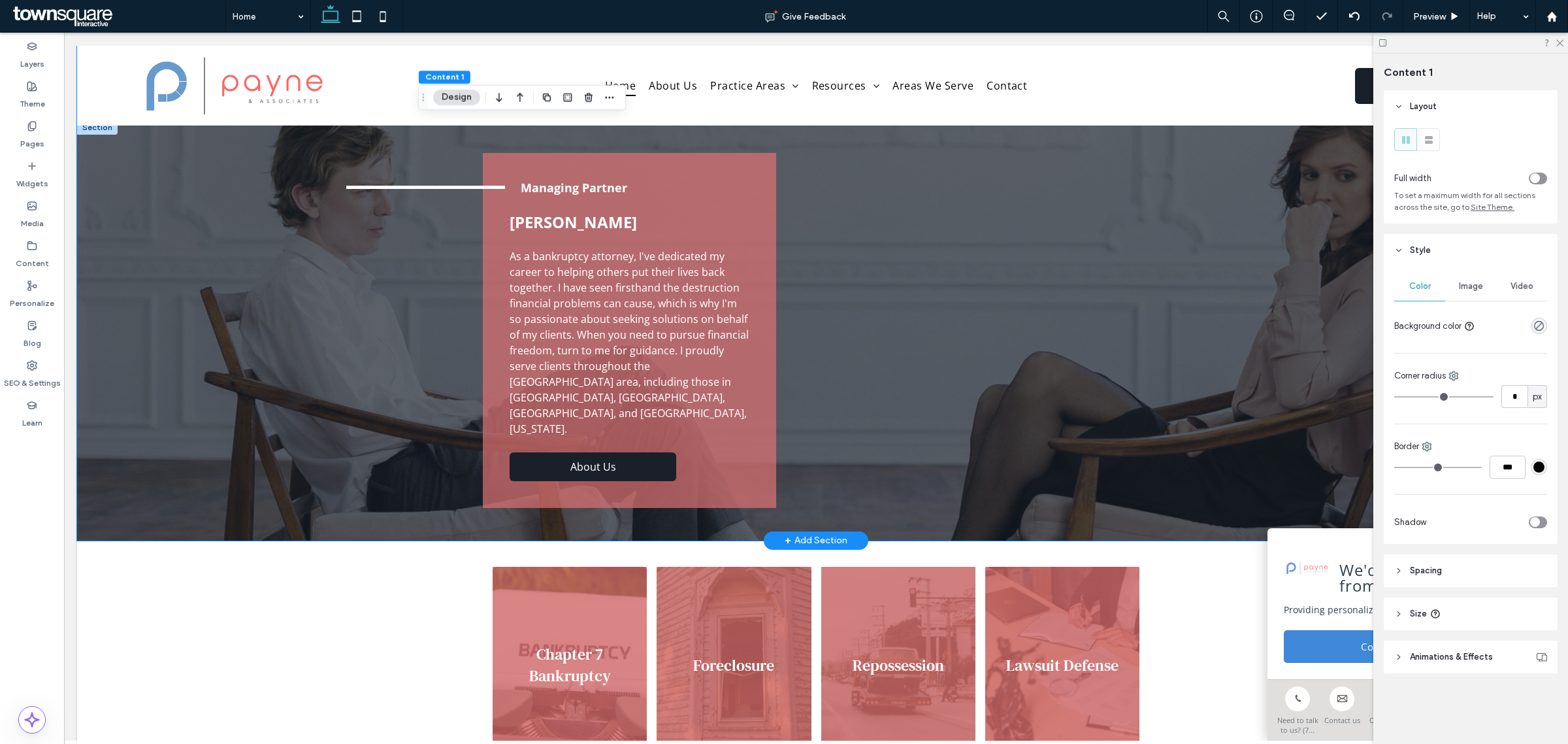
click at [311, 294] on div "Managing Partner [PERSON_NAME] As a bankruptcy attorney, I've dedicated my care…" at bounding box center [815, 331] width 1478 height 420
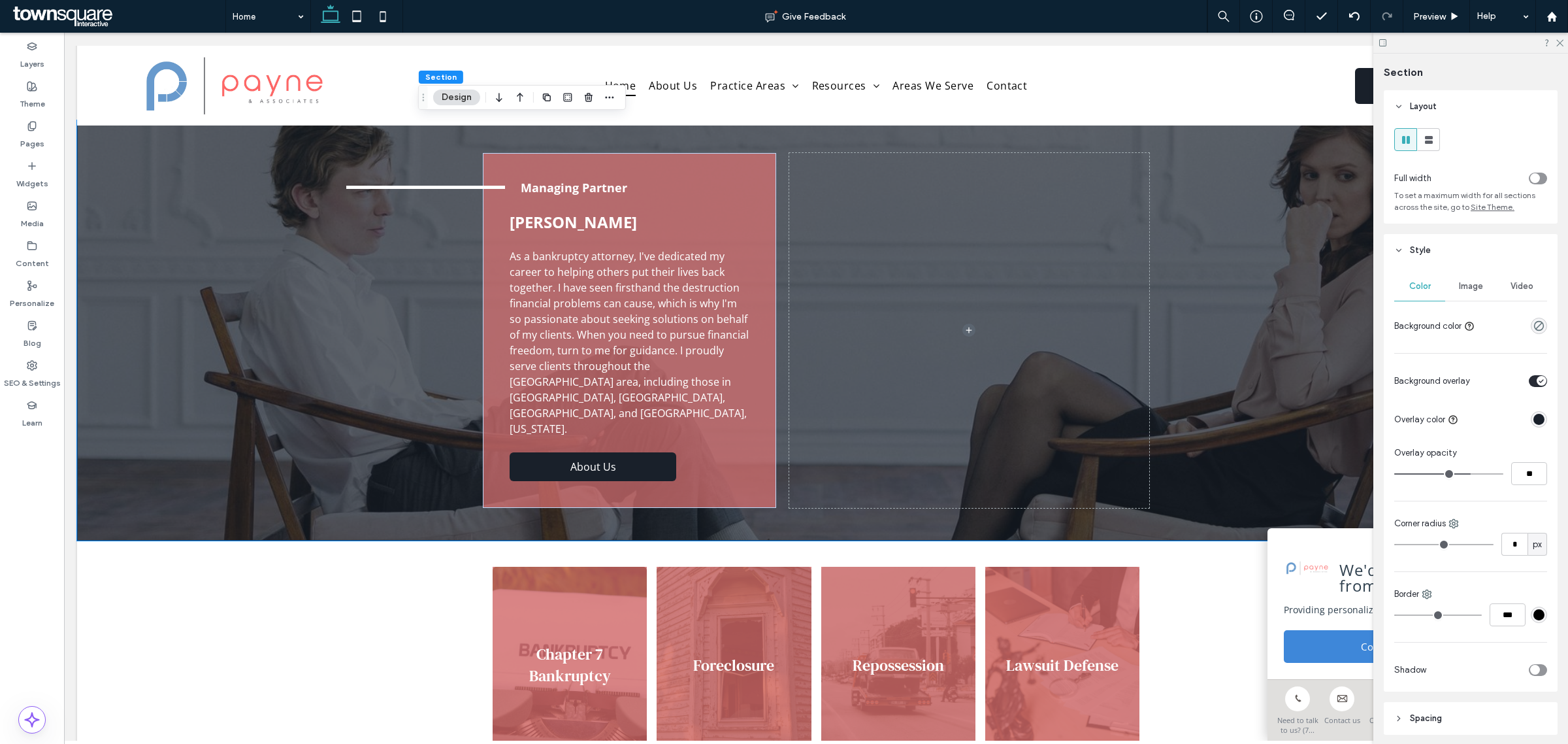
click at [1465, 285] on span "Image" at bounding box center [1471, 286] width 24 height 11
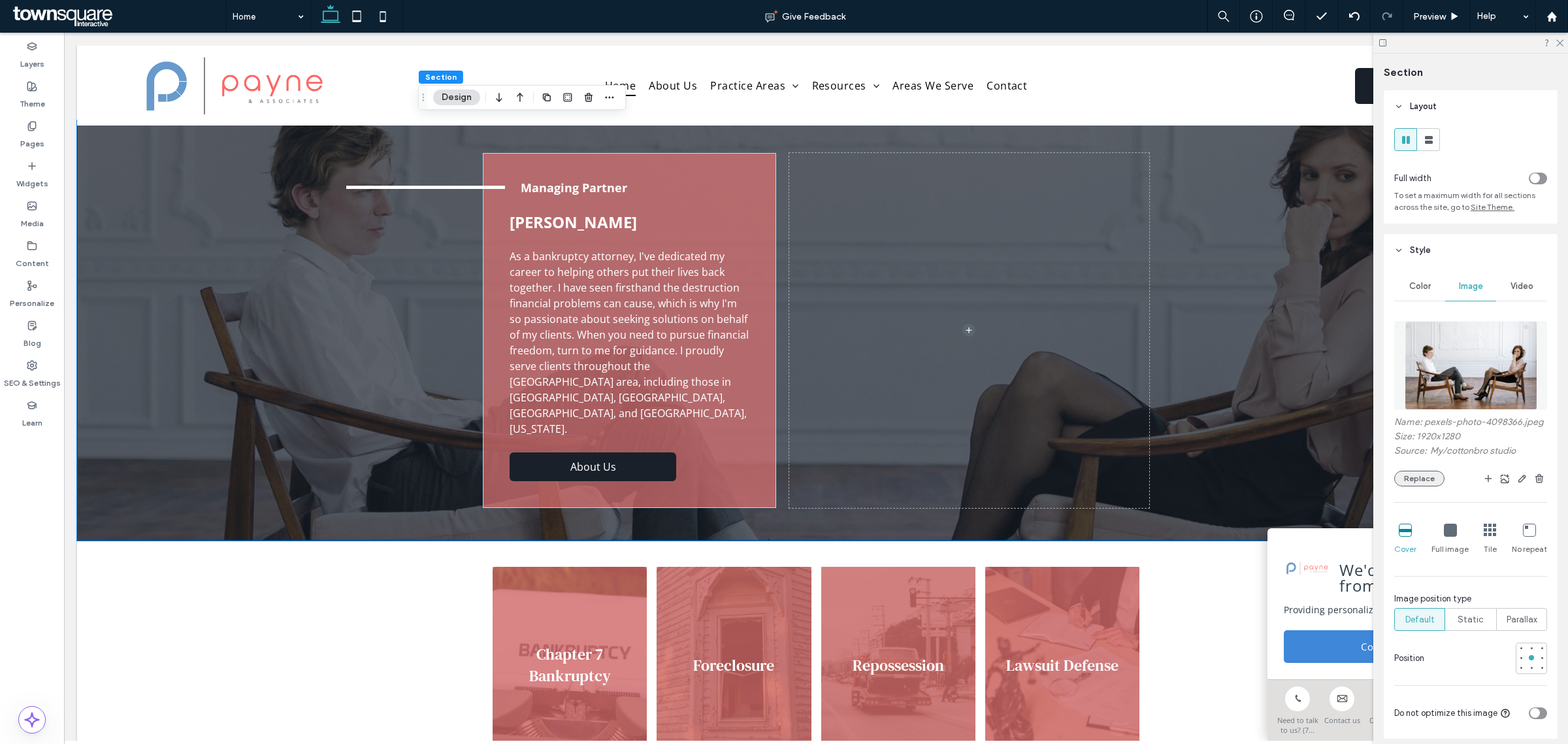
click at [1418, 486] on button "Replace" at bounding box center [1419, 478] width 50 height 16
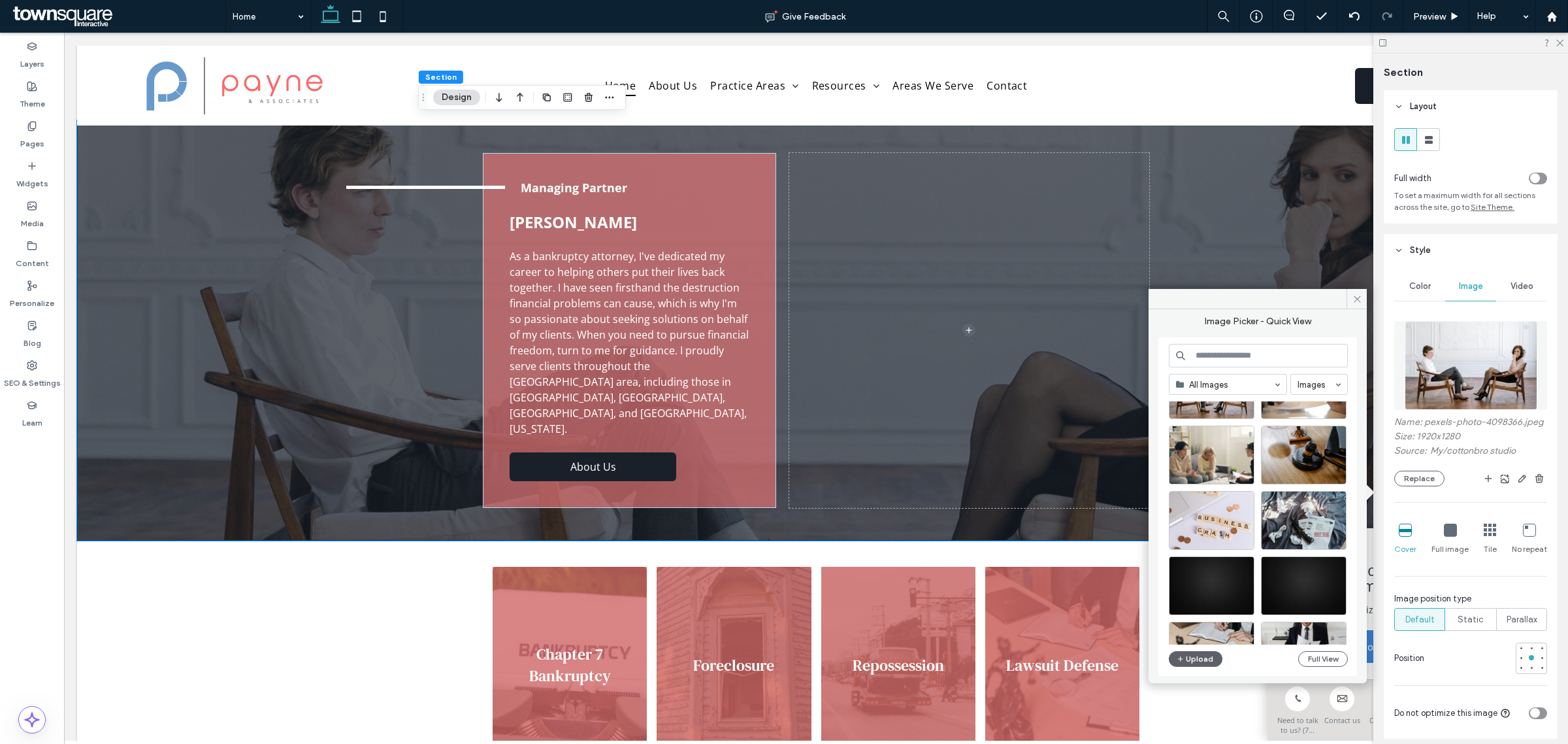
scroll to position [0, 0]
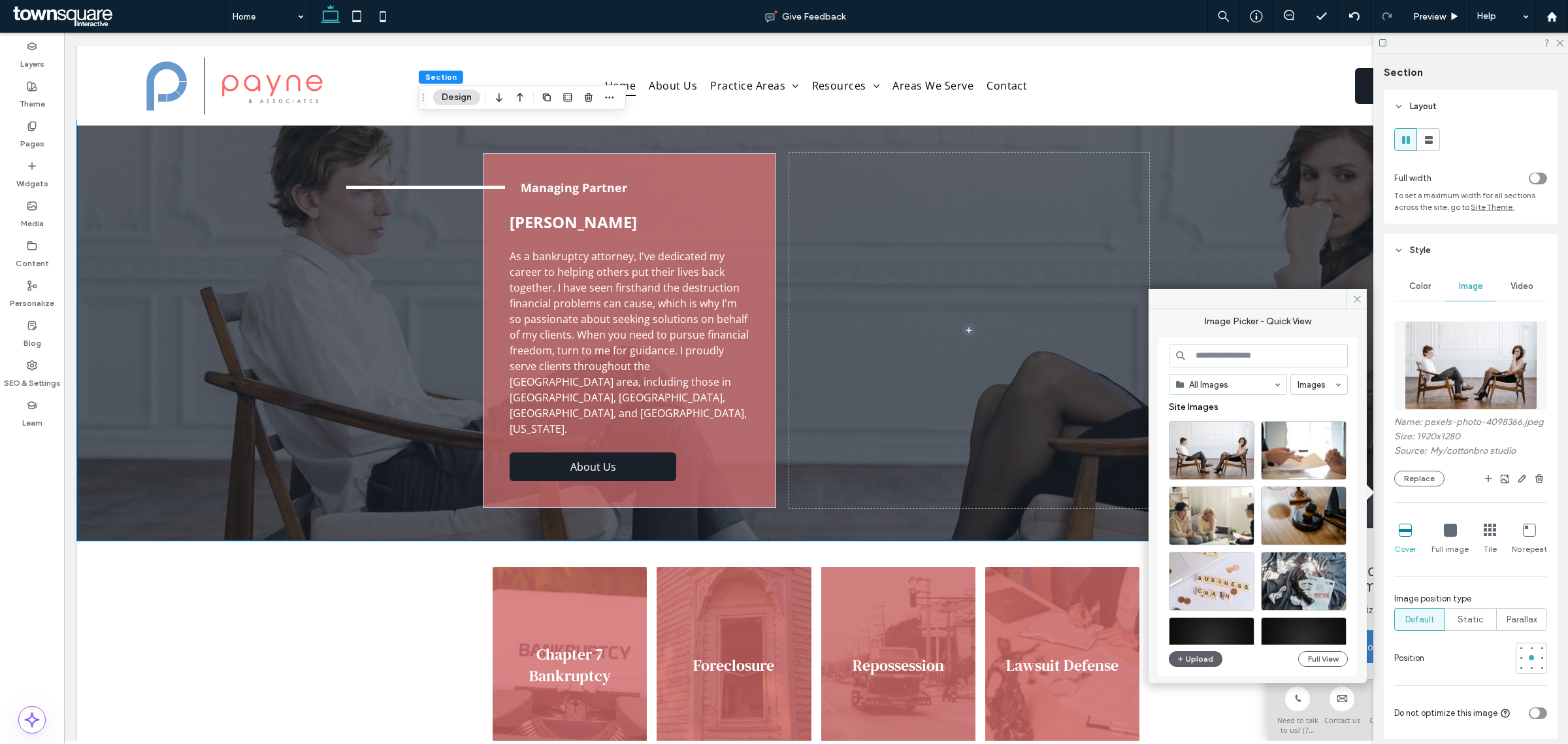
click at [1226, 351] on input at bounding box center [1259, 355] width 179 height 23
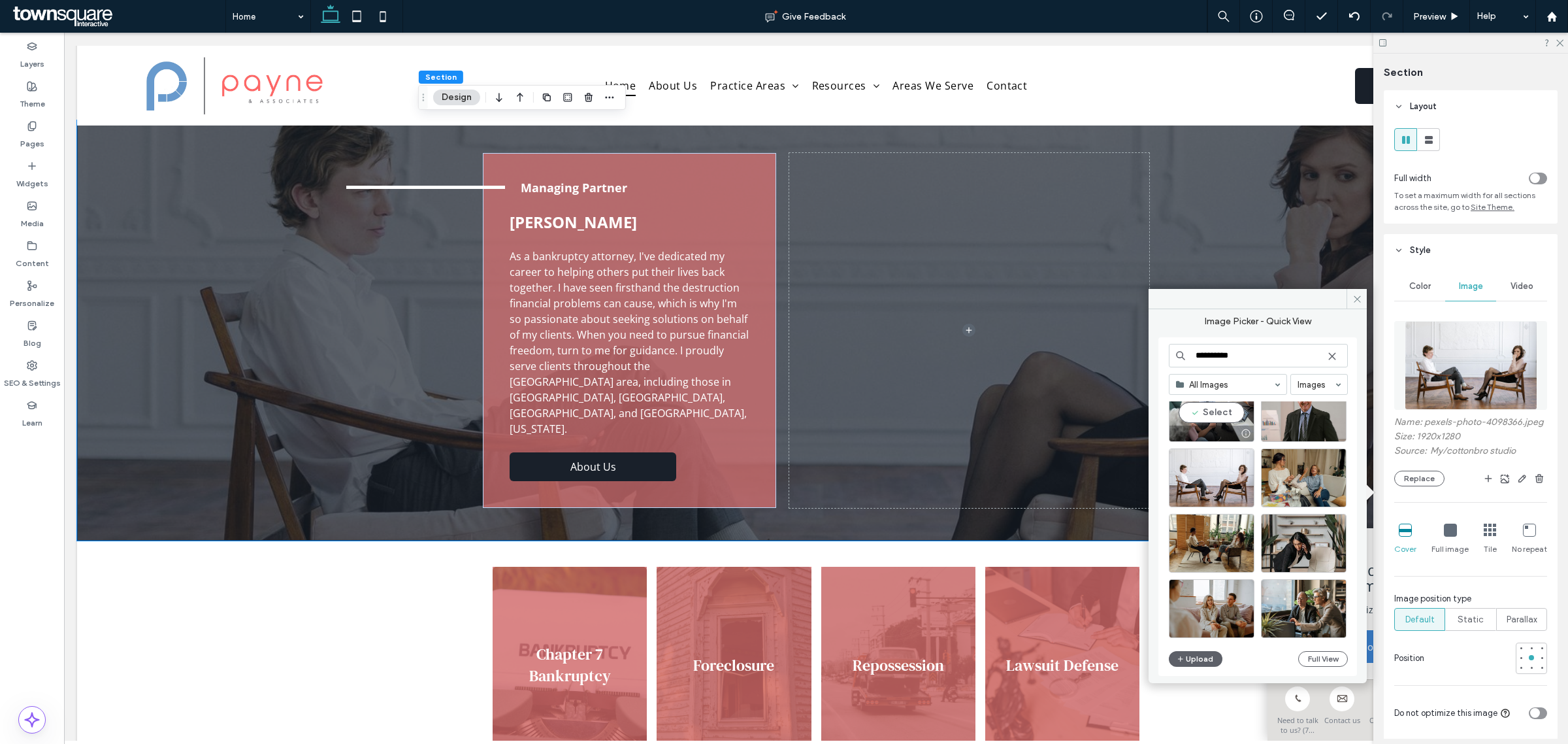
scroll to position [2237, 0]
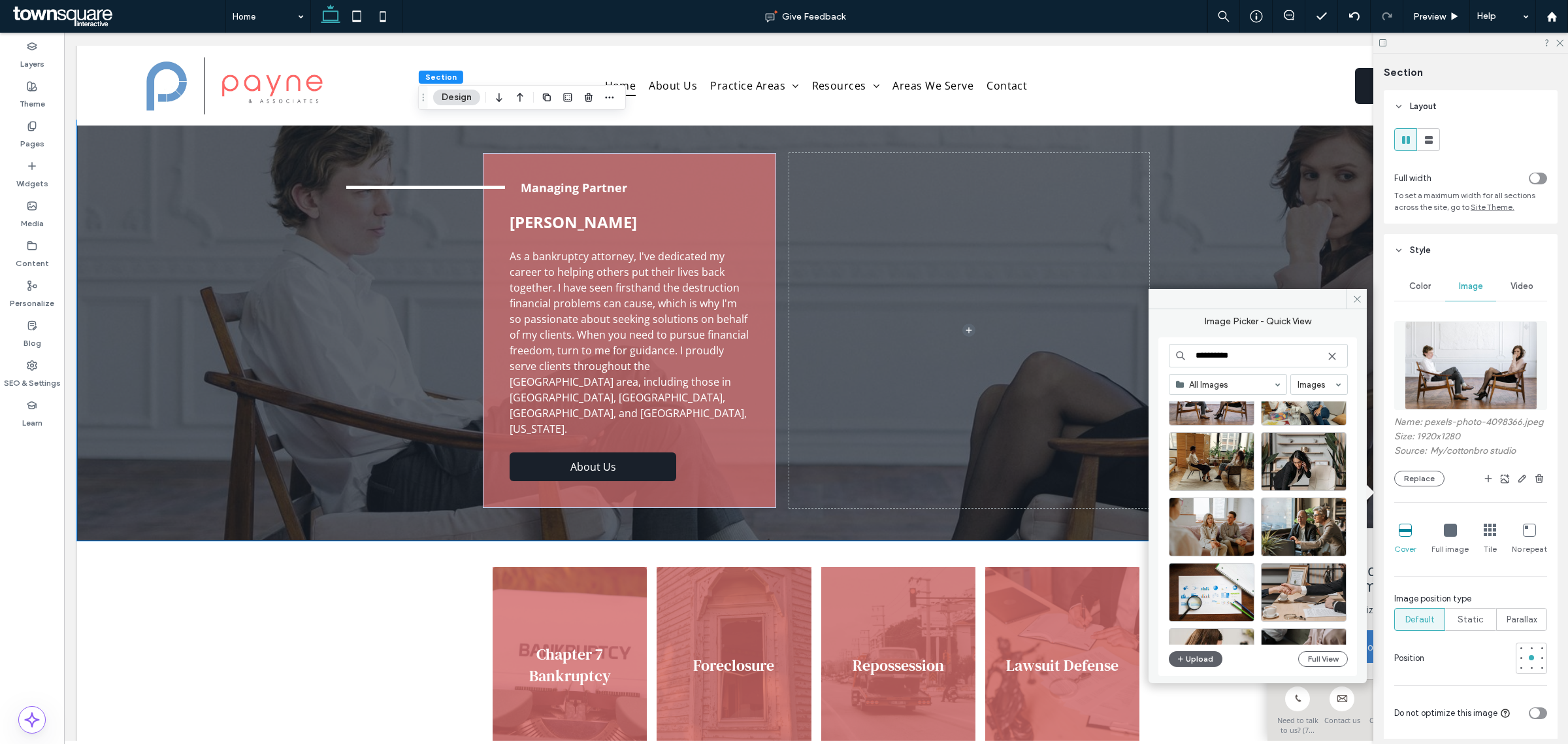
type input "**********"
click at [1327, 354] on icon at bounding box center [1332, 356] width 11 height 11
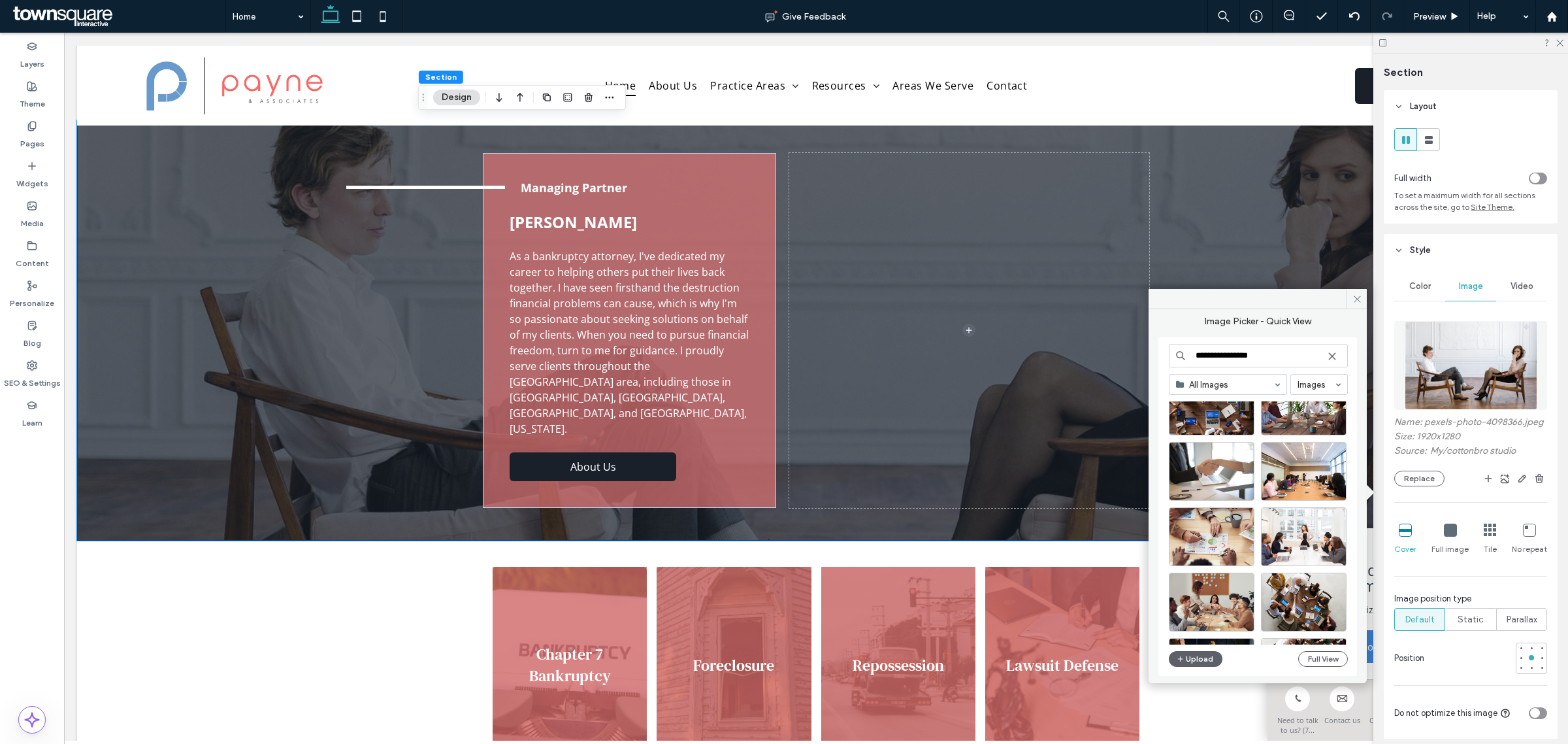
scroll to position [0, 0]
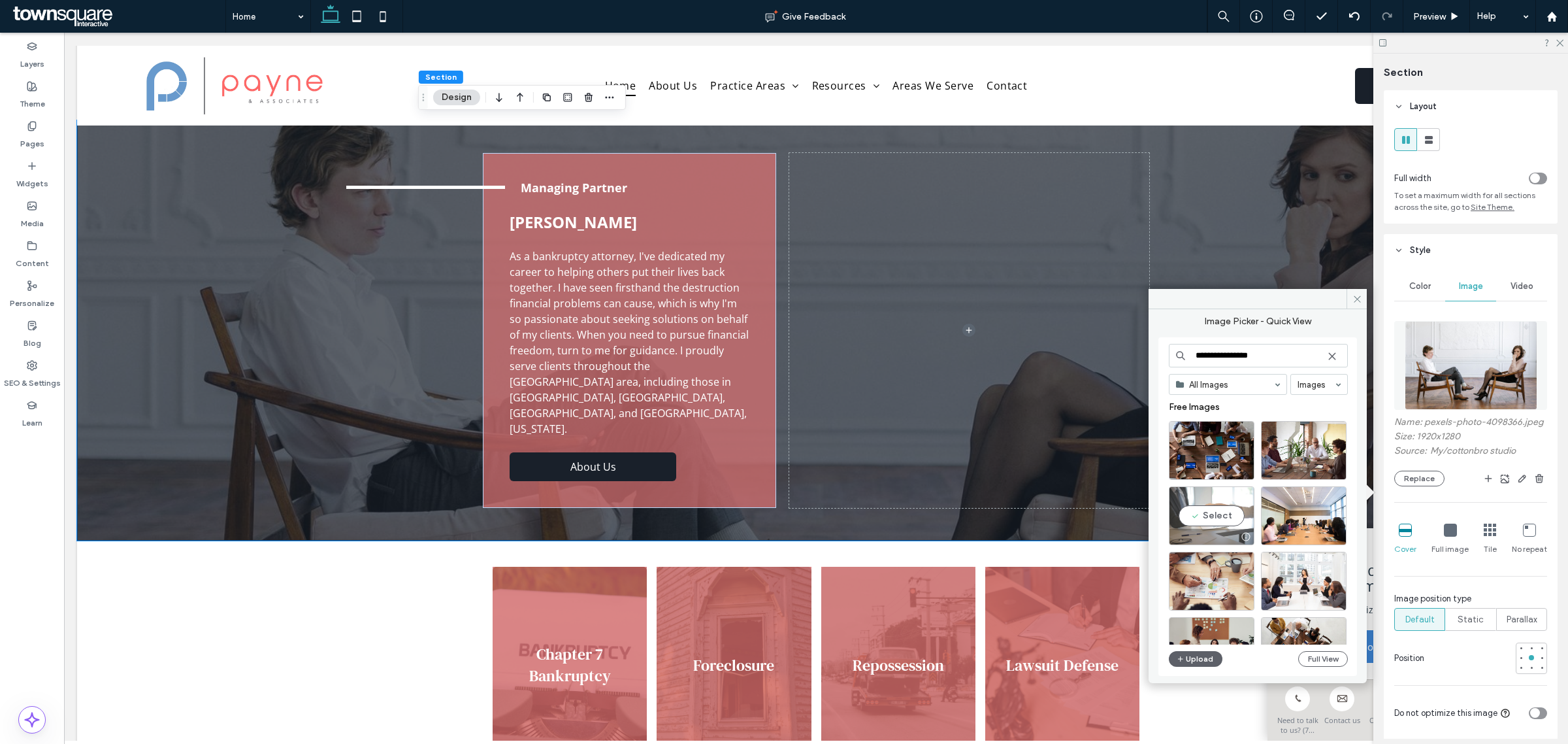
type input "**********"
click at [1219, 508] on div "Select" at bounding box center [1212, 516] width 86 height 59
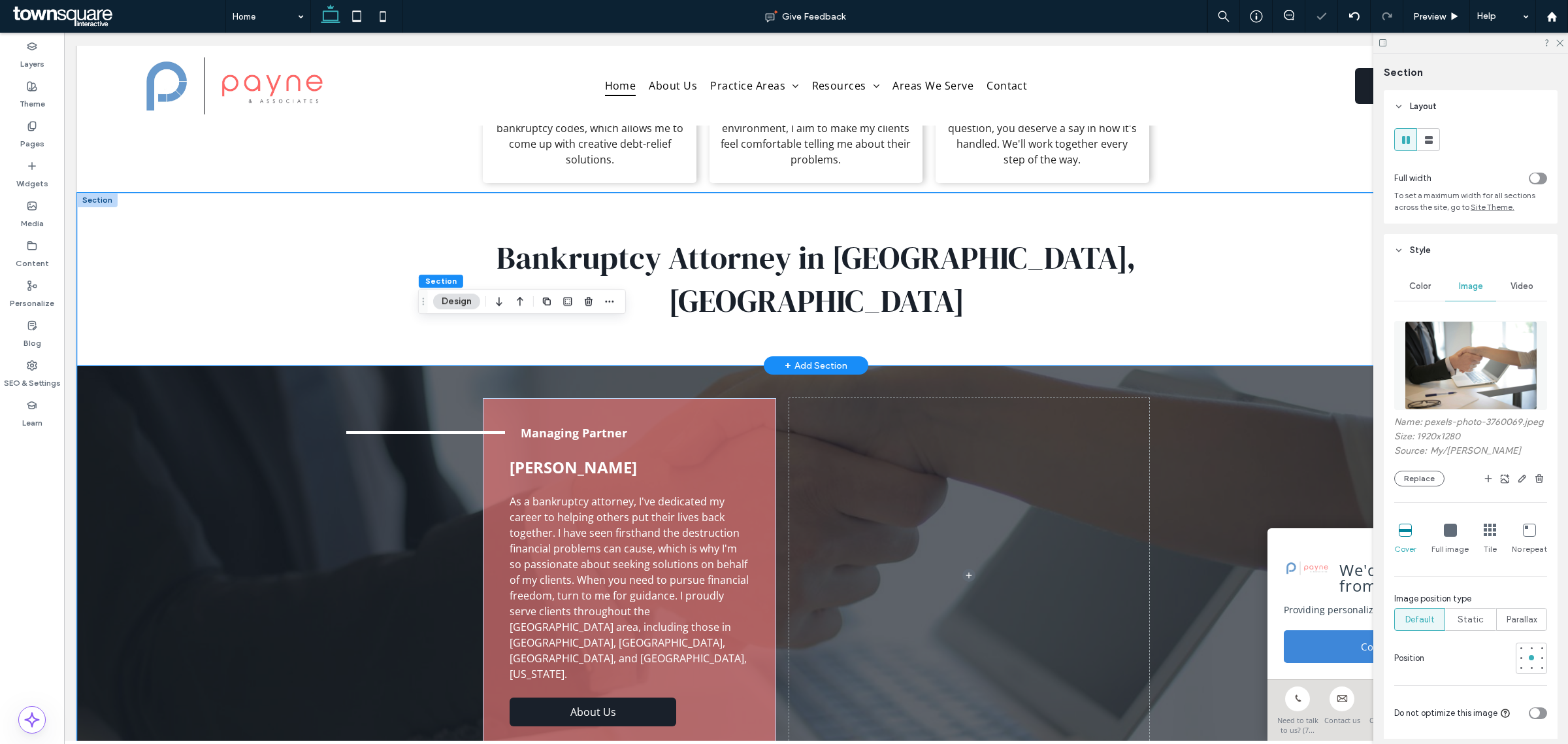
scroll to position [409, 0]
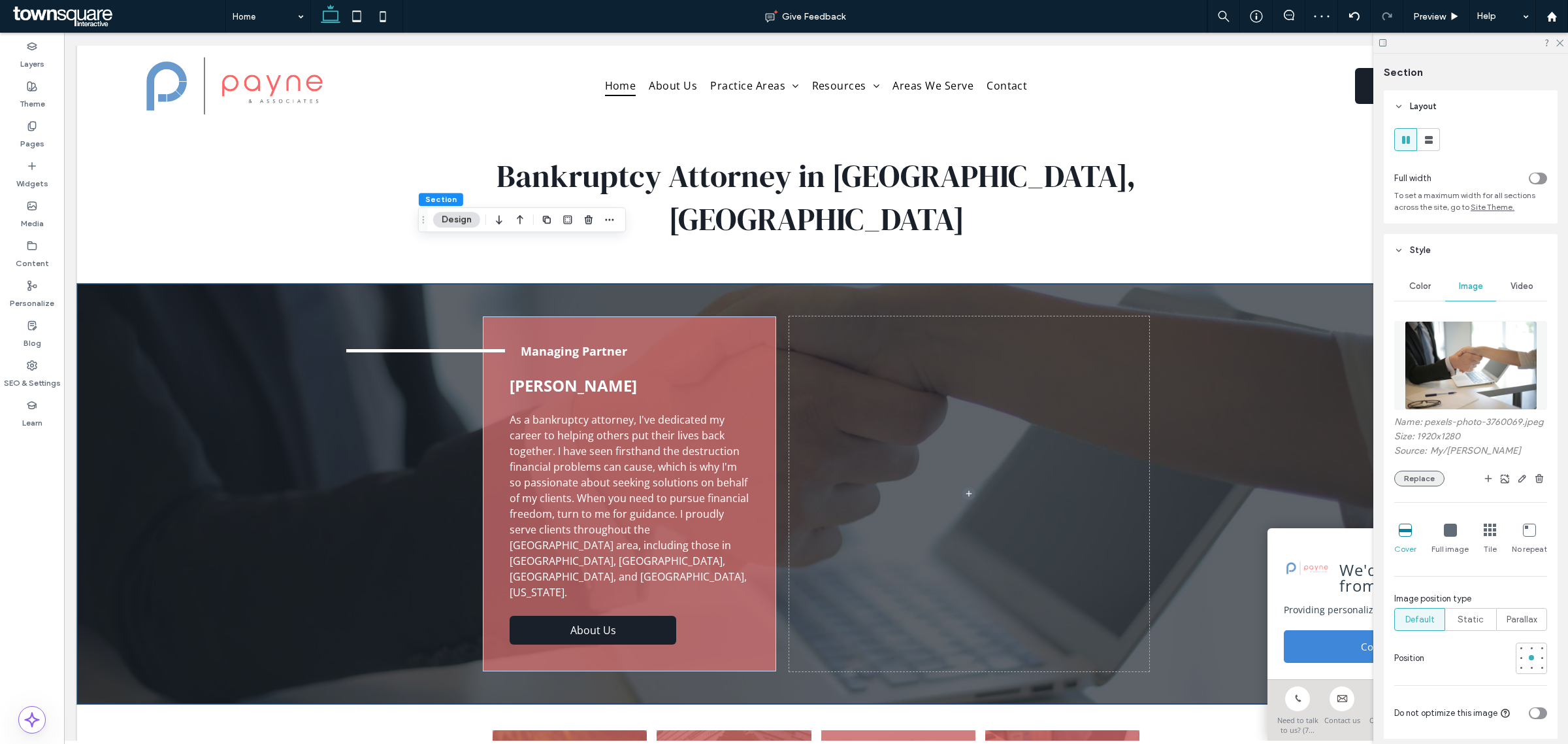
click at [1415, 486] on button "Replace" at bounding box center [1419, 478] width 50 height 16
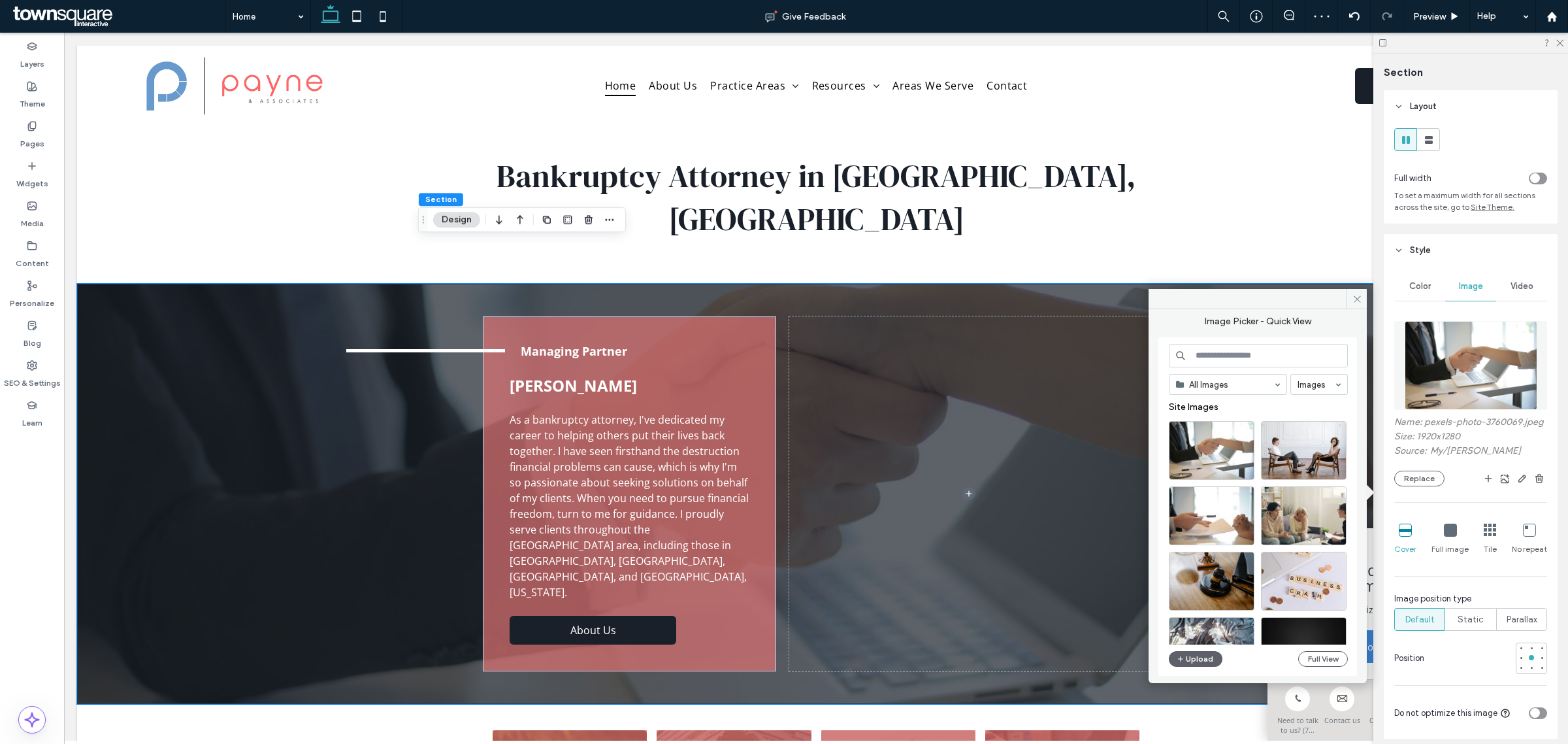
click at [1235, 355] on input at bounding box center [1259, 355] width 179 height 23
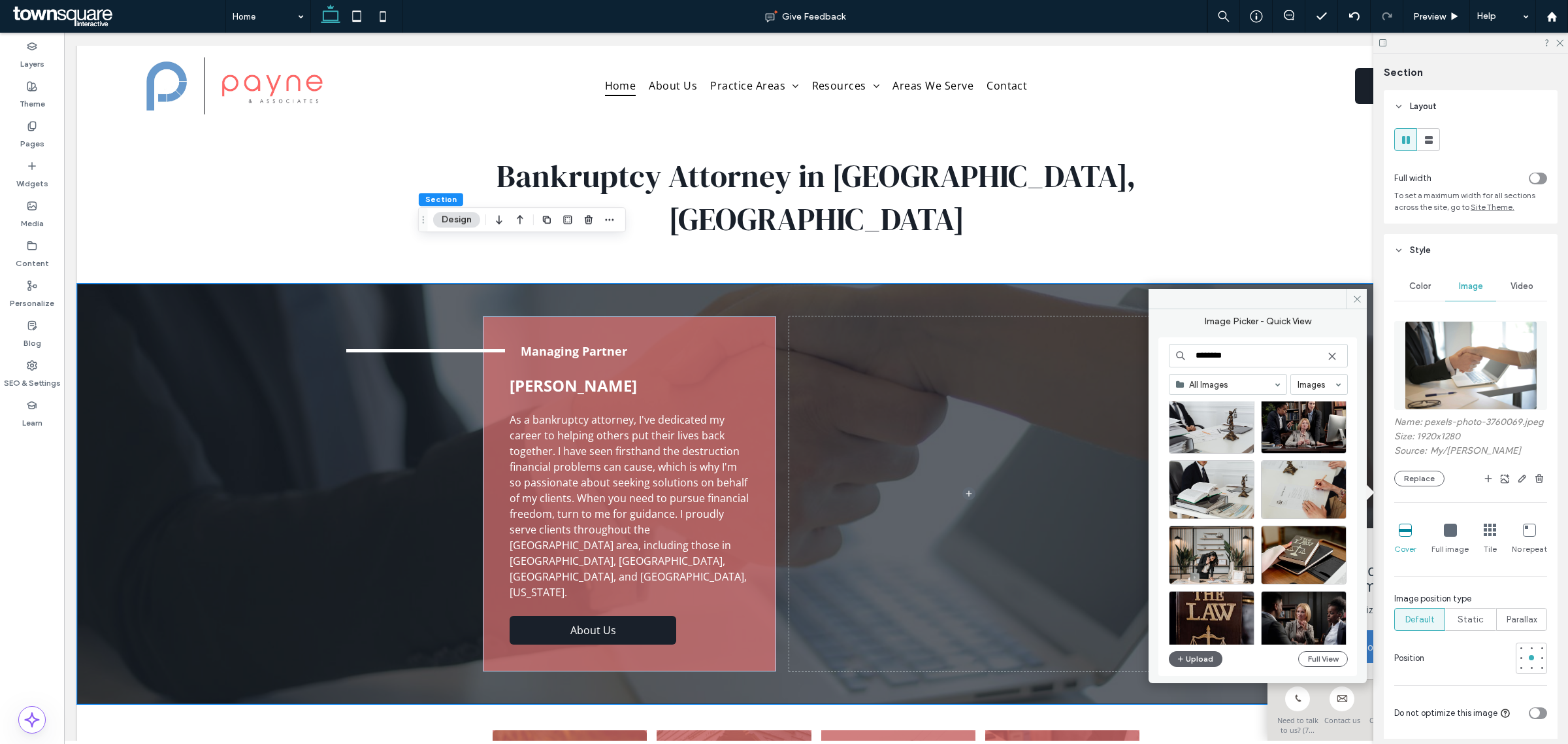
scroll to position [1754, 0]
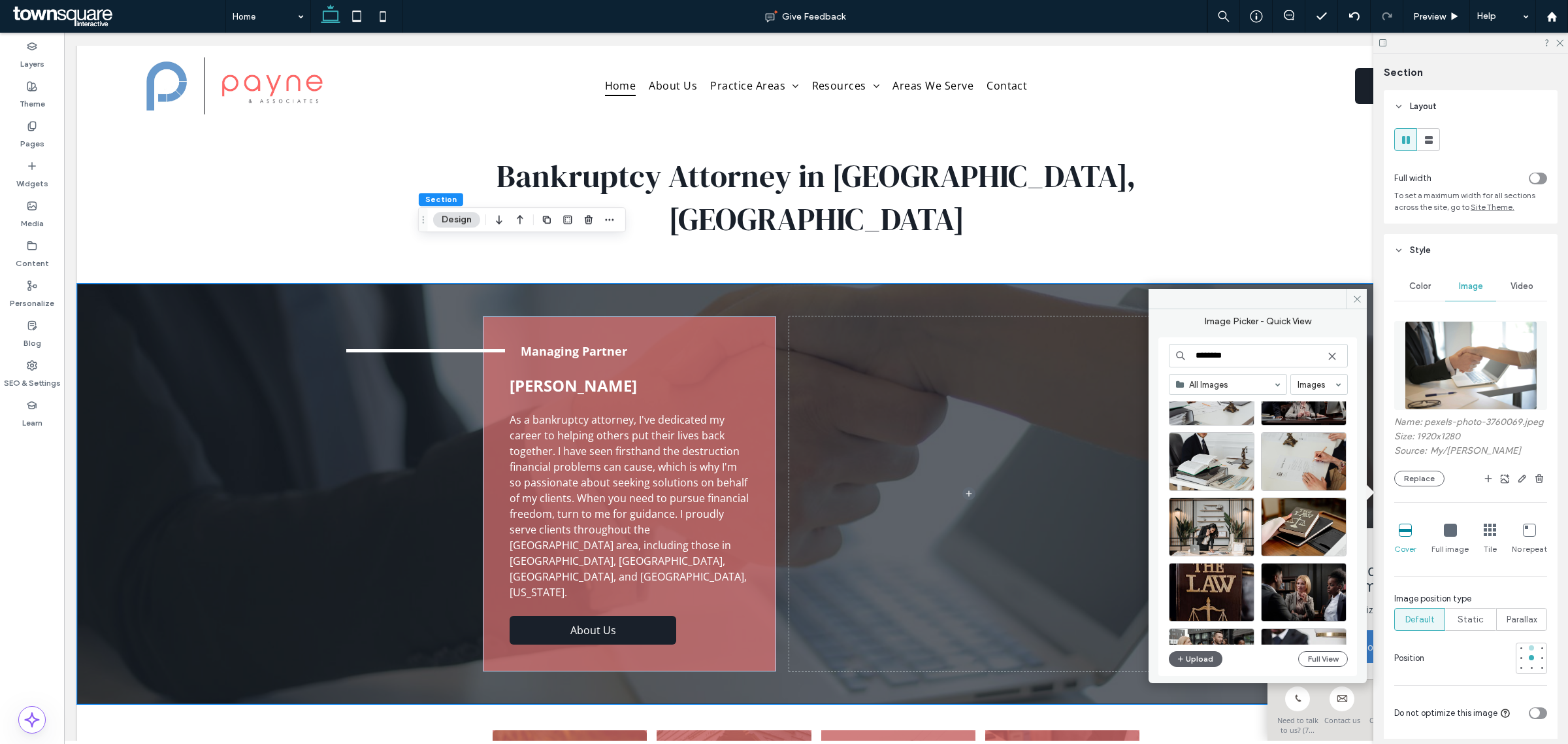
type input "********"
click at [1529, 651] on div at bounding box center [1531, 648] width 5 height 5
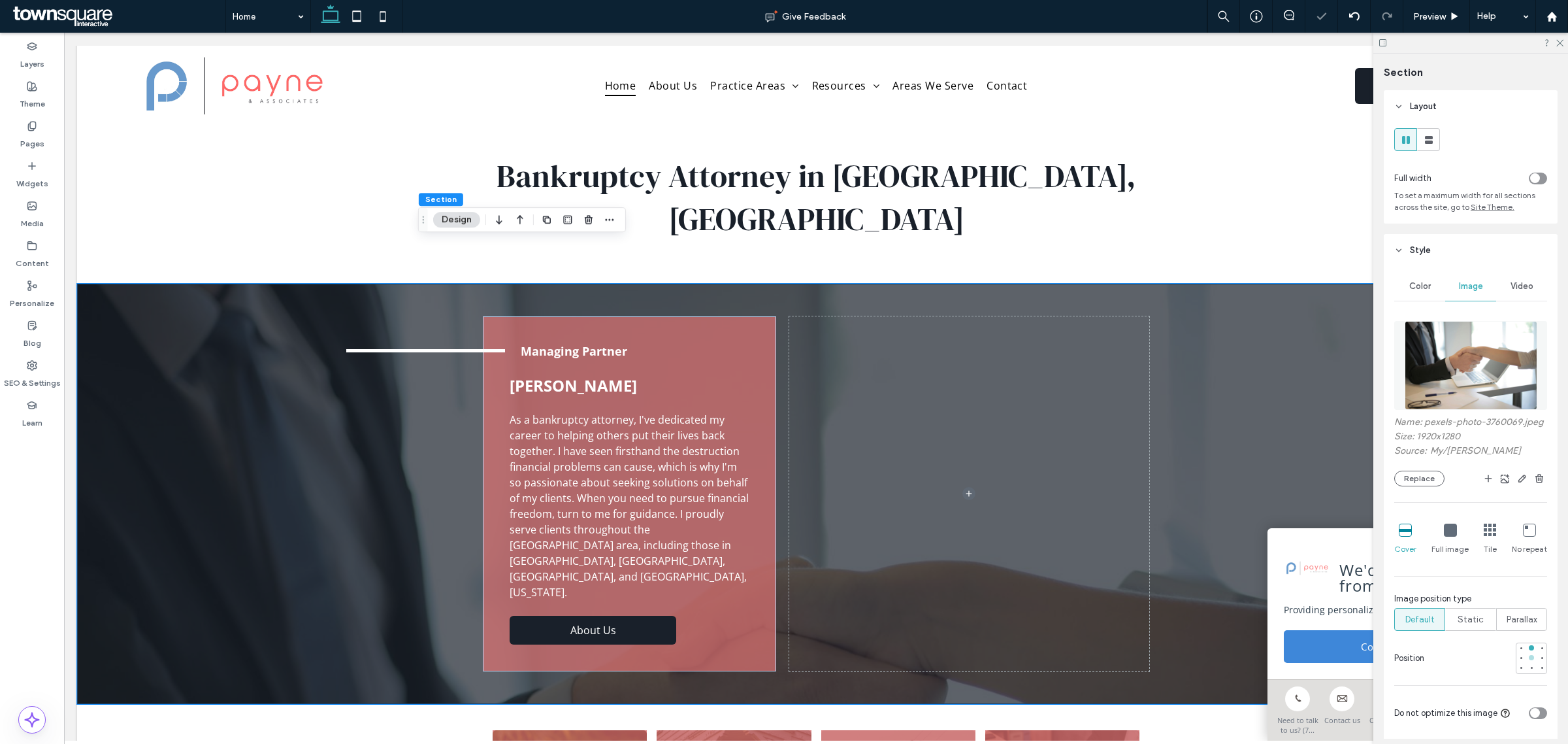
click at [1529, 660] on div at bounding box center [1531, 657] width 5 height 5
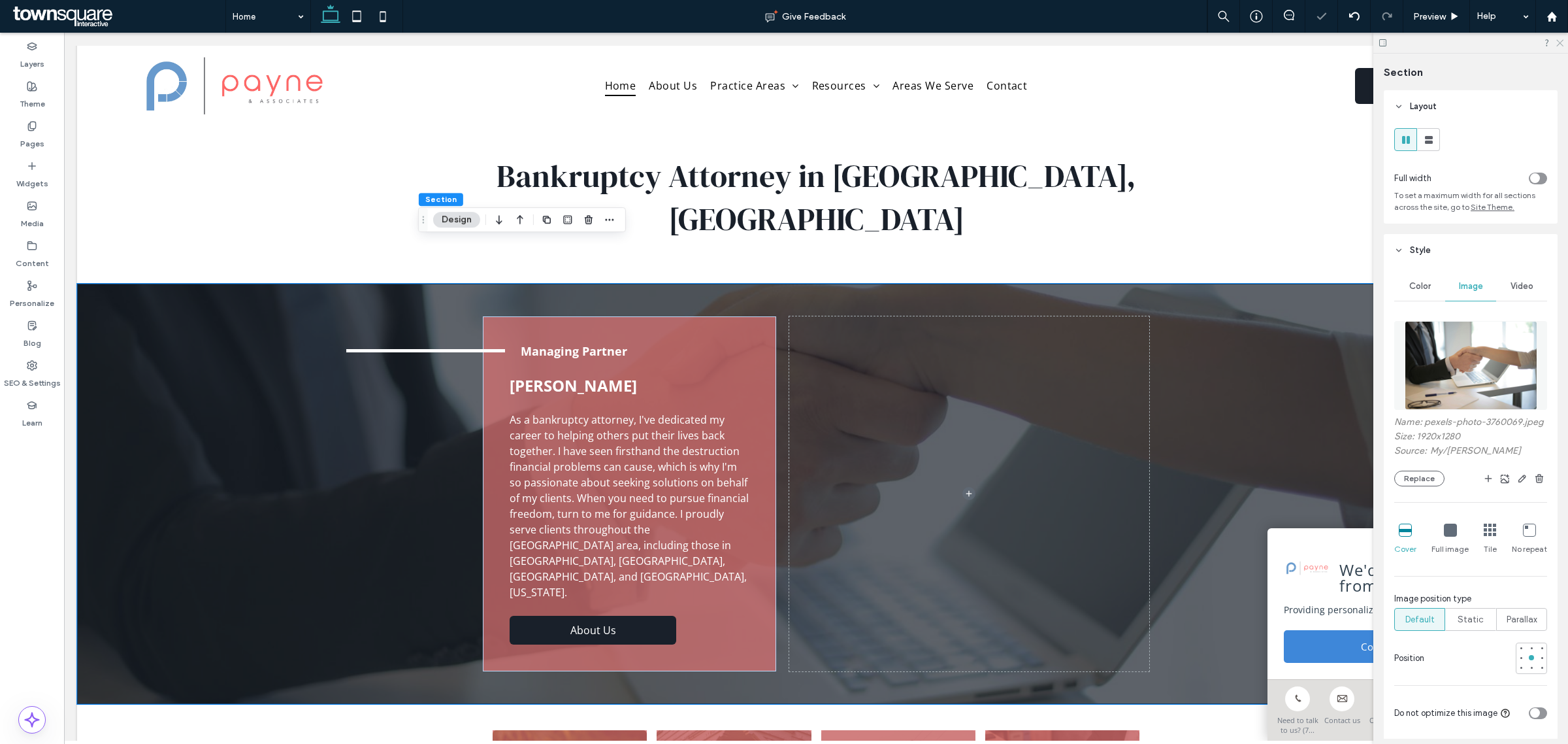
click at [1562, 42] on icon at bounding box center [1559, 41] width 8 height 8
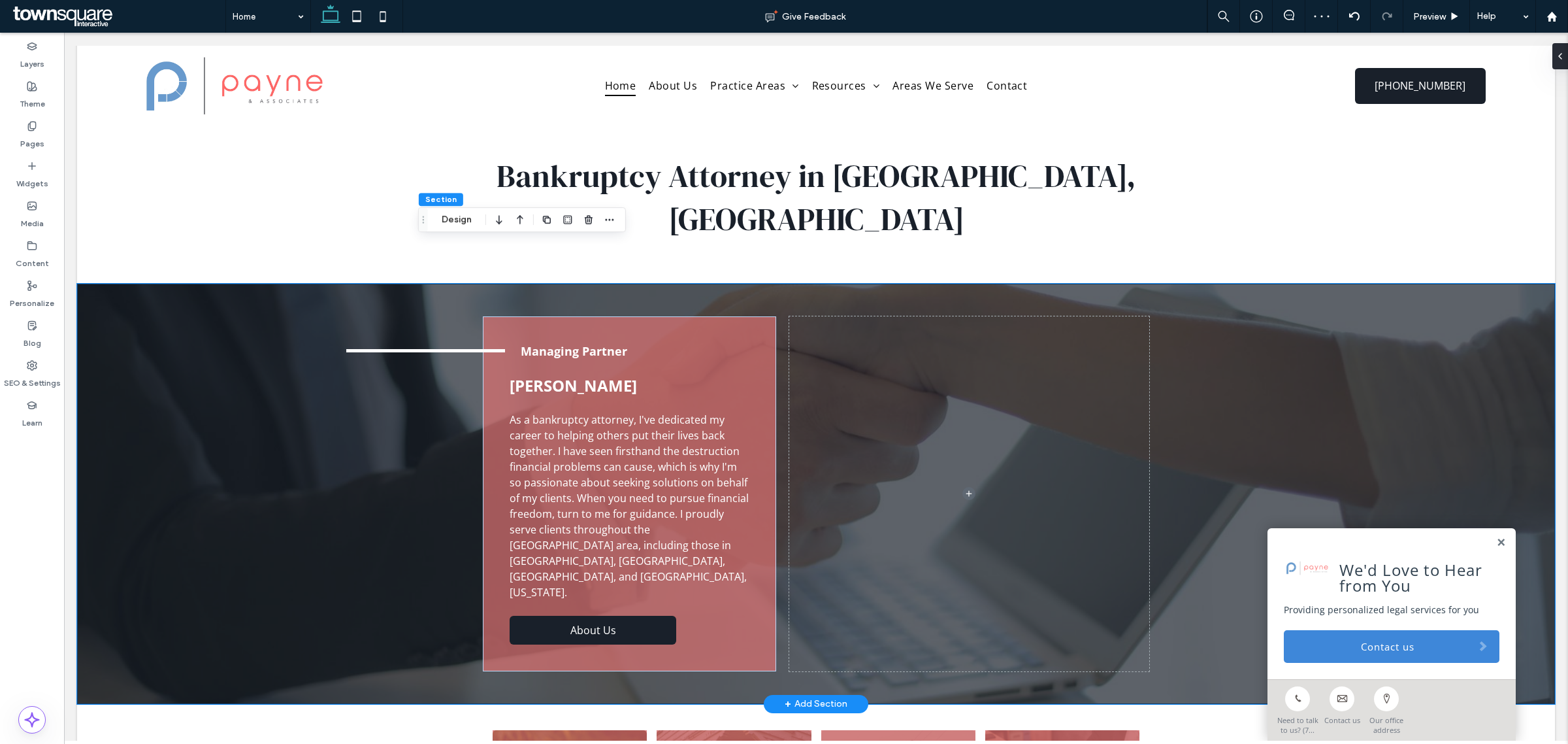
click at [312, 395] on div "Managing Partner [PERSON_NAME] As a bankruptcy attorney, I've dedicated my care…" at bounding box center [815, 494] width 1478 height 420
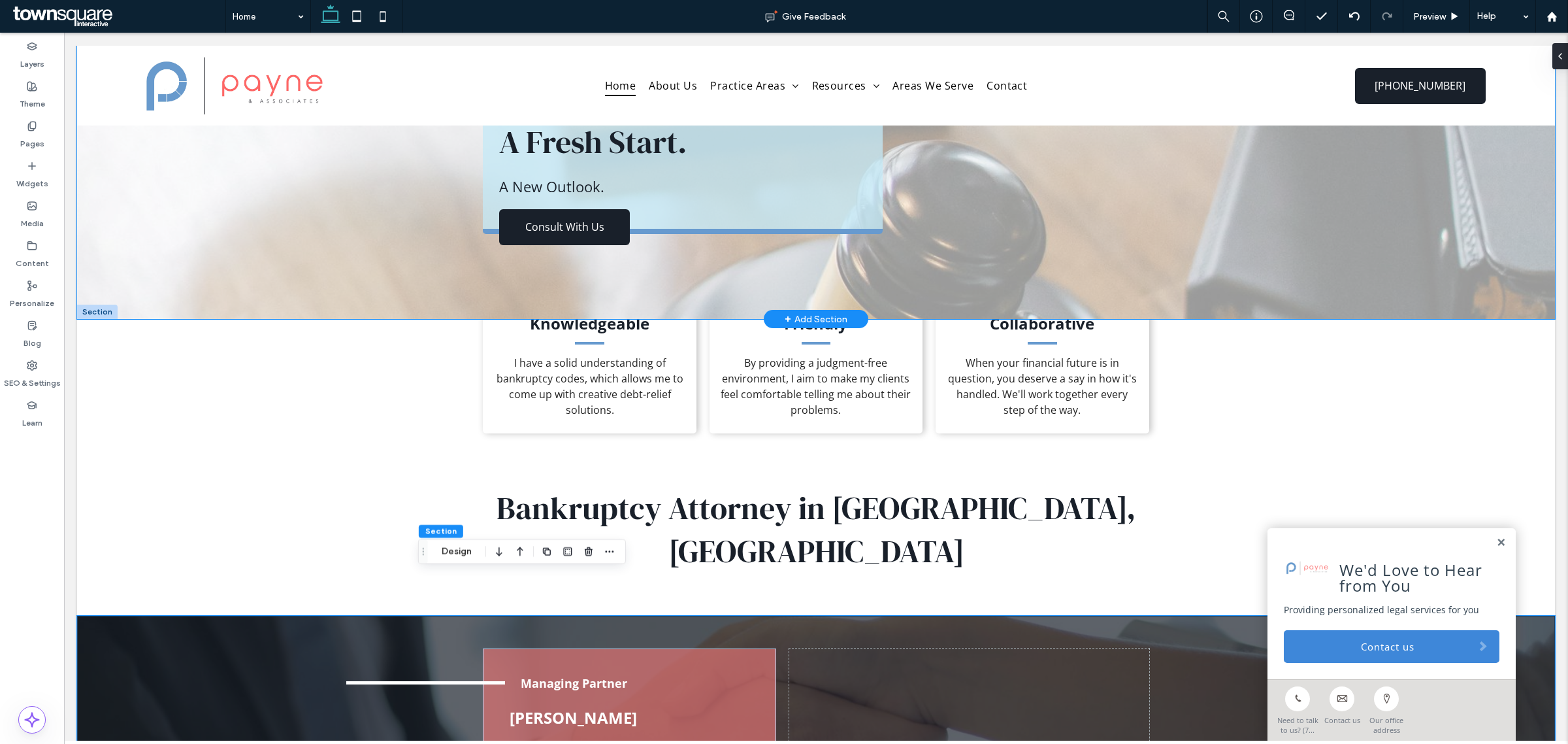
scroll to position [0, 0]
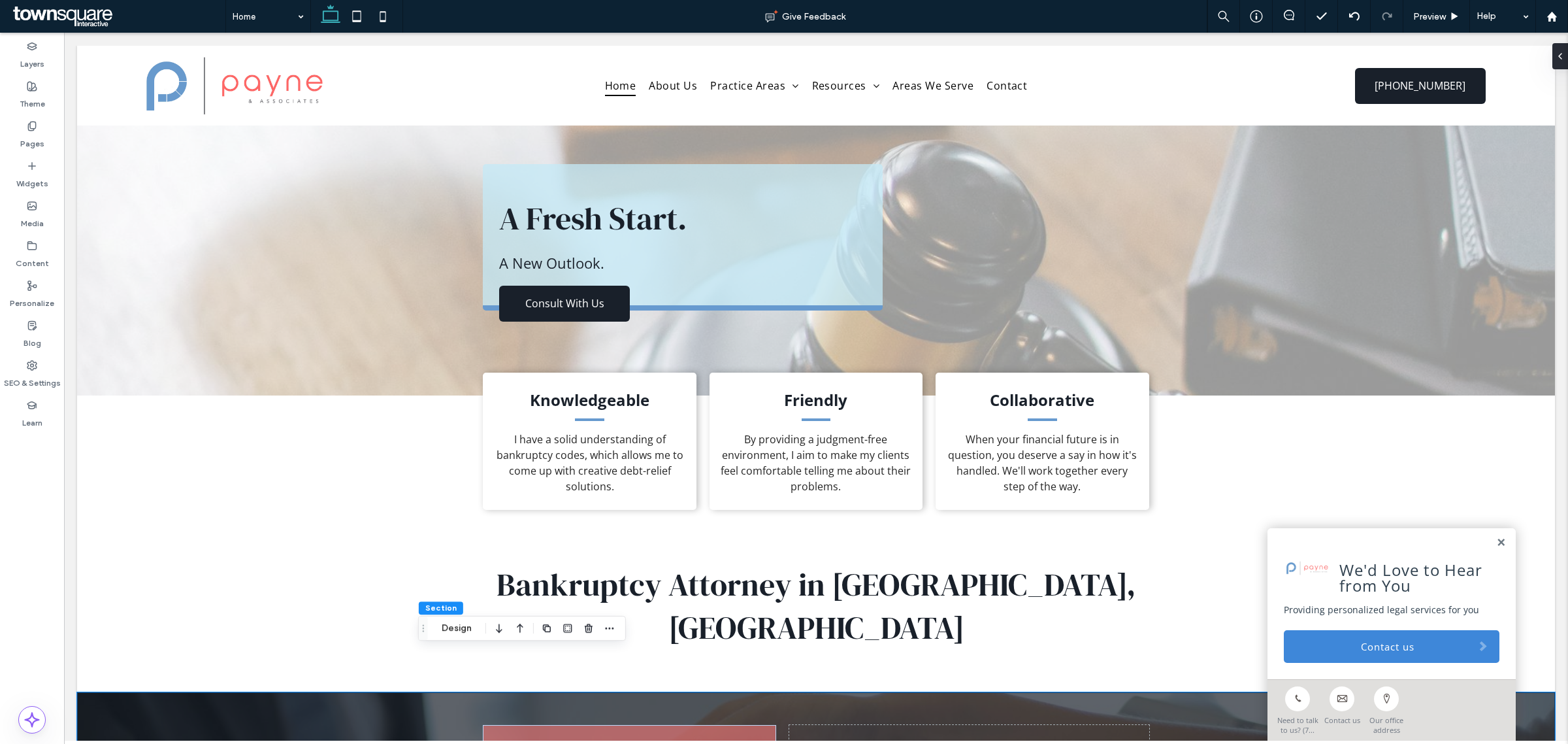
drag, startPoint x: 309, startPoint y: 62, endPoint x: 258, endPoint y: 32, distance: 59.2
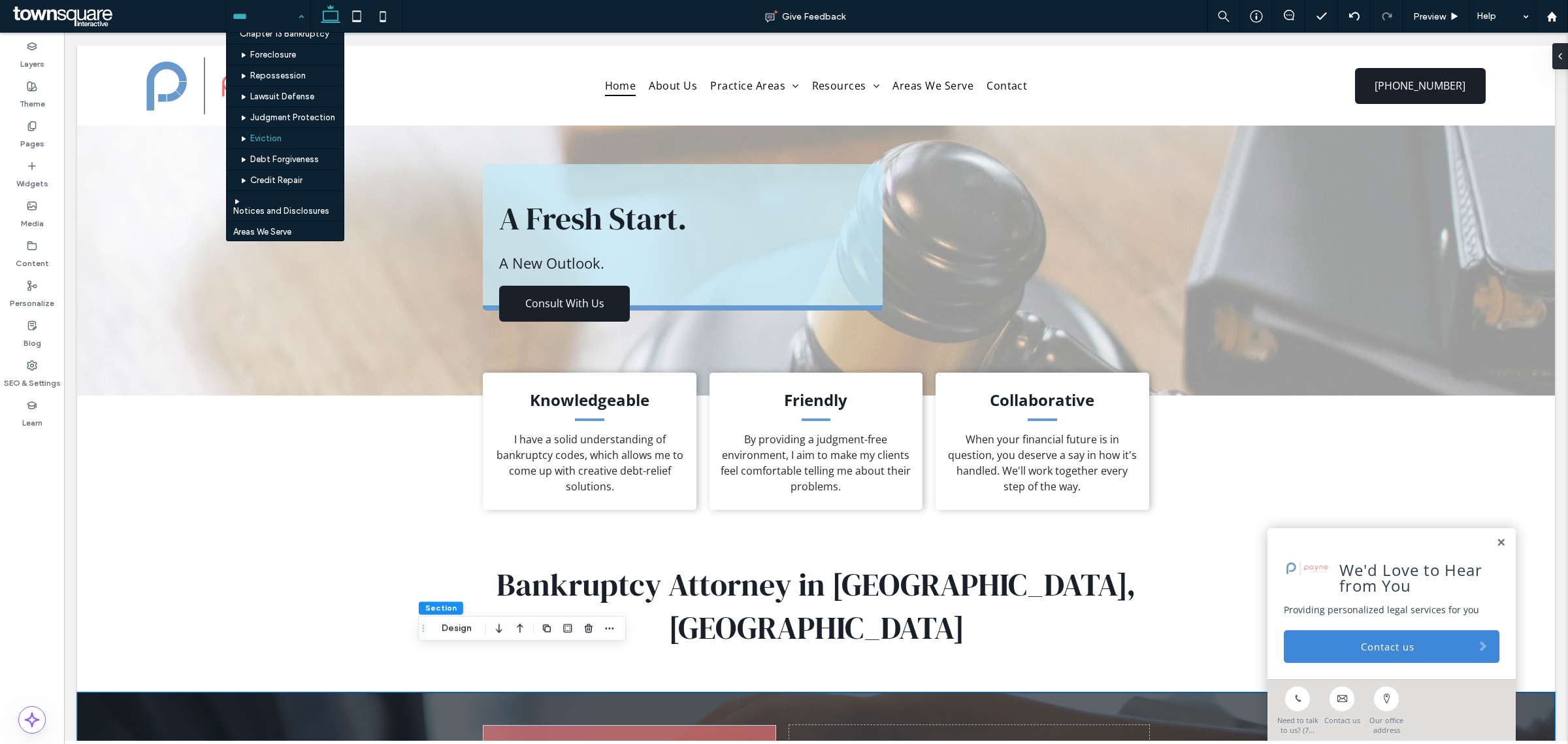
scroll to position [161, 0]
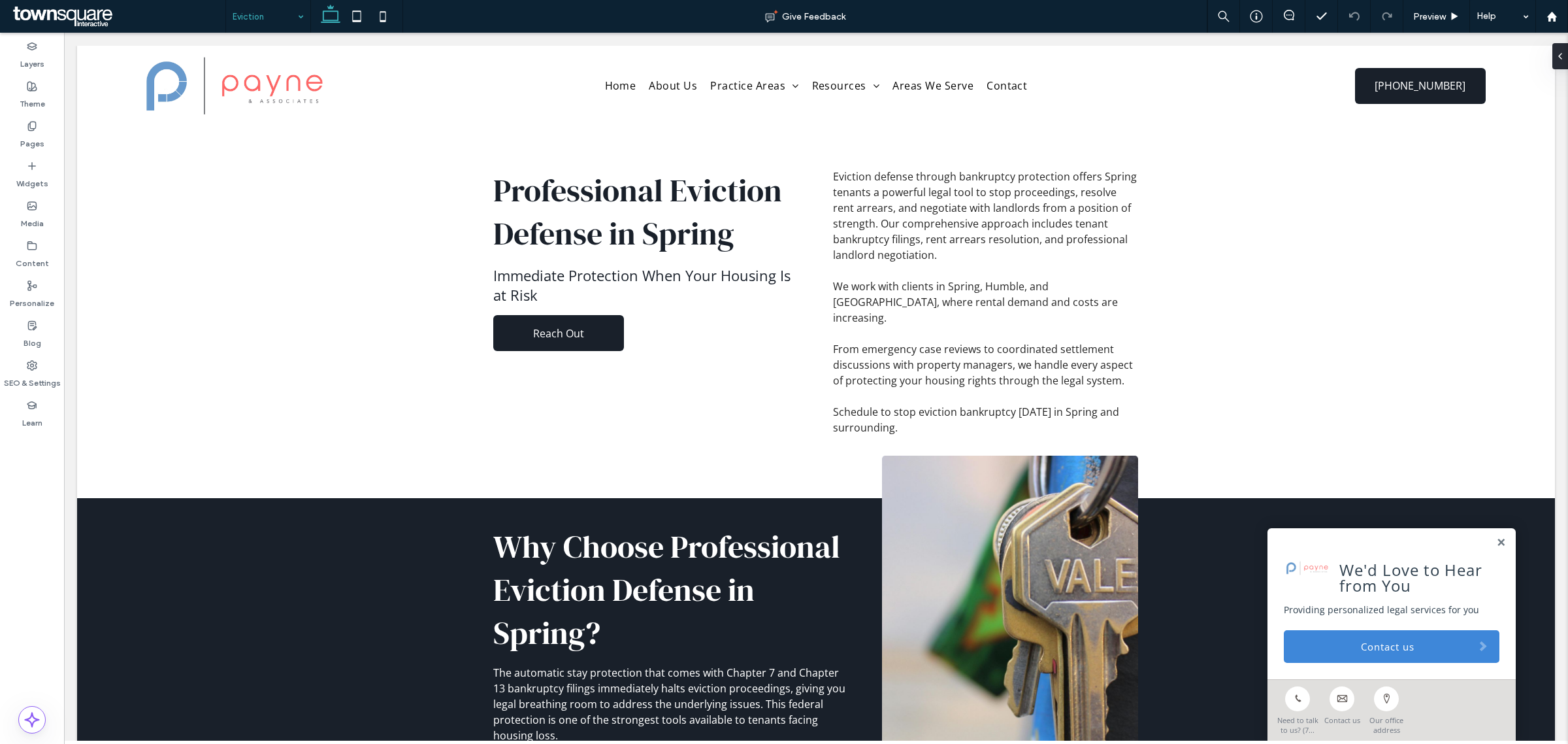
click at [268, 17] on input at bounding box center [265, 16] width 65 height 32
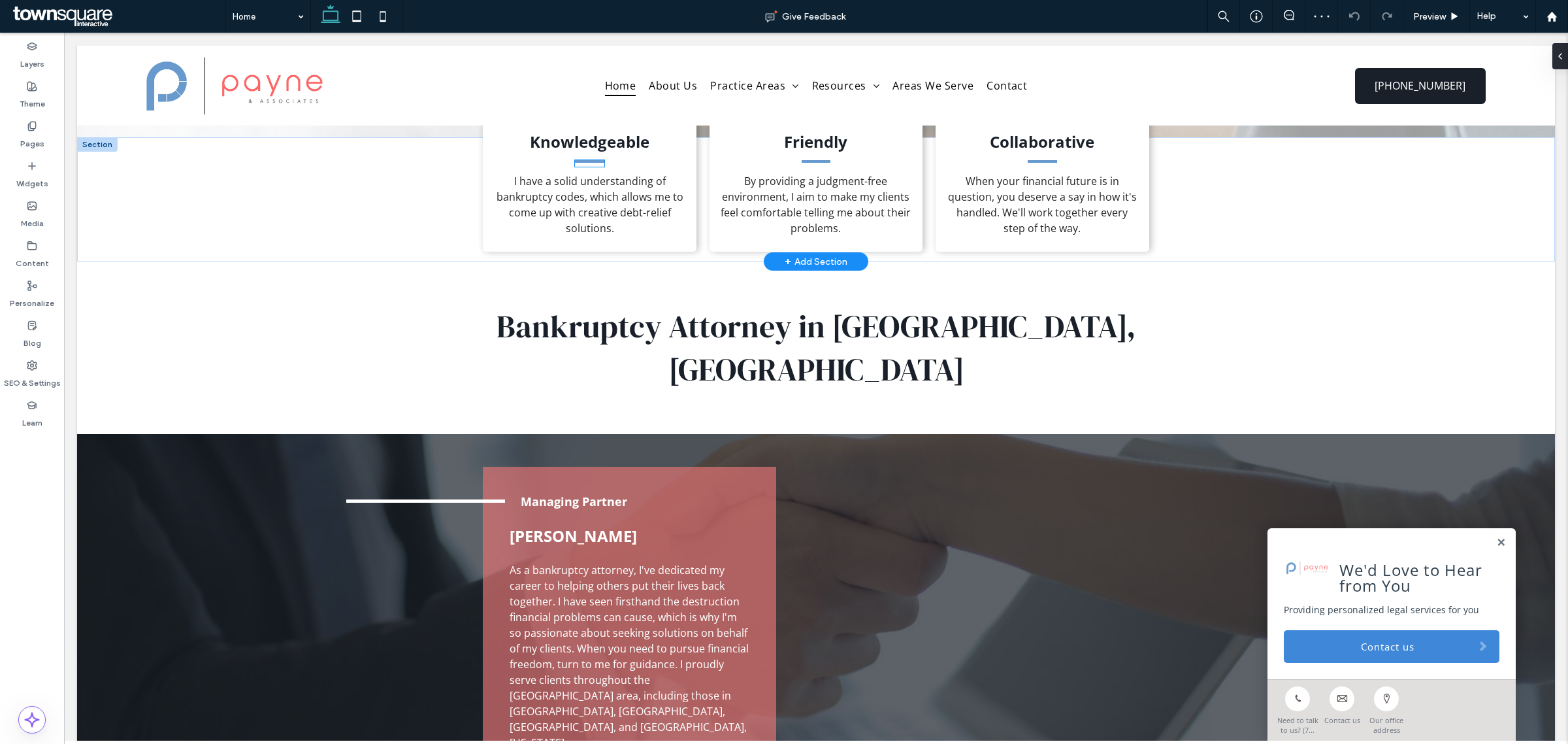
scroll to position [163, 0]
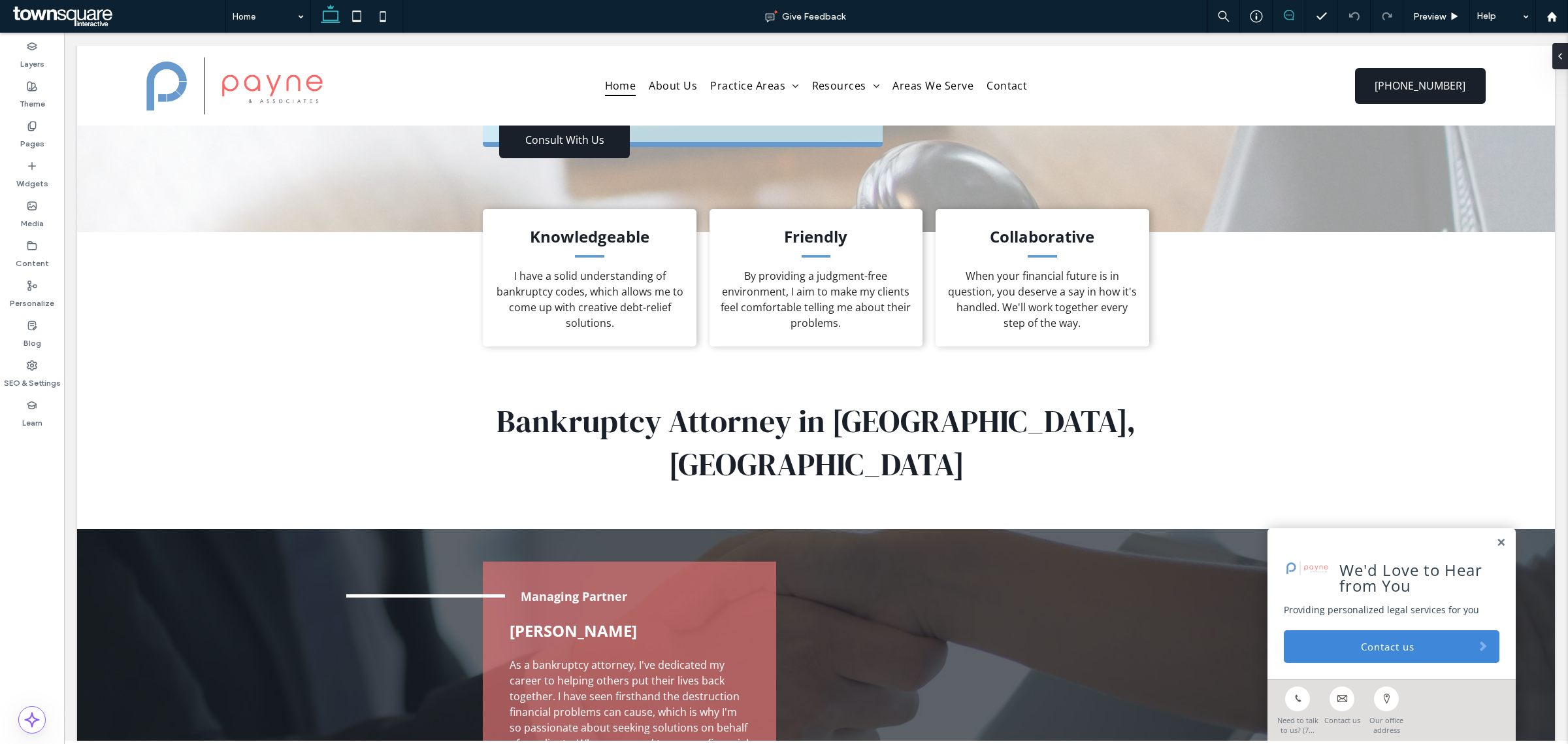
click at [1294, 13] on span at bounding box center [1289, 15] width 32 height 11
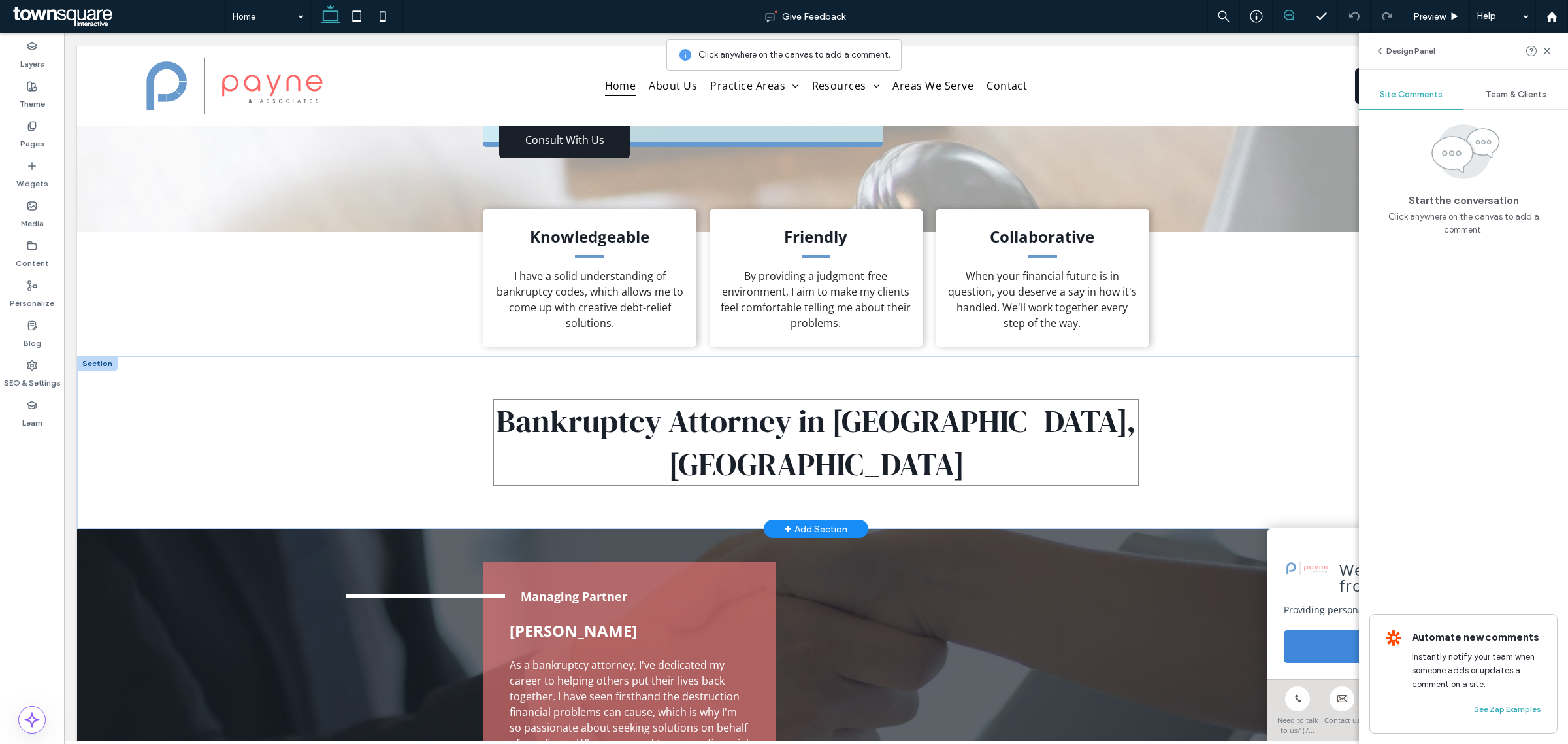
click at [1064, 417] on h3 "Bankruptcy Attorney in [GEOGRAPHIC_DATA], [GEOGRAPHIC_DATA]" at bounding box center [815, 442] width 645 height 87
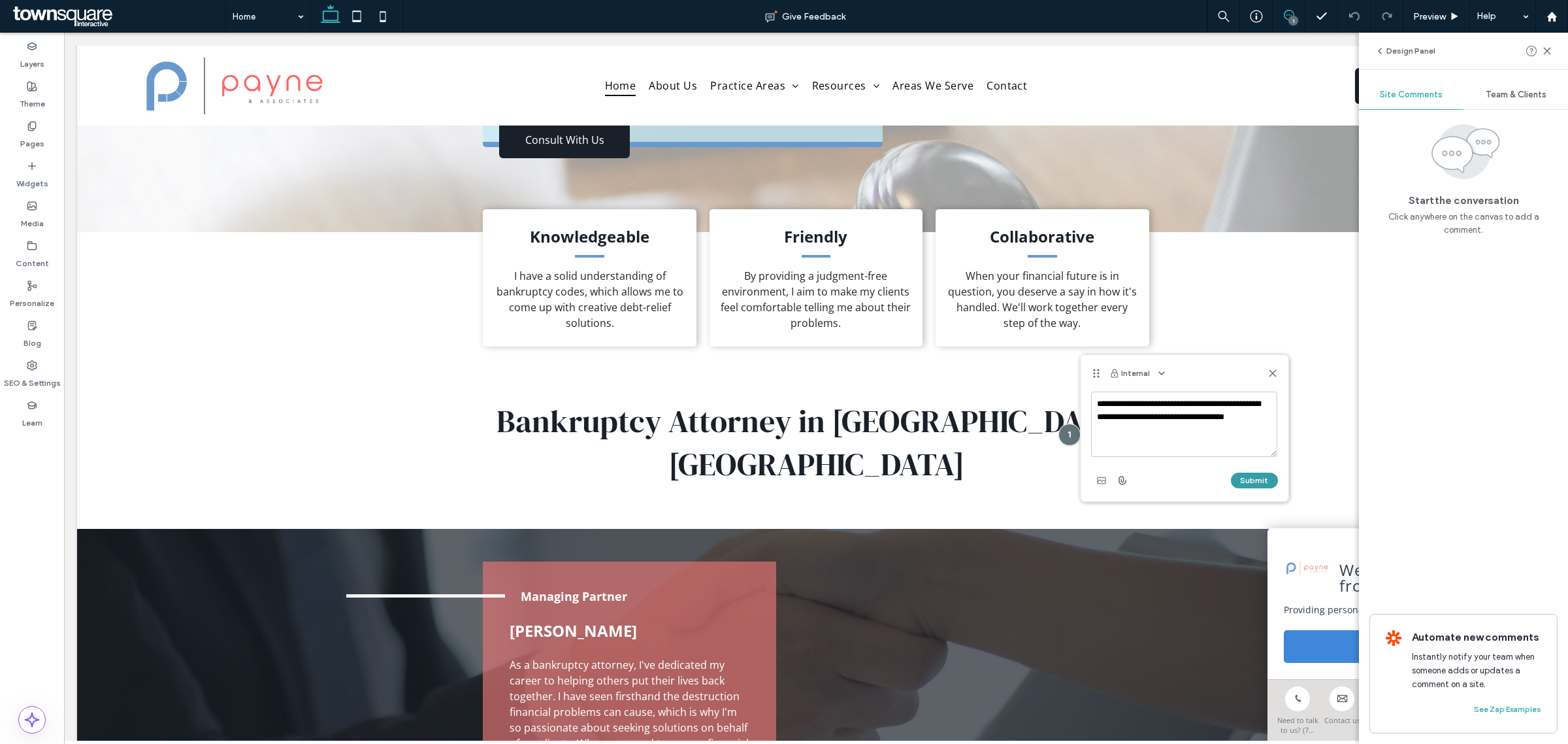
type textarea "**********"
click at [1270, 479] on button "Submit" at bounding box center [1254, 480] width 47 height 16
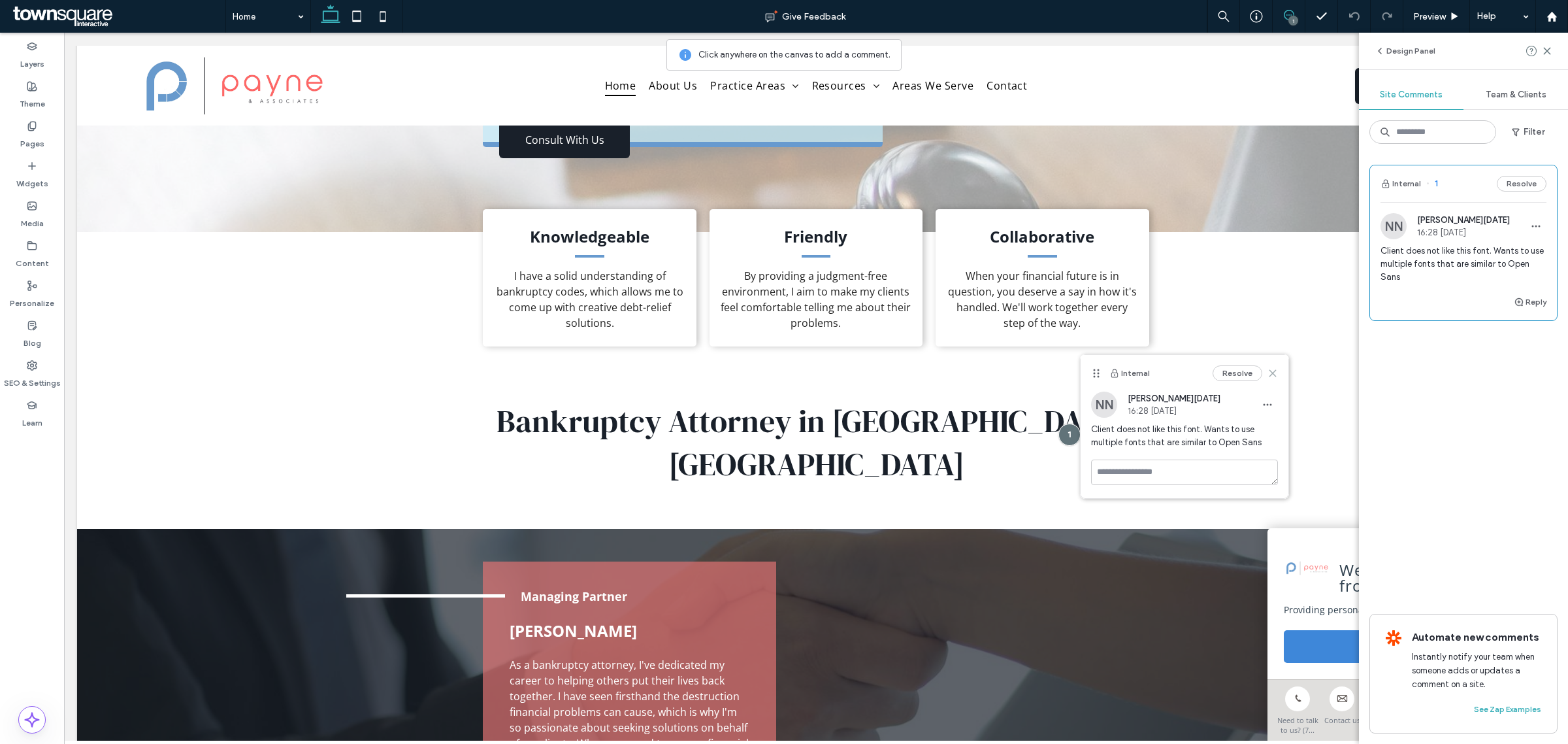
drag, startPoint x: 1275, startPoint y: 373, endPoint x: 1128, endPoint y: 295, distance: 166.4
click at [1275, 373] on icon at bounding box center [1273, 374] width 11 height 11
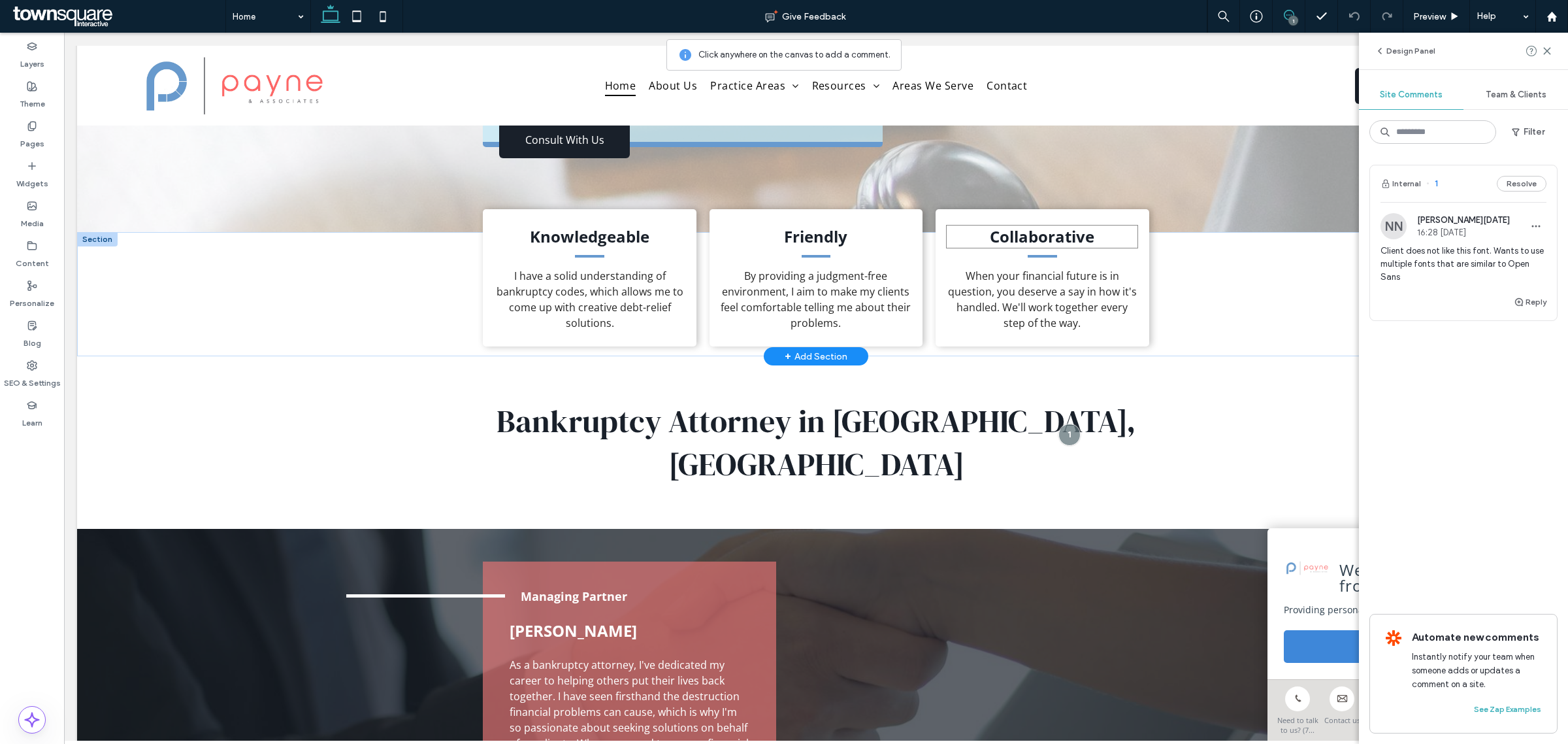
click at [1061, 230] on strong "Collaborative" at bounding box center [1042, 236] width 105 height 22
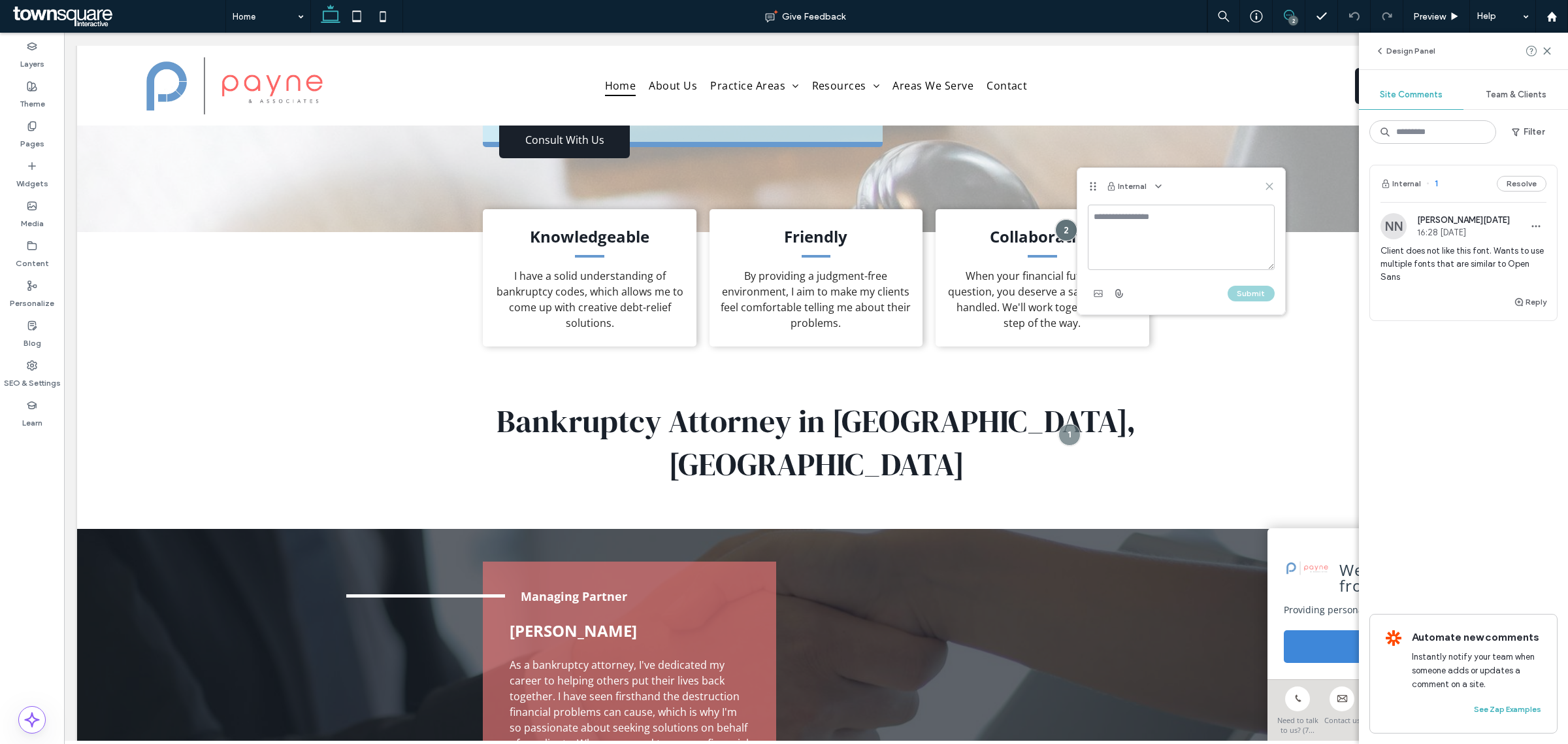
click at [1265, 185] on icon at bounding box center [1270, 186] width 11 height 11
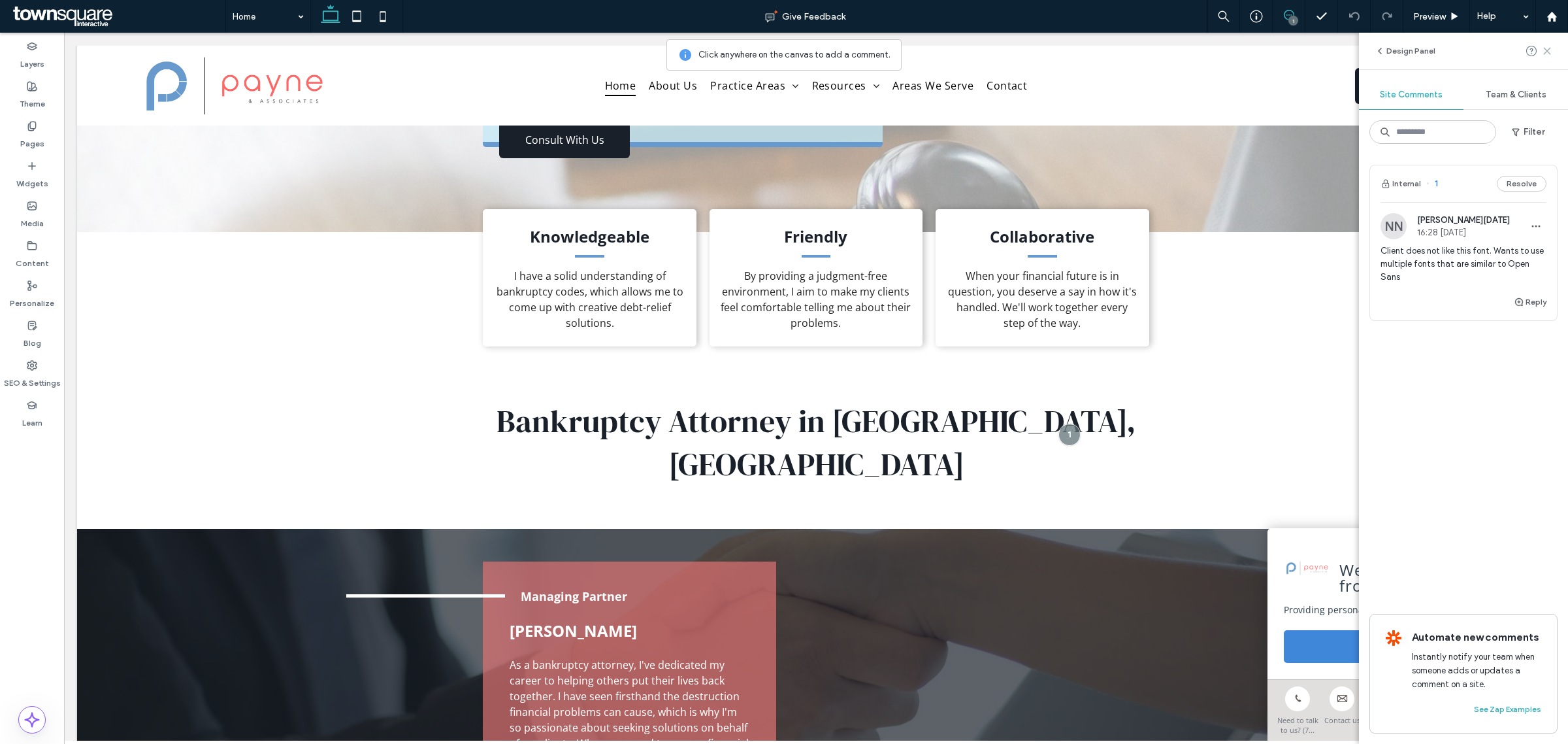
drag, startPoint x: 1552, startPoint y: 47, endPoint x: 1542, endPoint y: 47, distance: 10.0
click at [1548, 47] on icon at bounding box center [1548, 51] width 11 height 11
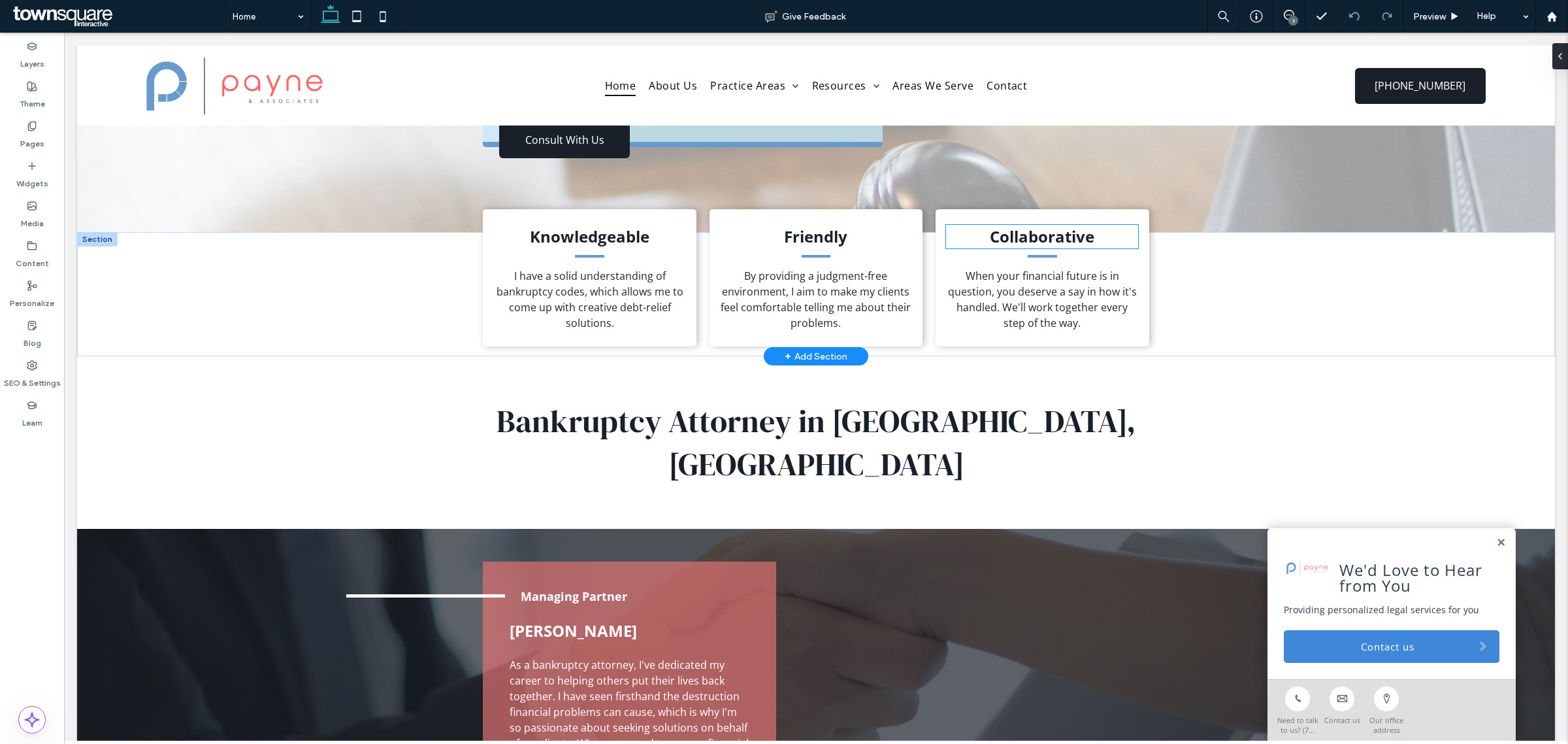
click at [1032, 243] on strong "Collaborative" at bounding box center [1042, 236] width 105 height 22
click at [1033, 243] on div "Collaborative" at bounding box center [1042, 236] width 192 height 23
type input "*********"
type input "**"
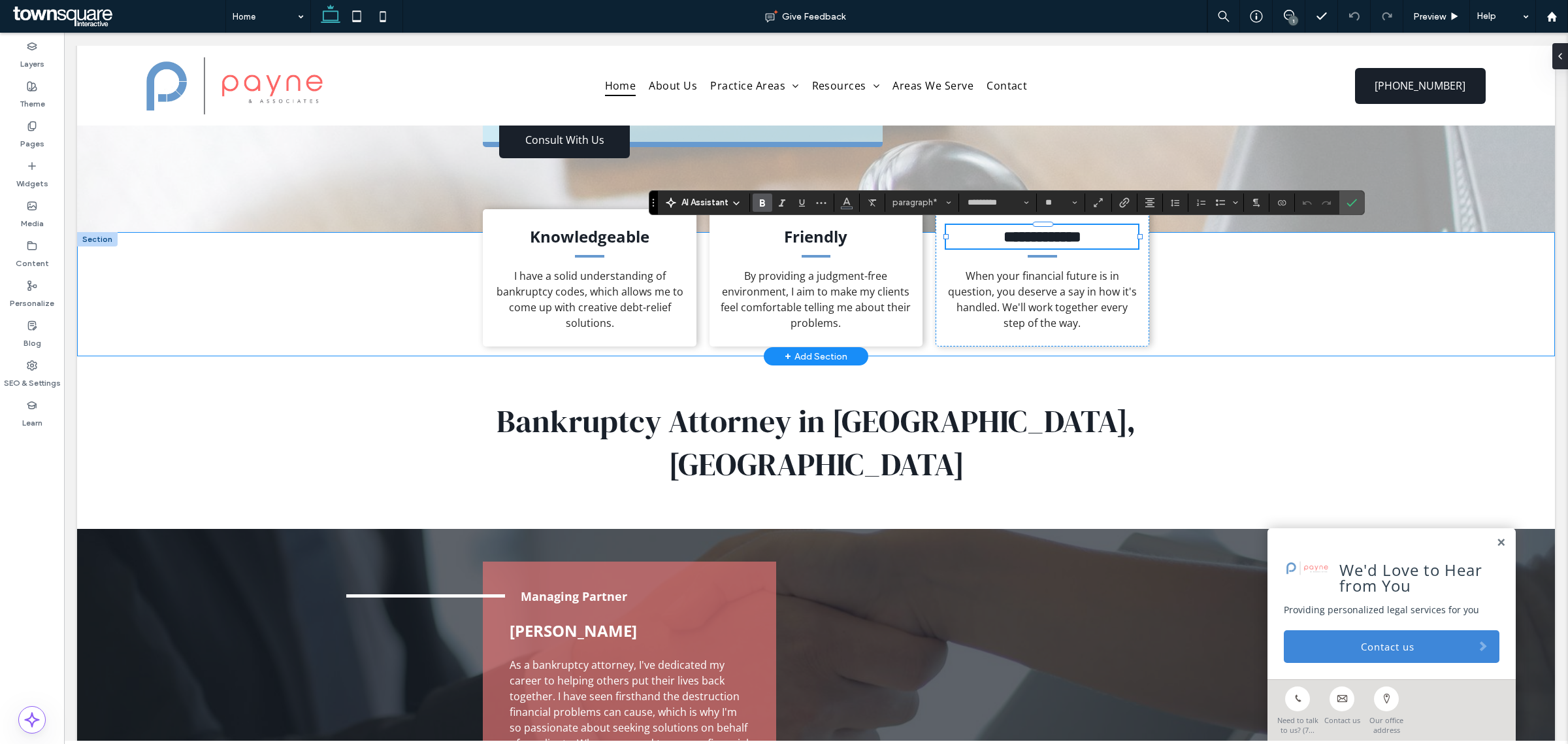
click at [1220, 313] on div "**********" at bounding box center [815, 294] width 1478 height 124
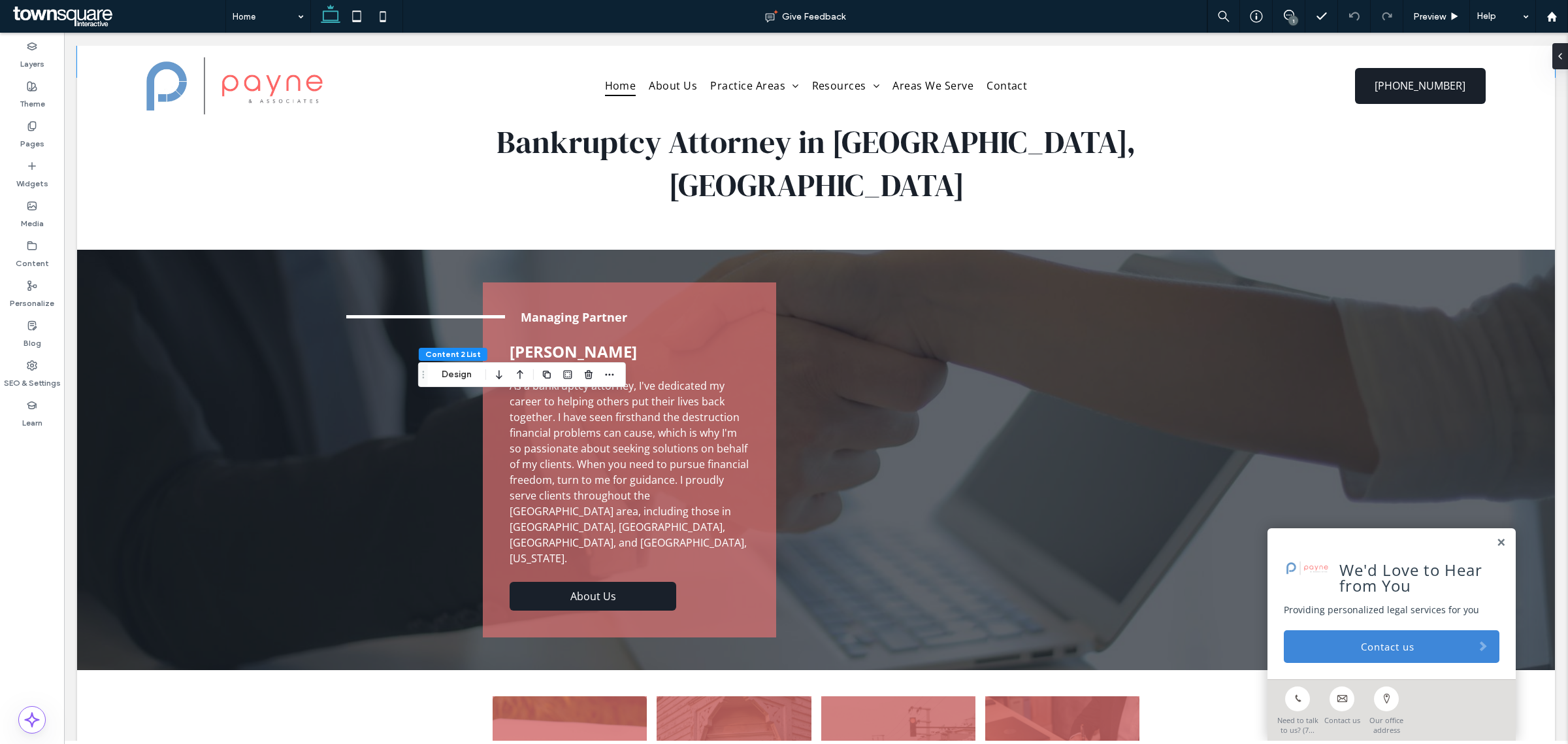
scroll to position [0, 0]
